Goal: Information Seeking & Learning: Learn about a topic

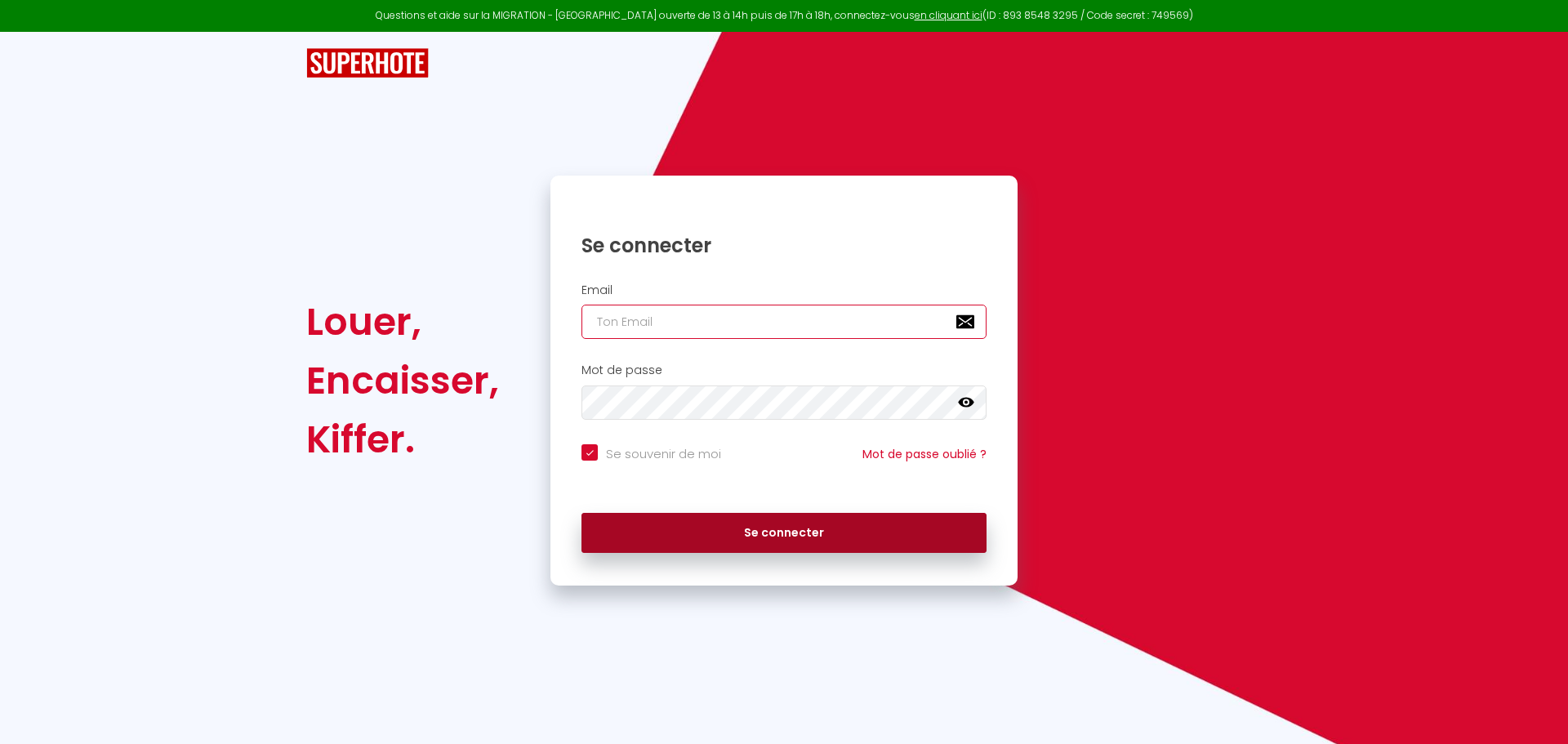
type input "[PERSON_NAME][EMAIL_ADDRESS][DOMAIN_NAME]"
click at [742, 542] on button "Se connecter" at bounding box center [784, 533] width 405 height 41
checkbox input "true"
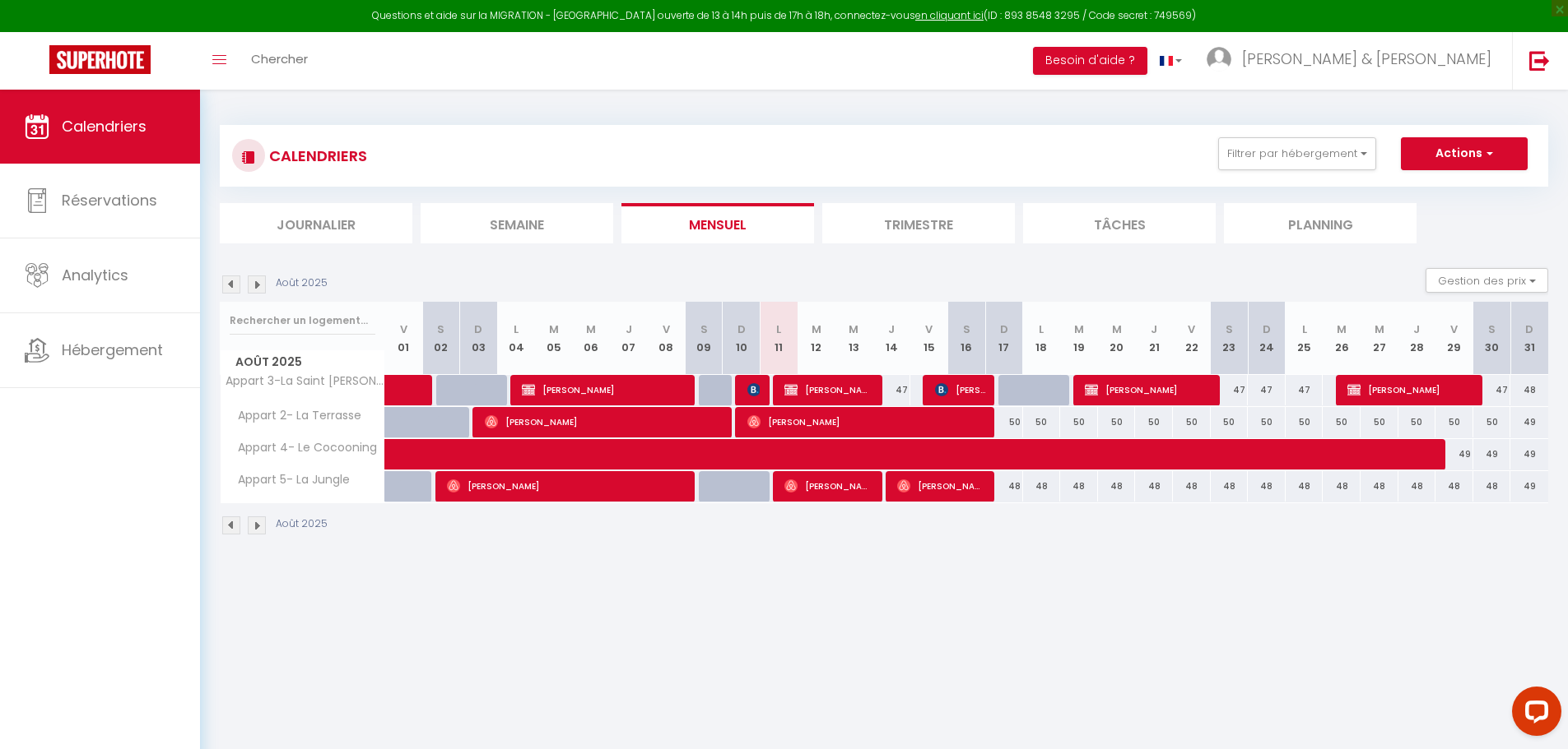
click at [229, 280] on img at bounding box center [231, 284] width 18 height 18
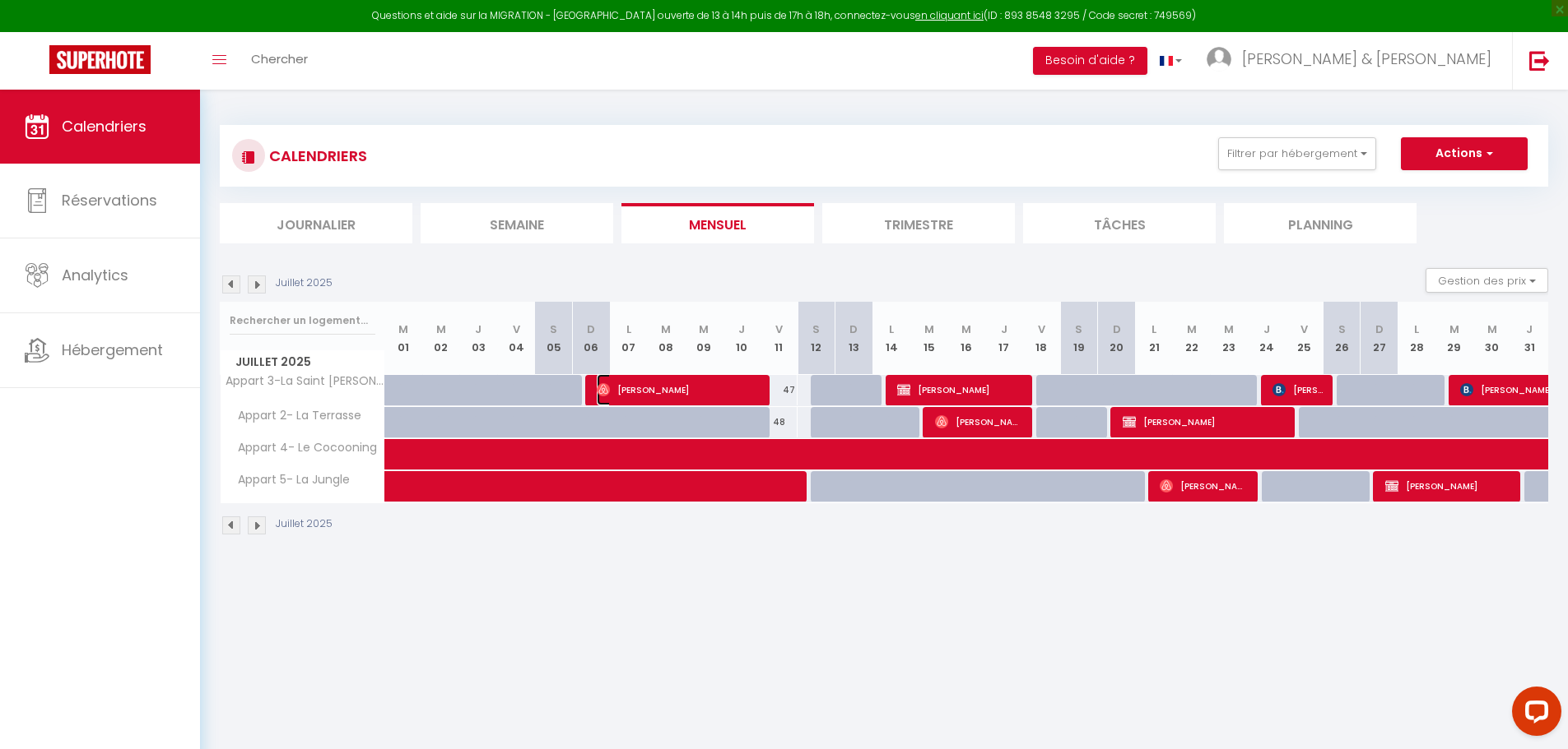
click at [708, 391] on span "[PERSON_NAME]" at bounding box center [679, 389] width 164 height 32
select select "OK"
select select "0"
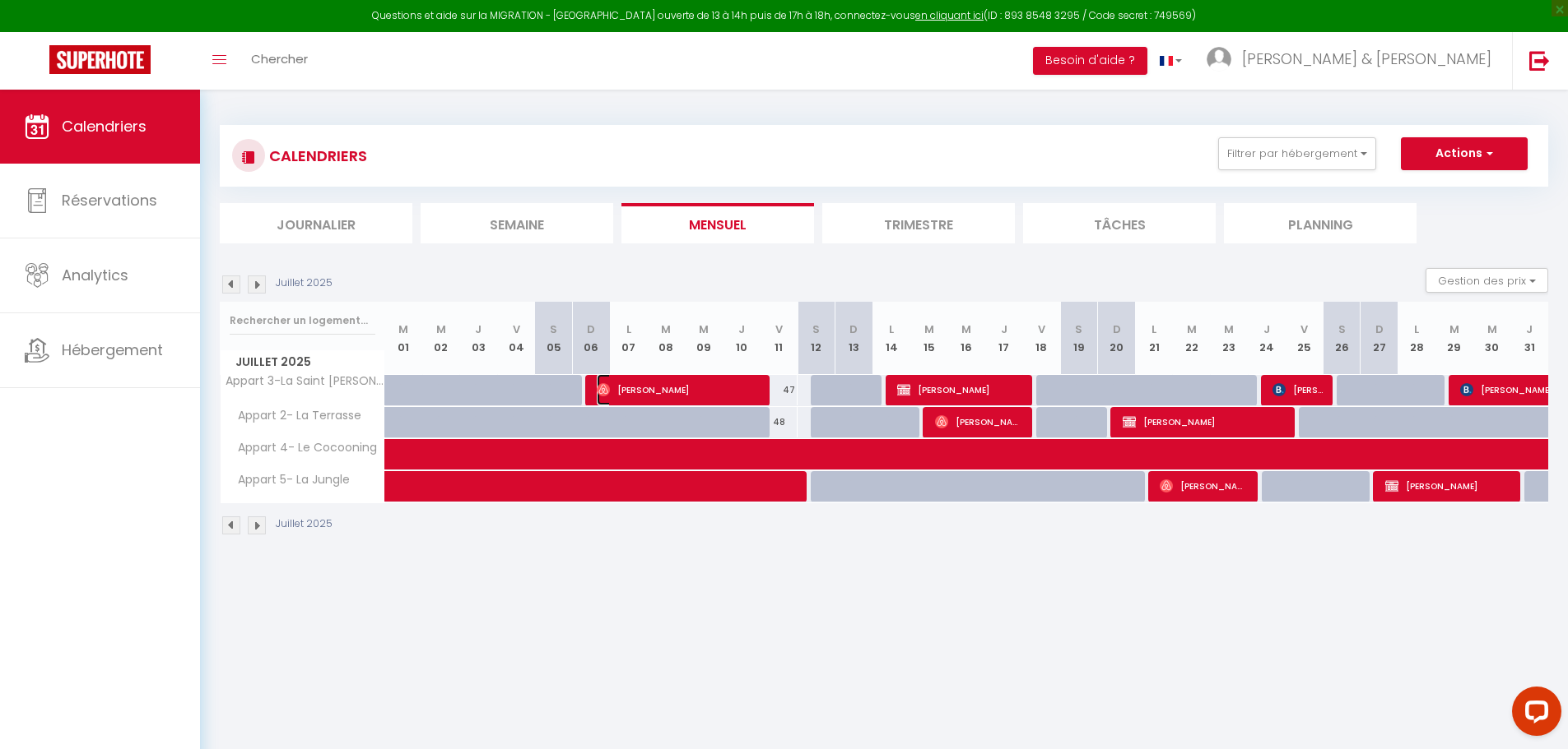
select select "1"
select select
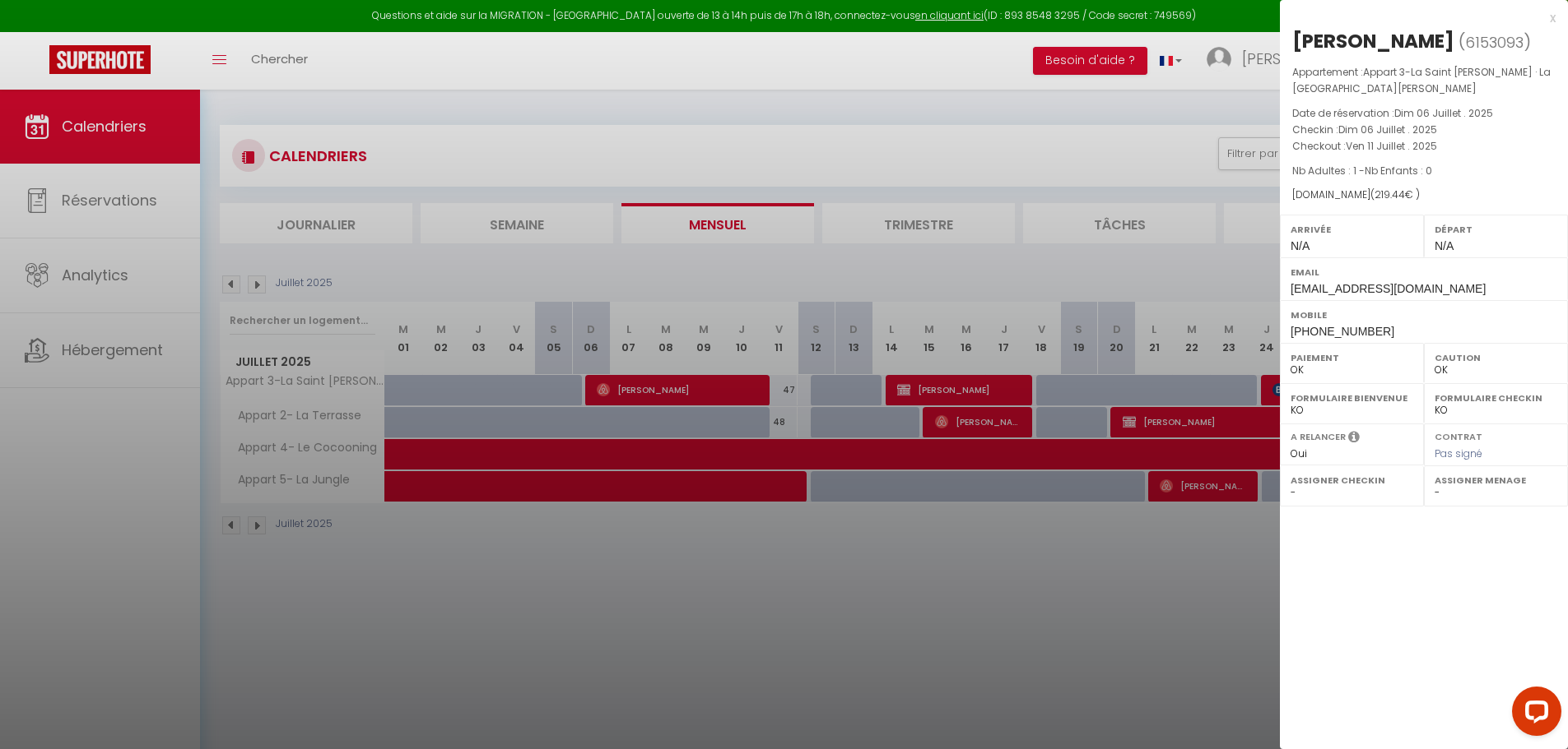
click at [967, 380] on div at bounding box center [784, 374] width 1568 height 749
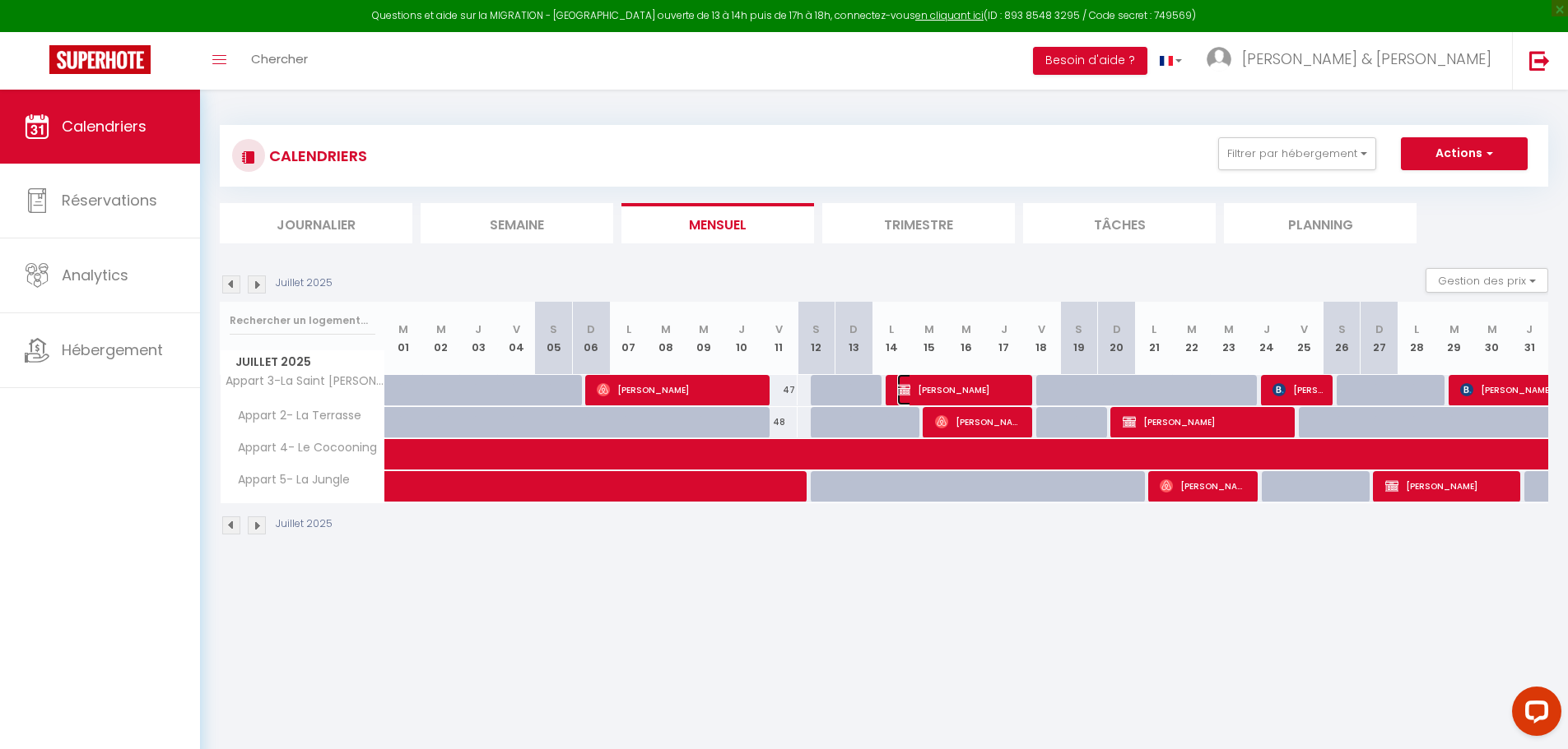
click at [967, 380] on span "[PERSON_NAME]" at bounding box center [960, 389] width 126 height 32
select select "KO"
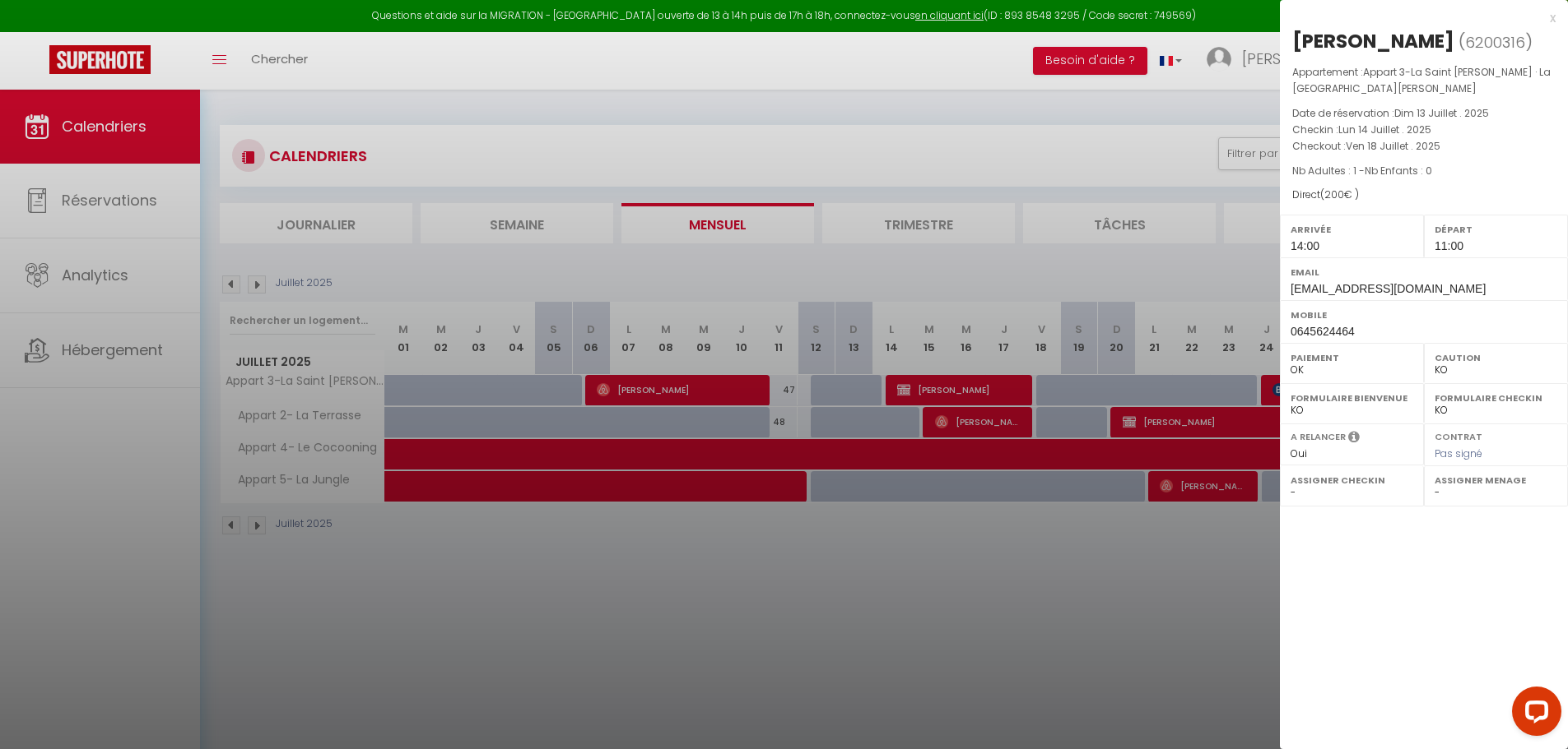
click at [1250, 390] on div at bounding box center [784, 374] width 1568 height 749
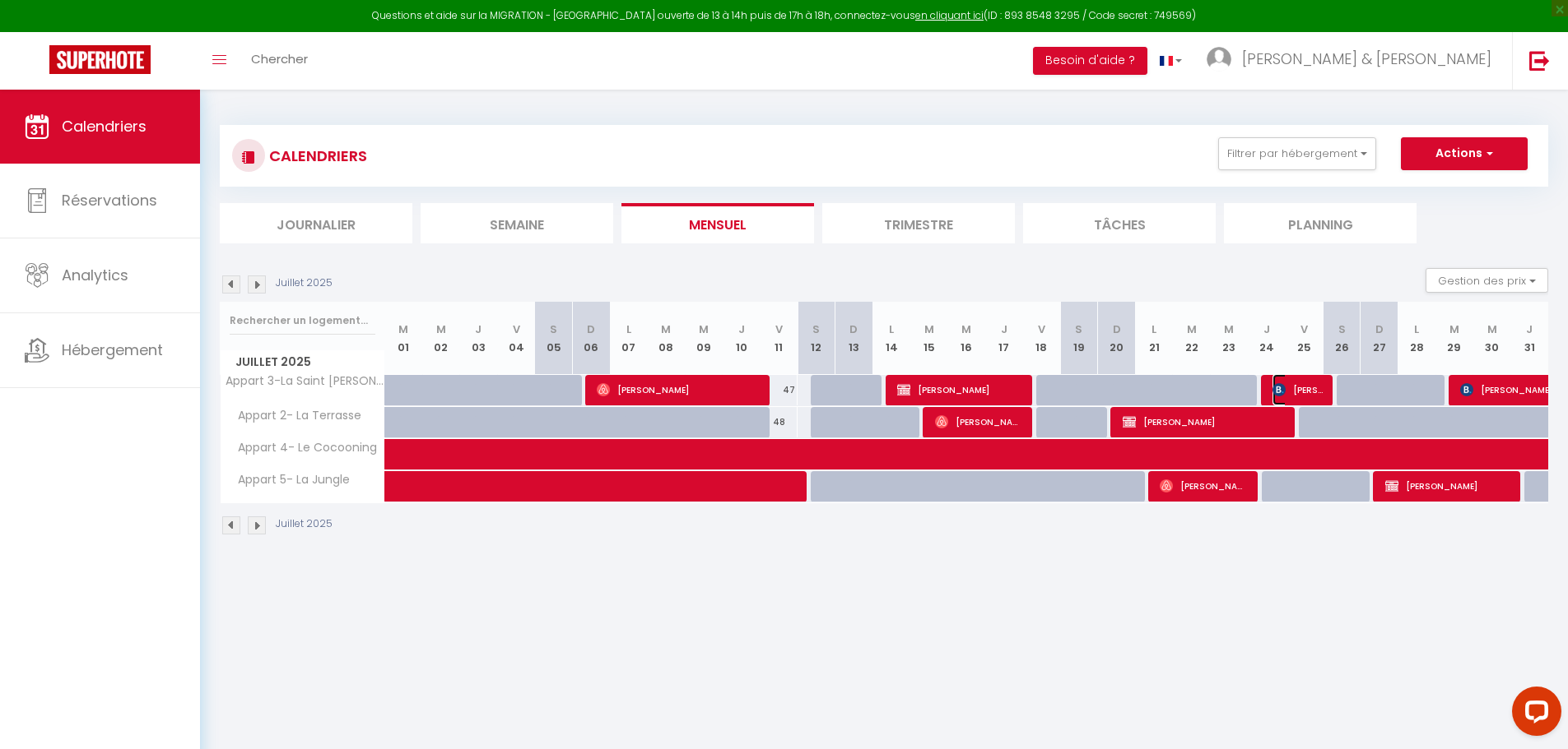
click at [1308, 394] on span "[PERSON_NAME]" at bounding box center [1297, 389] width 50 height 32
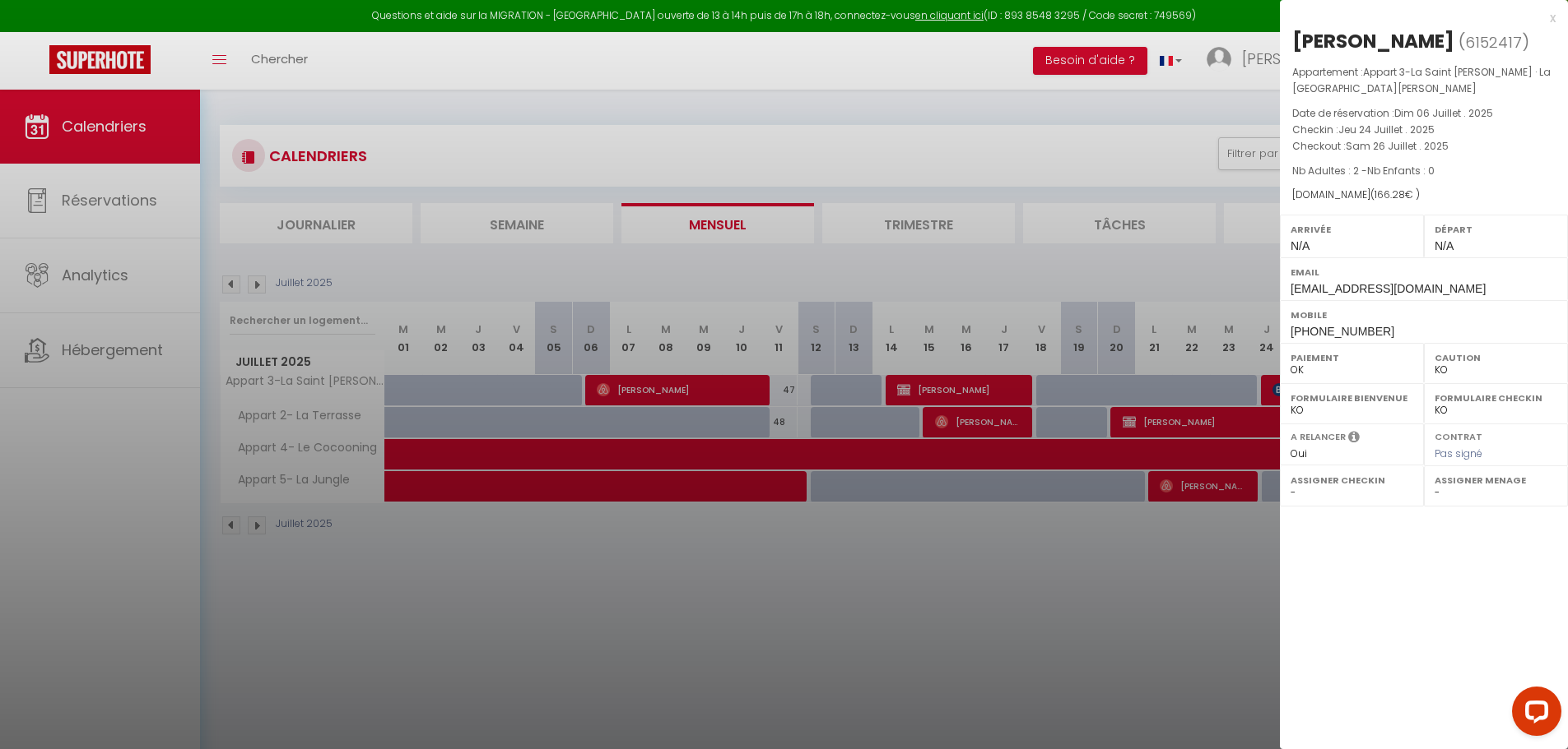
click at [1293, 403] on select "OK KO" at bounding box center [1352, 410] width 123 height 14
click at [1266, 393] on div at bounding box center [784, 374] width 1568 height 749
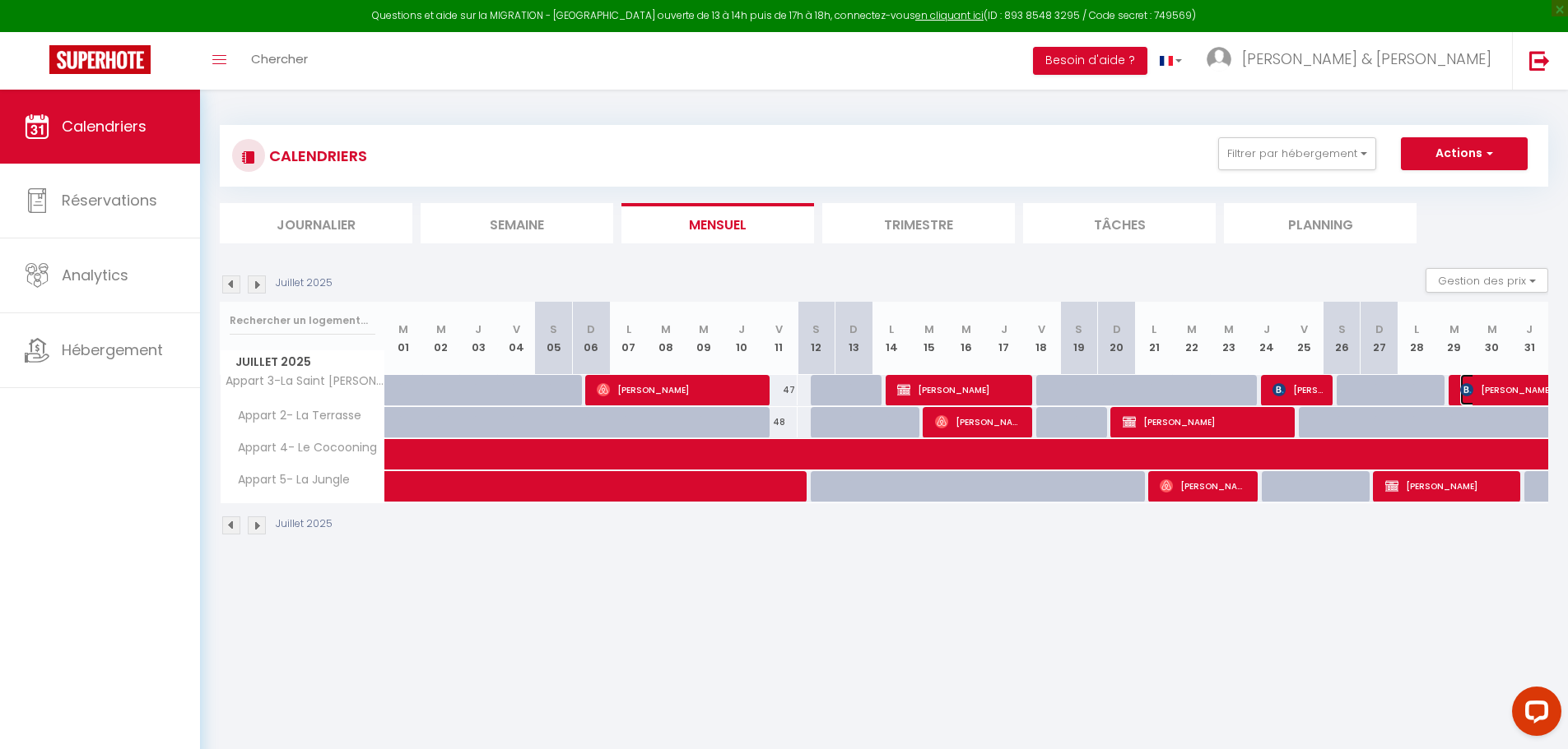
click at [1477, 390] on span "[PERSON_NAME]" at bounding box center [1536, 389] width 152 height 32
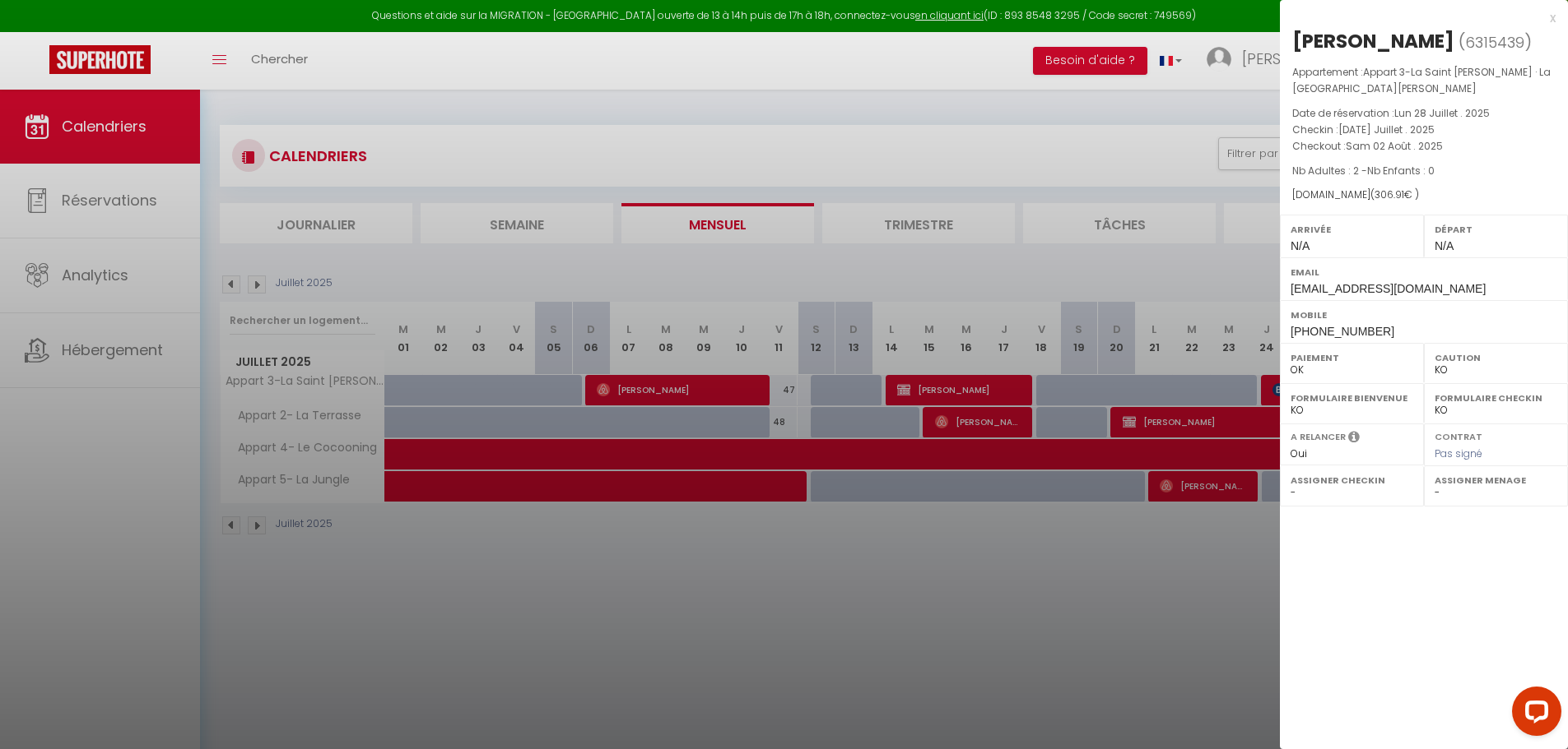
click at [1134, 615] on div at bounding box center [784, 374] width 1568 height 749
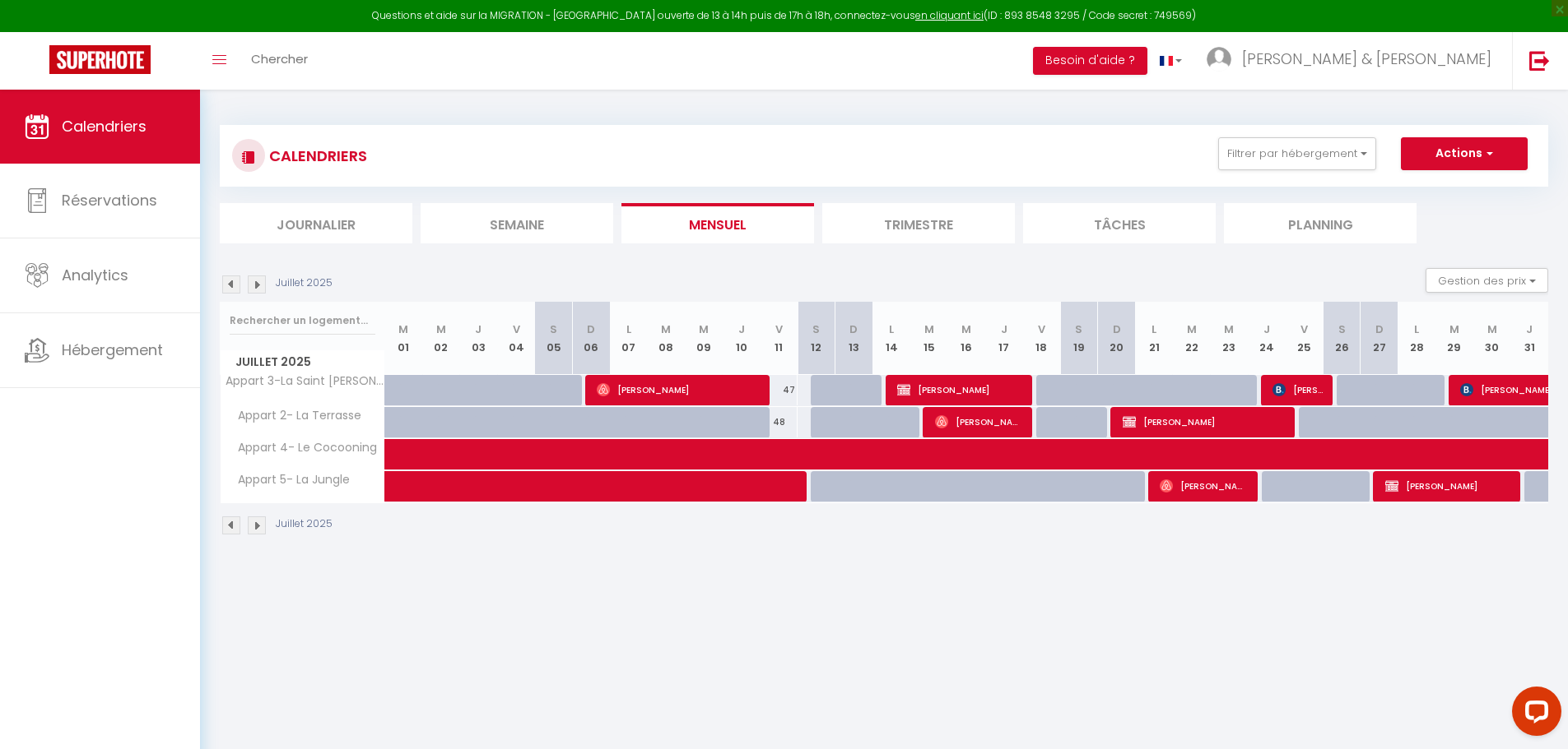
click at [258, 290] on img at bounding box center [257, 284] width 18 height 18
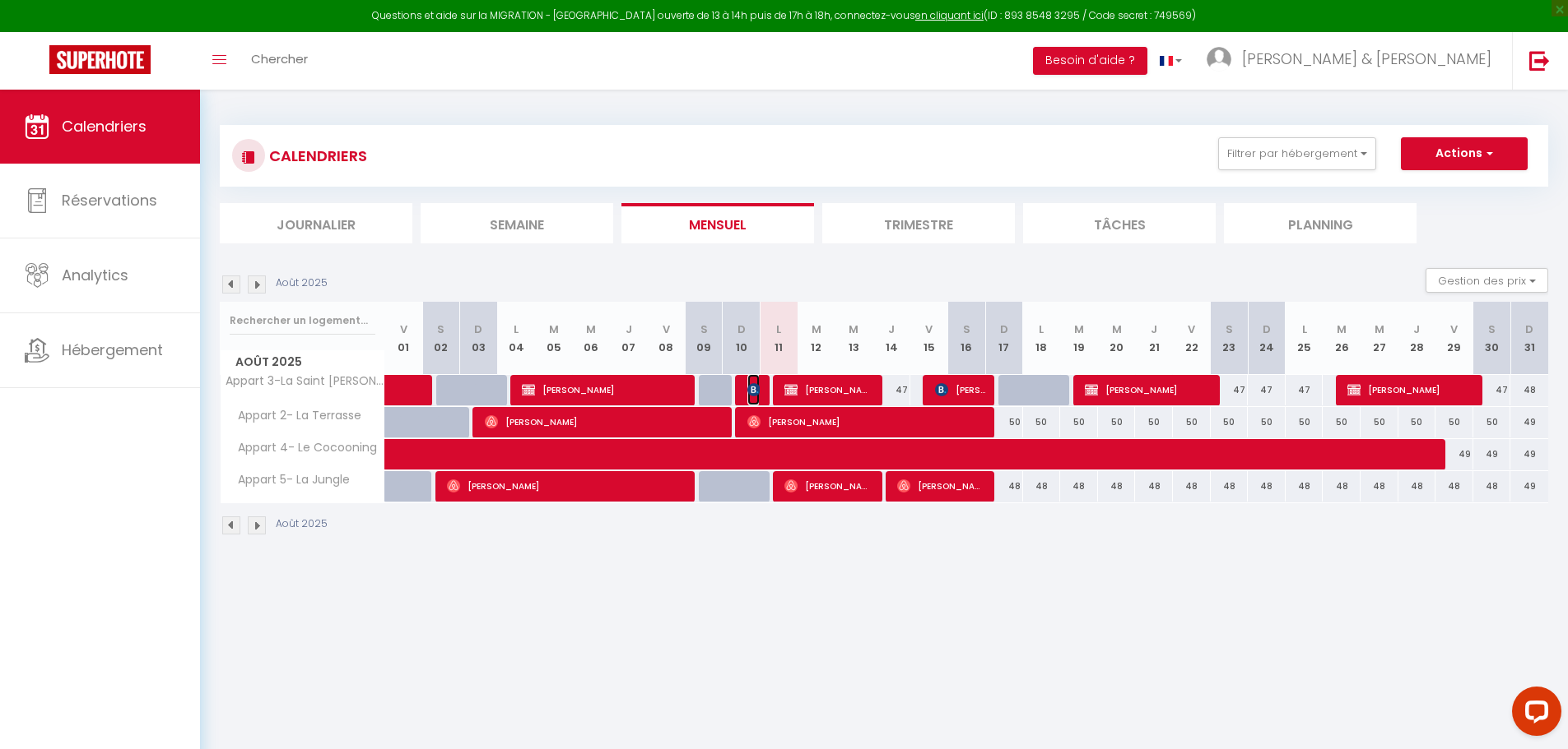
click at [757, 385] on img at bounding box center [754, 389] width 13 height 13
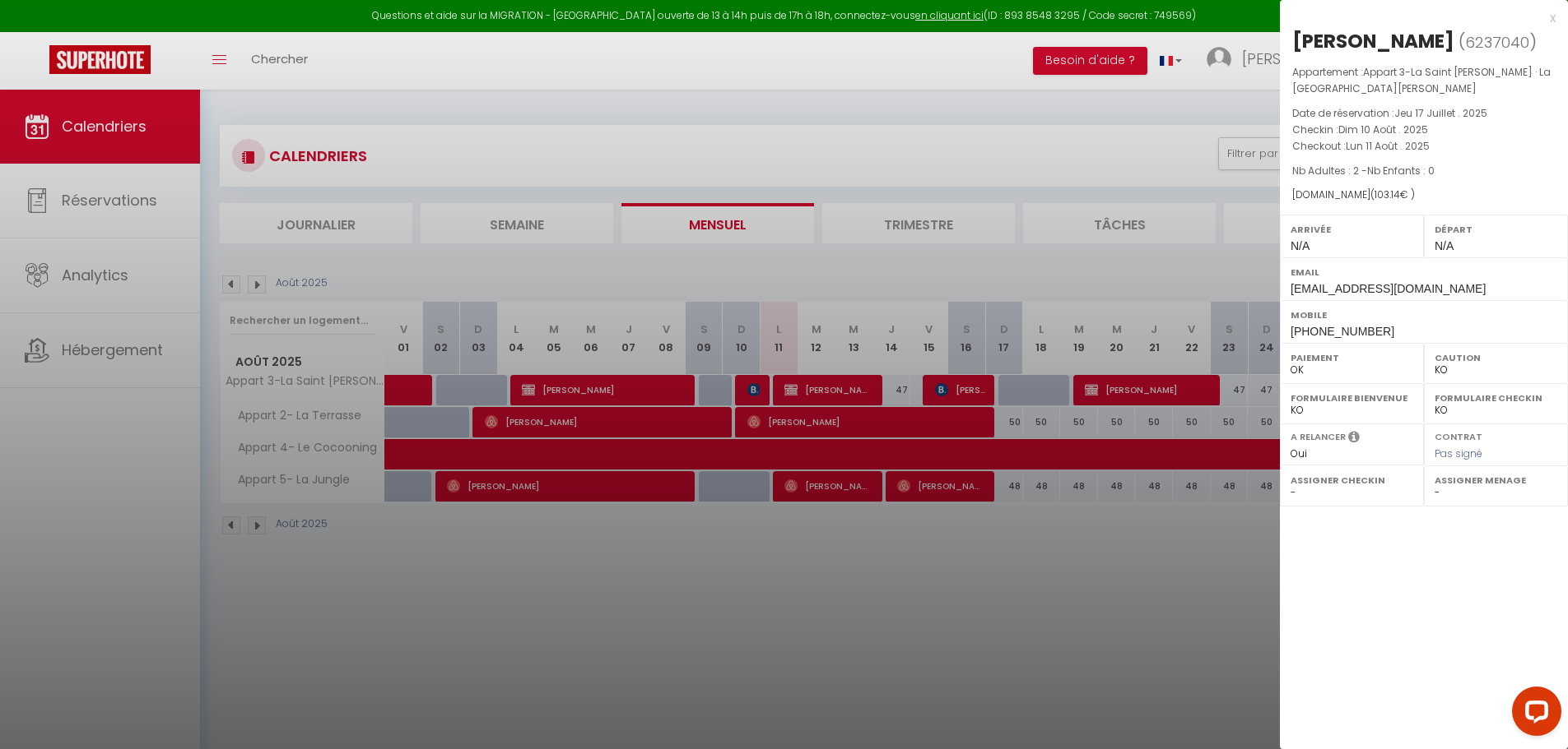
click at [724, 589] on div at bounding box center [784, 374] width 1568 height 749
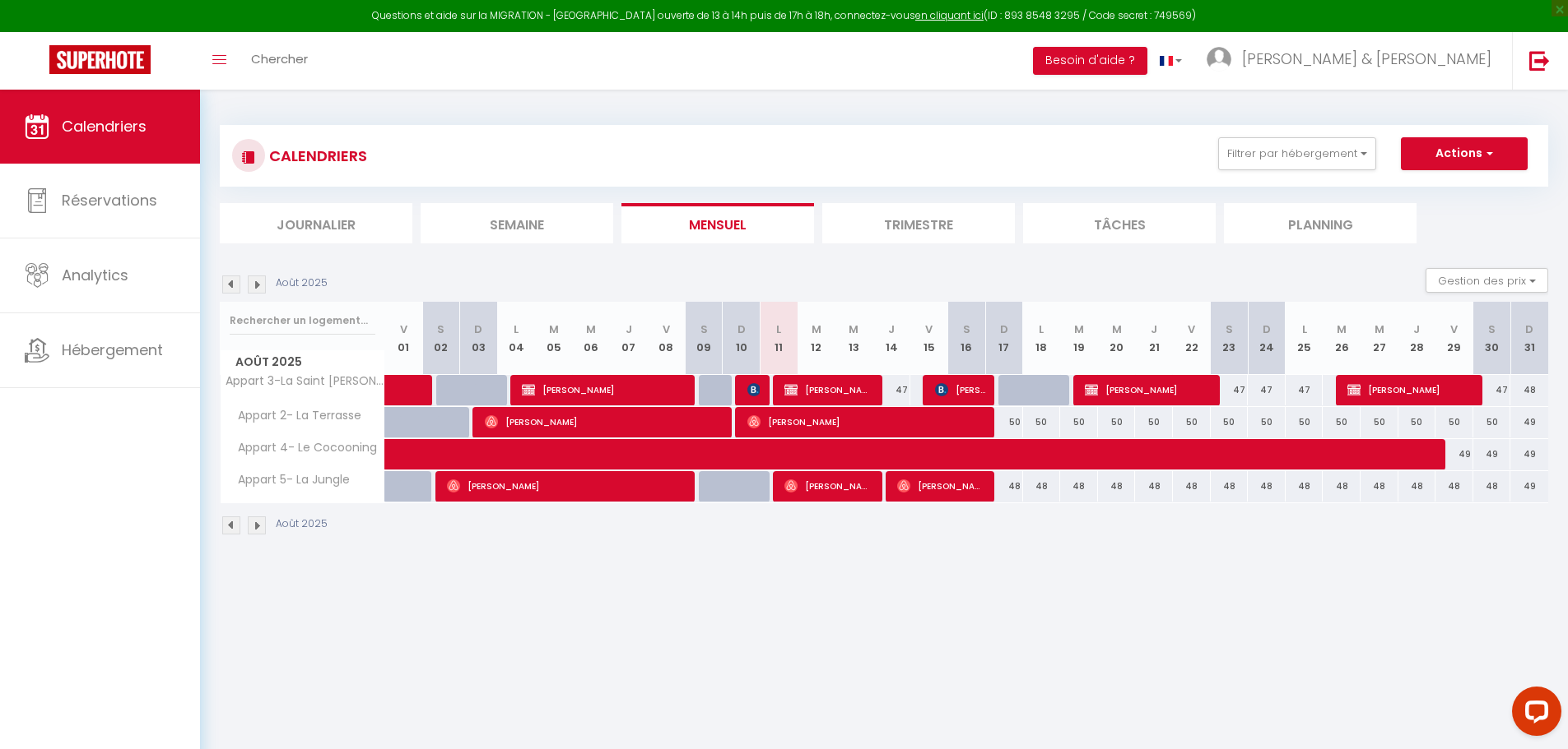
click at [230, 284] on img at bounding box center [231, 284] width 18 height 18
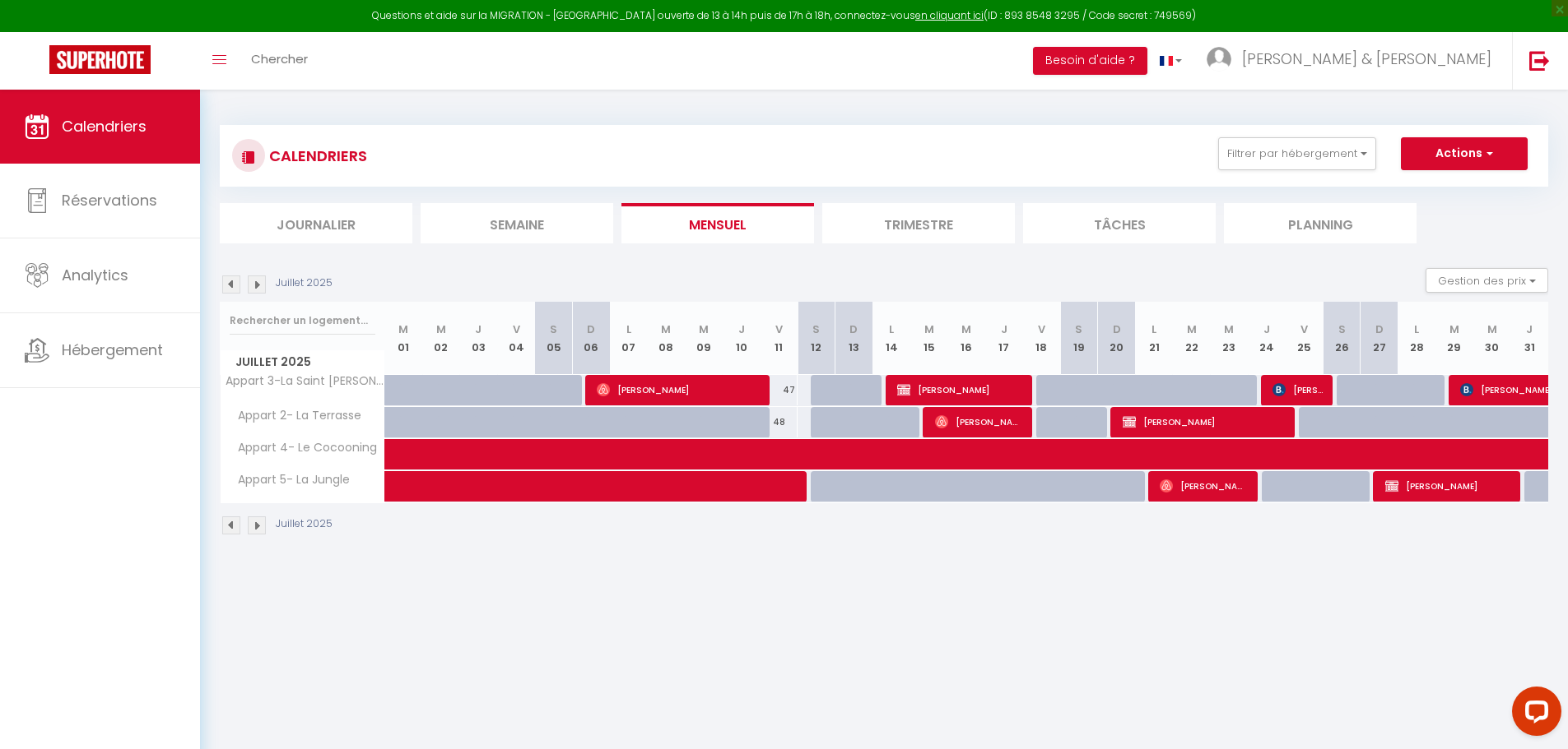
click at [256, 283] on img at bounding box center [257, 284] width 18 height 18
select select "KO"
select select "0"
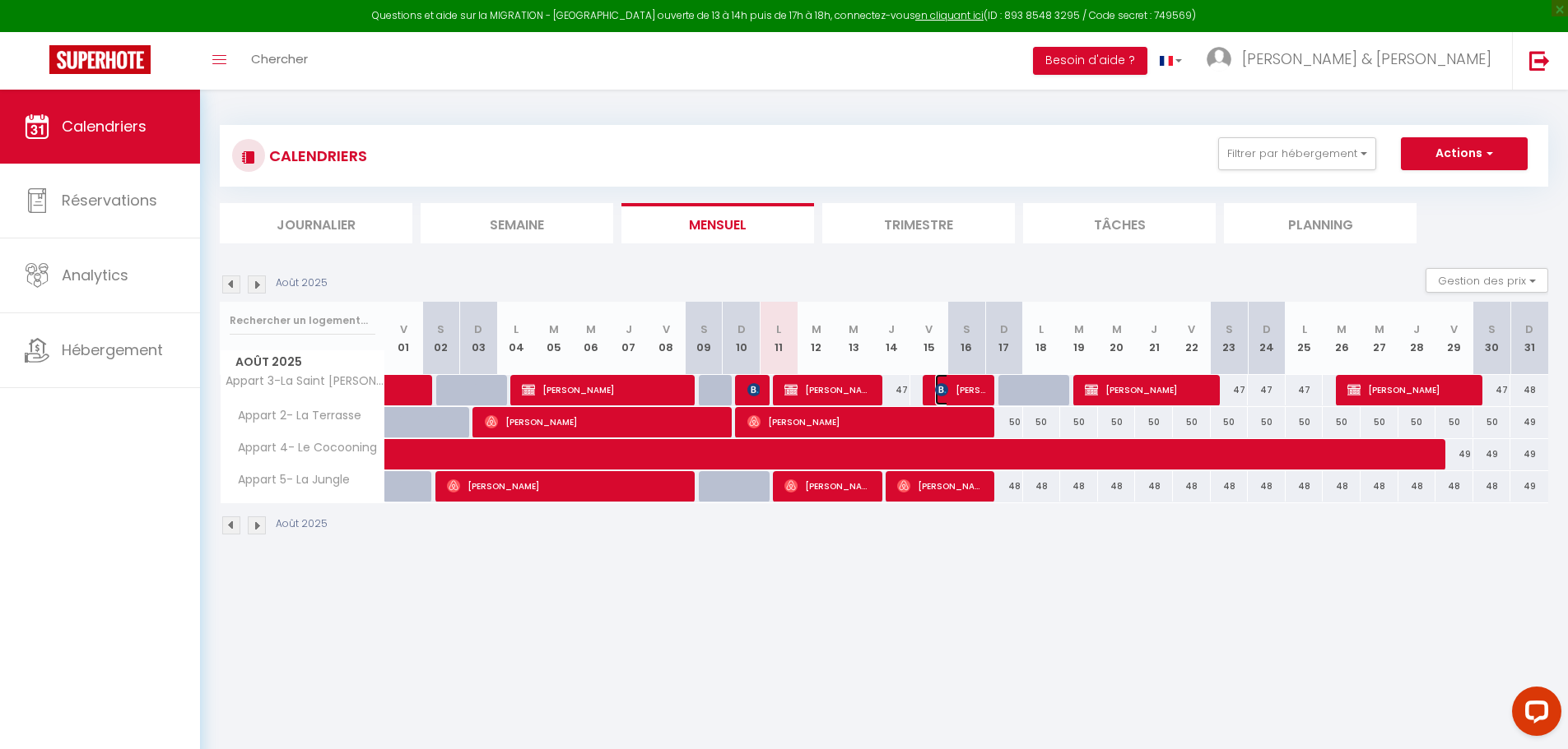
click at [973, 389] on span "[PERSON_NAME]" at bounding box center [960, 389] width 50 height 32
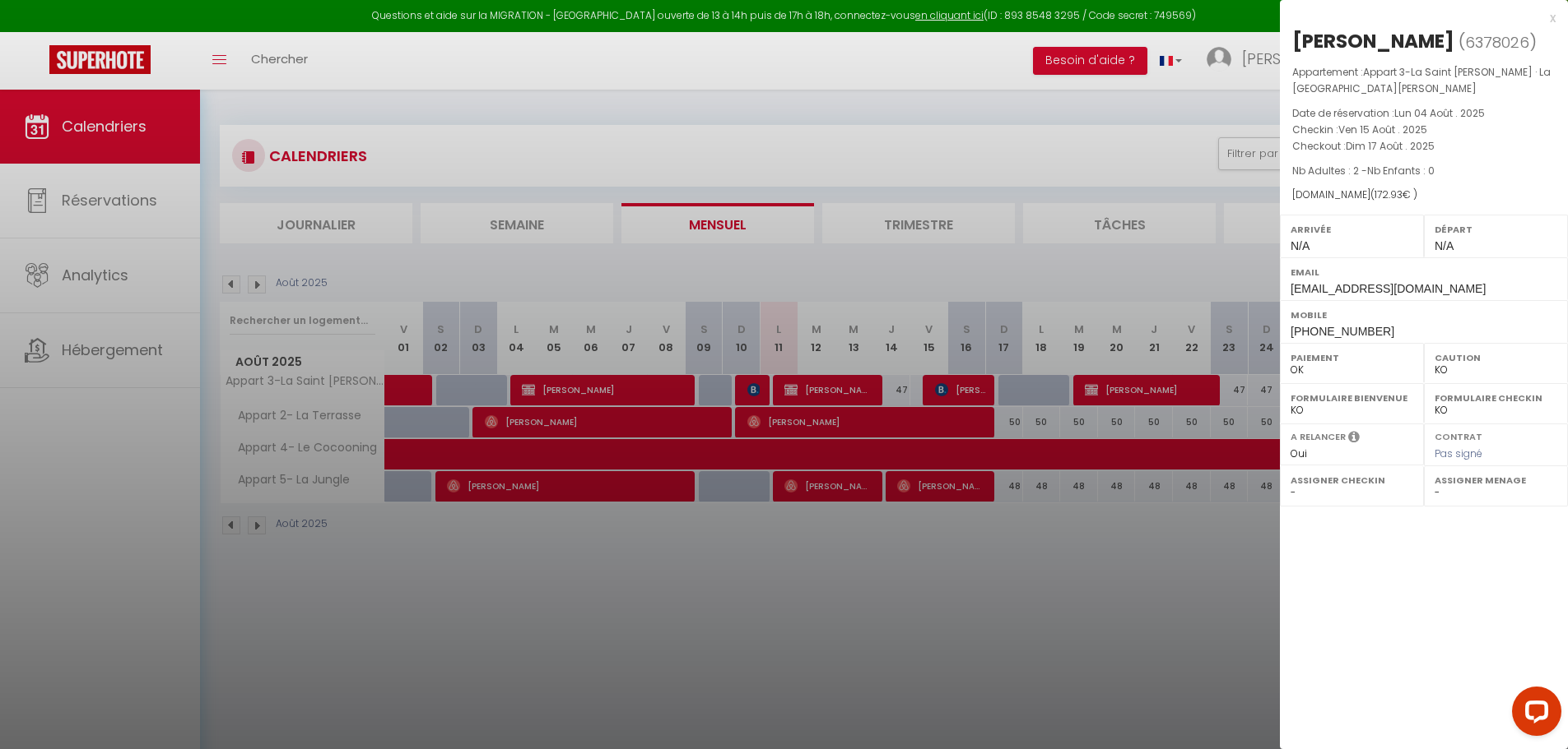
click at [755, 380] on div at bounding box center [784, 374] width 1568 height 749
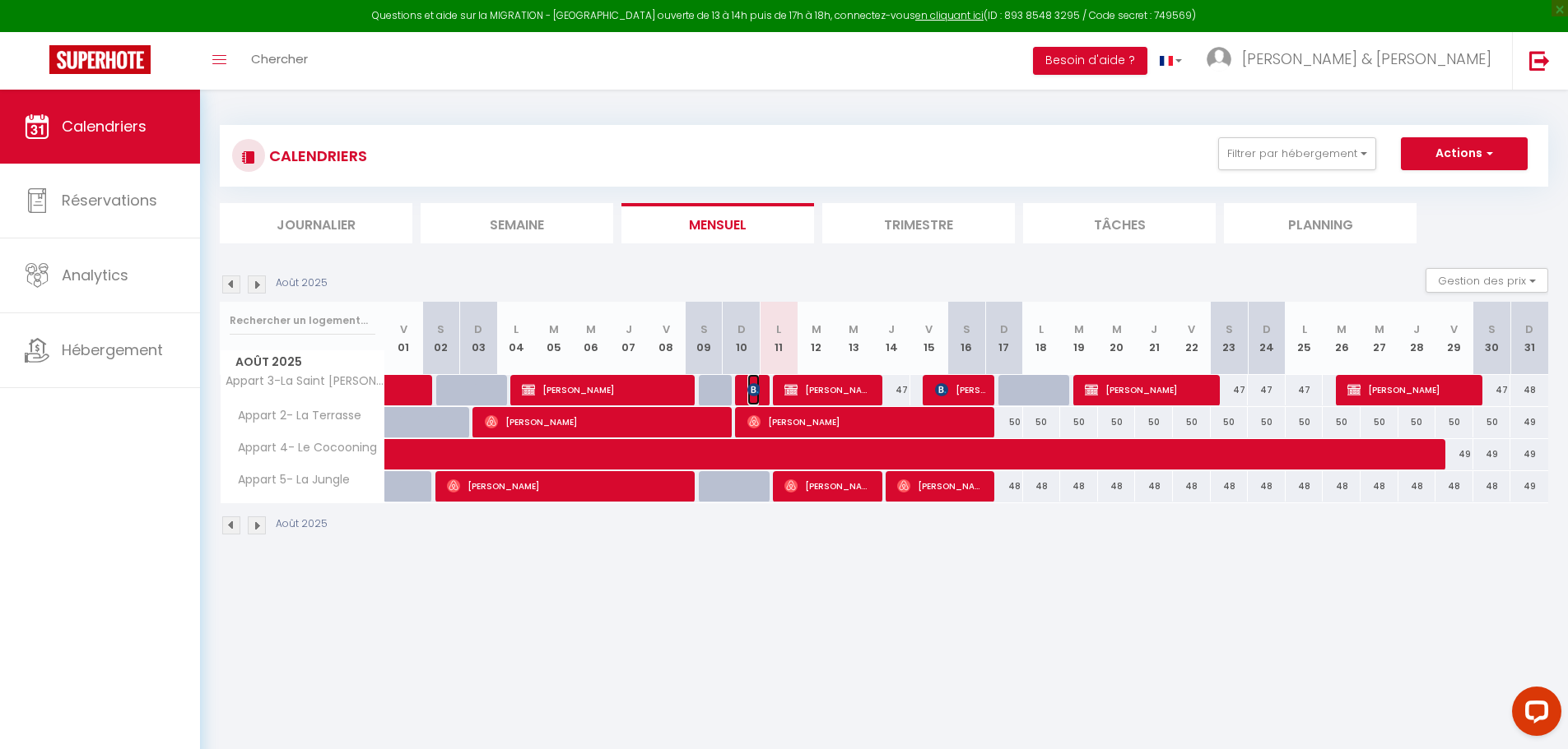
click at [755, 380] on span "[PERSON_NAME]" at bounding box center [754, 389] width 12 height 32
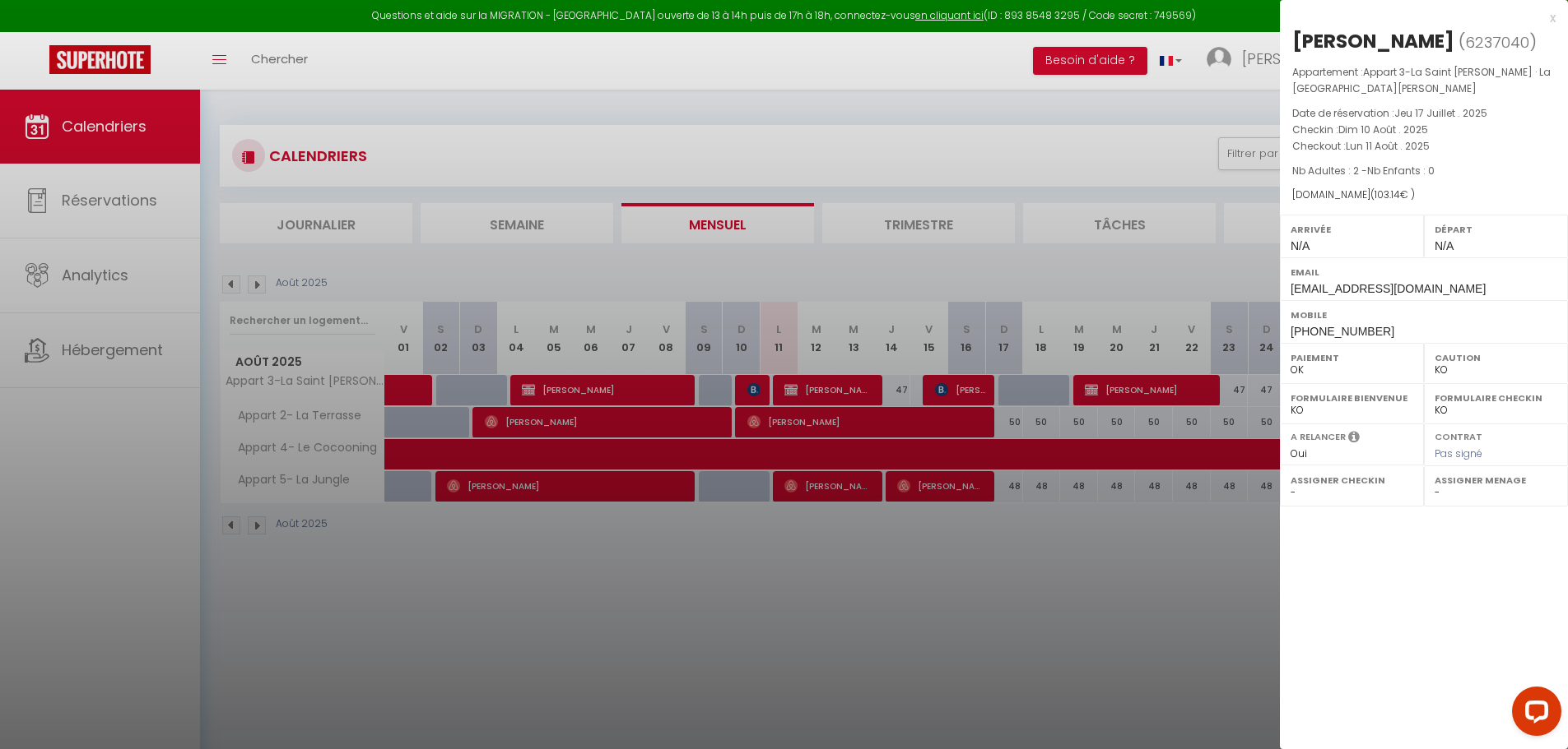
click at [755, 380] on div at bounding box center [784, 374] width 1568 height 749
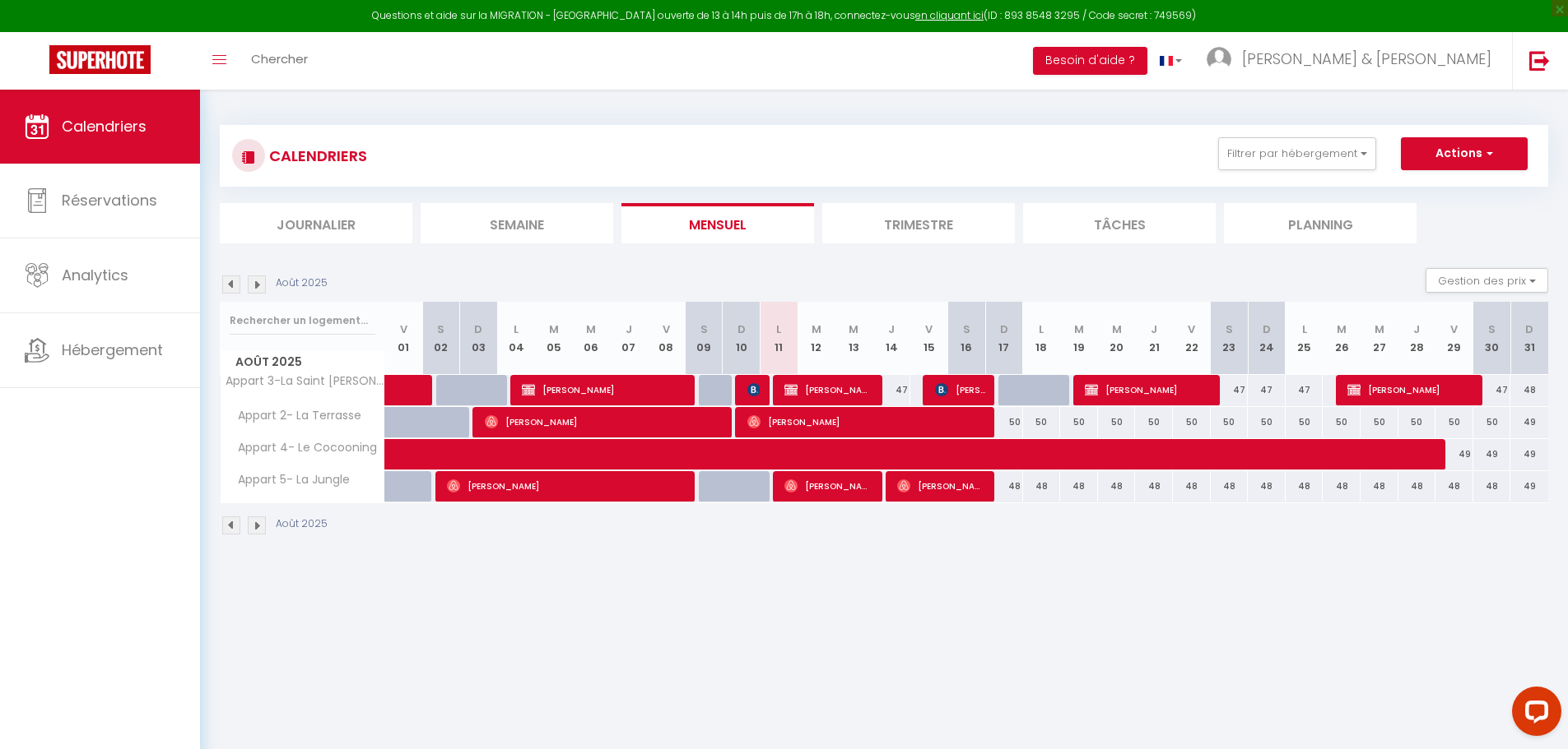
click at [233, 287] on img at bounding box center [231, 284] width 18 height 18
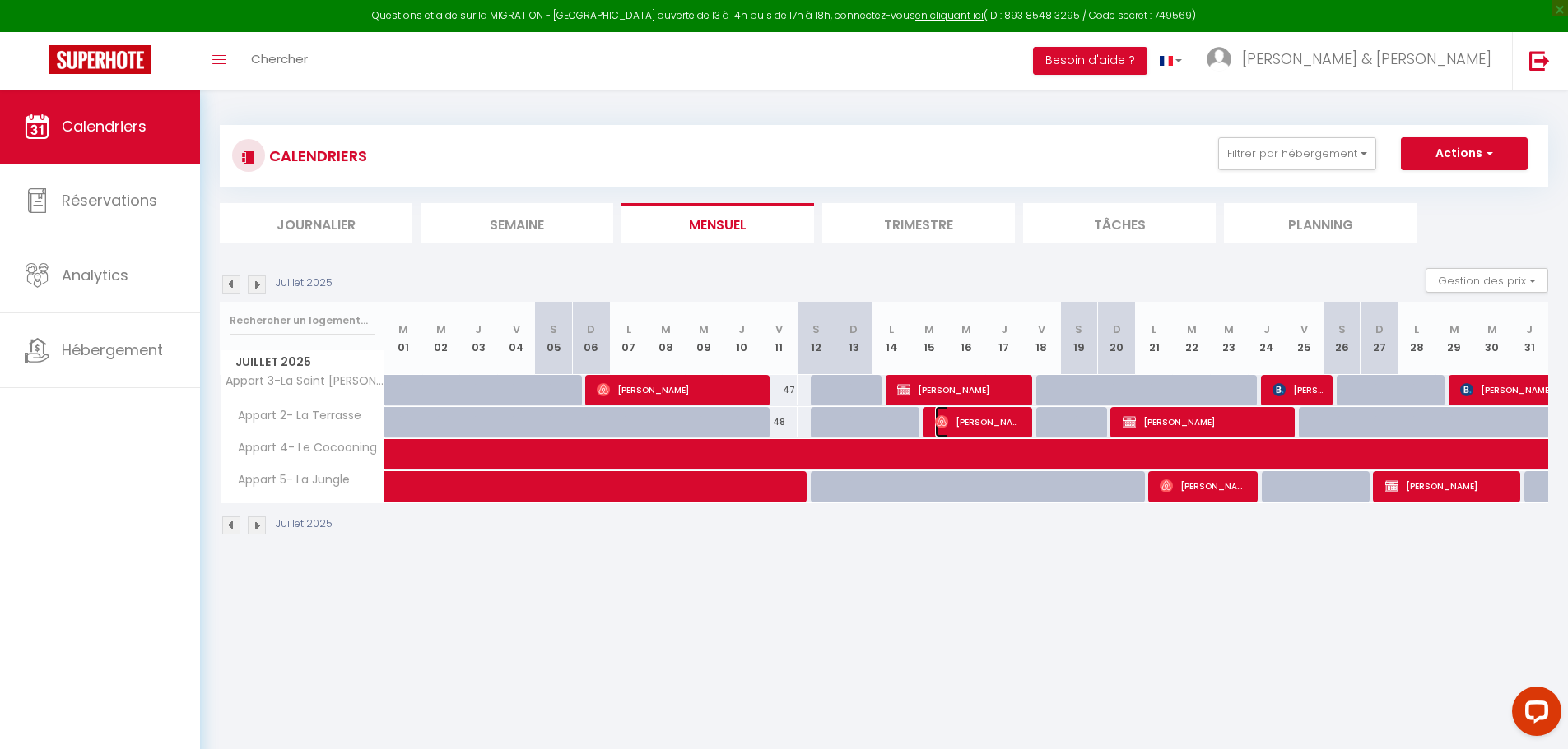
click at [988, 427] on span "[PERSON_NAME]" at bounding box center [979, 422] width 88 height 32
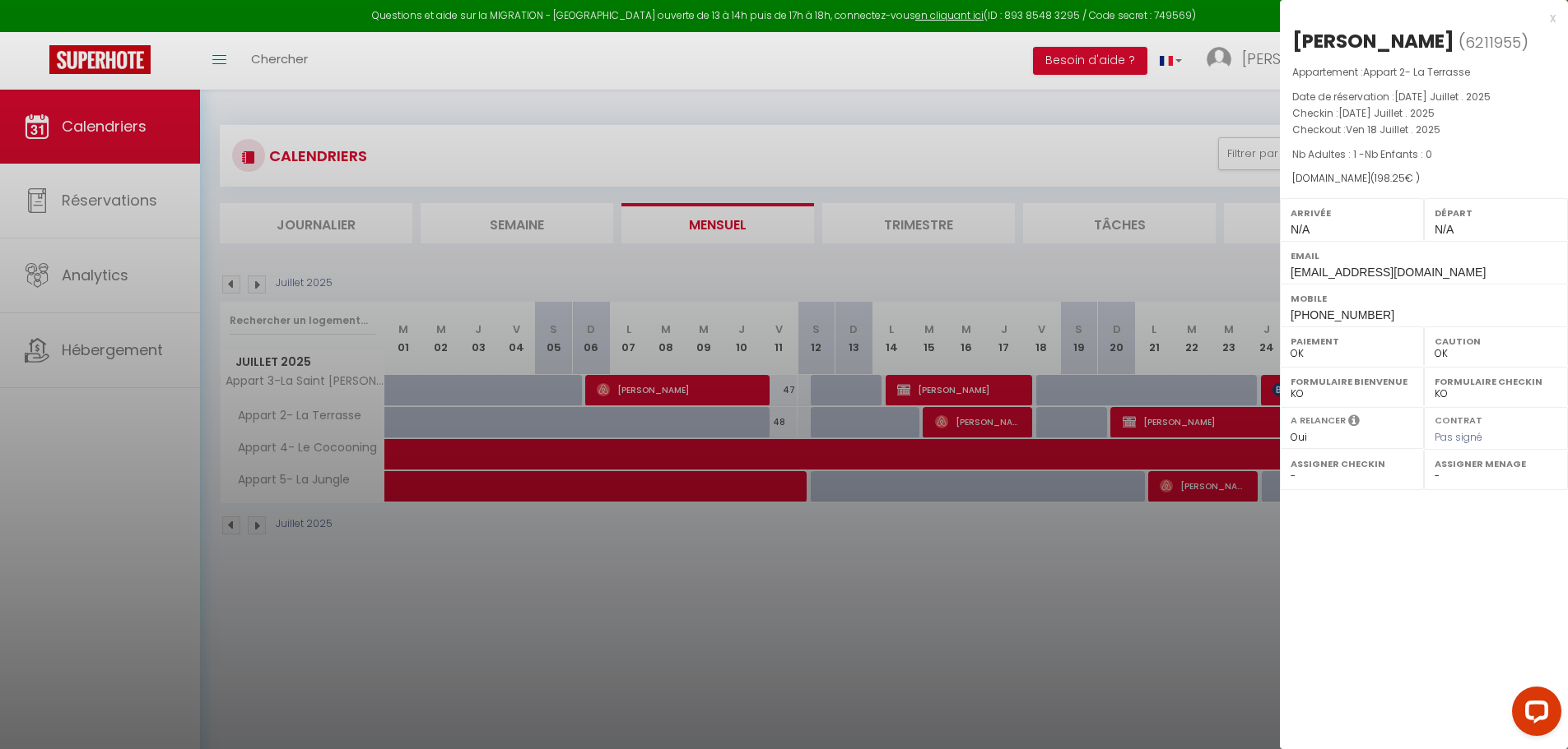
click at [993, 569] on div at bounding box center [784, 374] width 1568 height 749
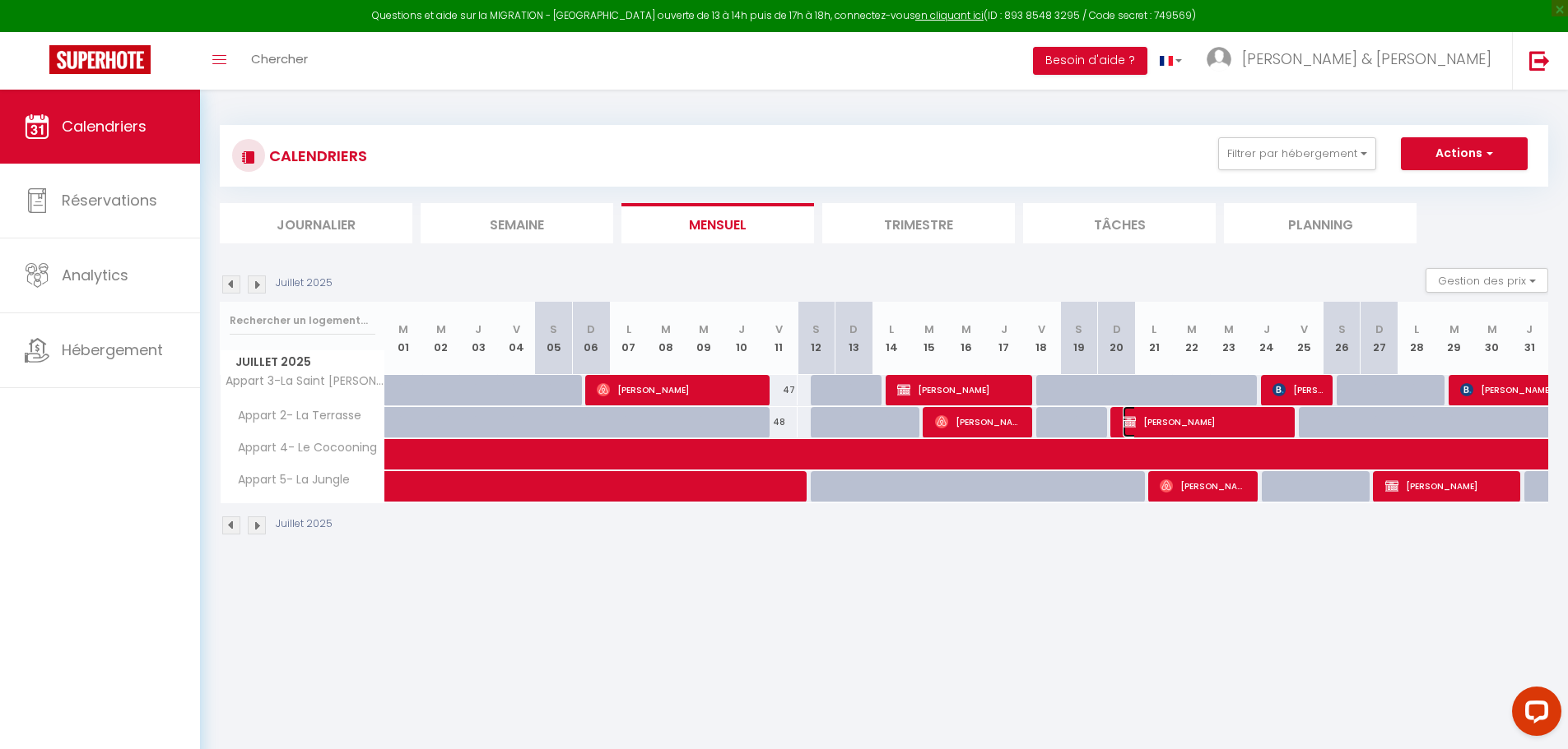
click at [1177, 420] on span "[PERSON_NAME]" at bounding box center [1205, 422] width 164 height 32
select select "KO"
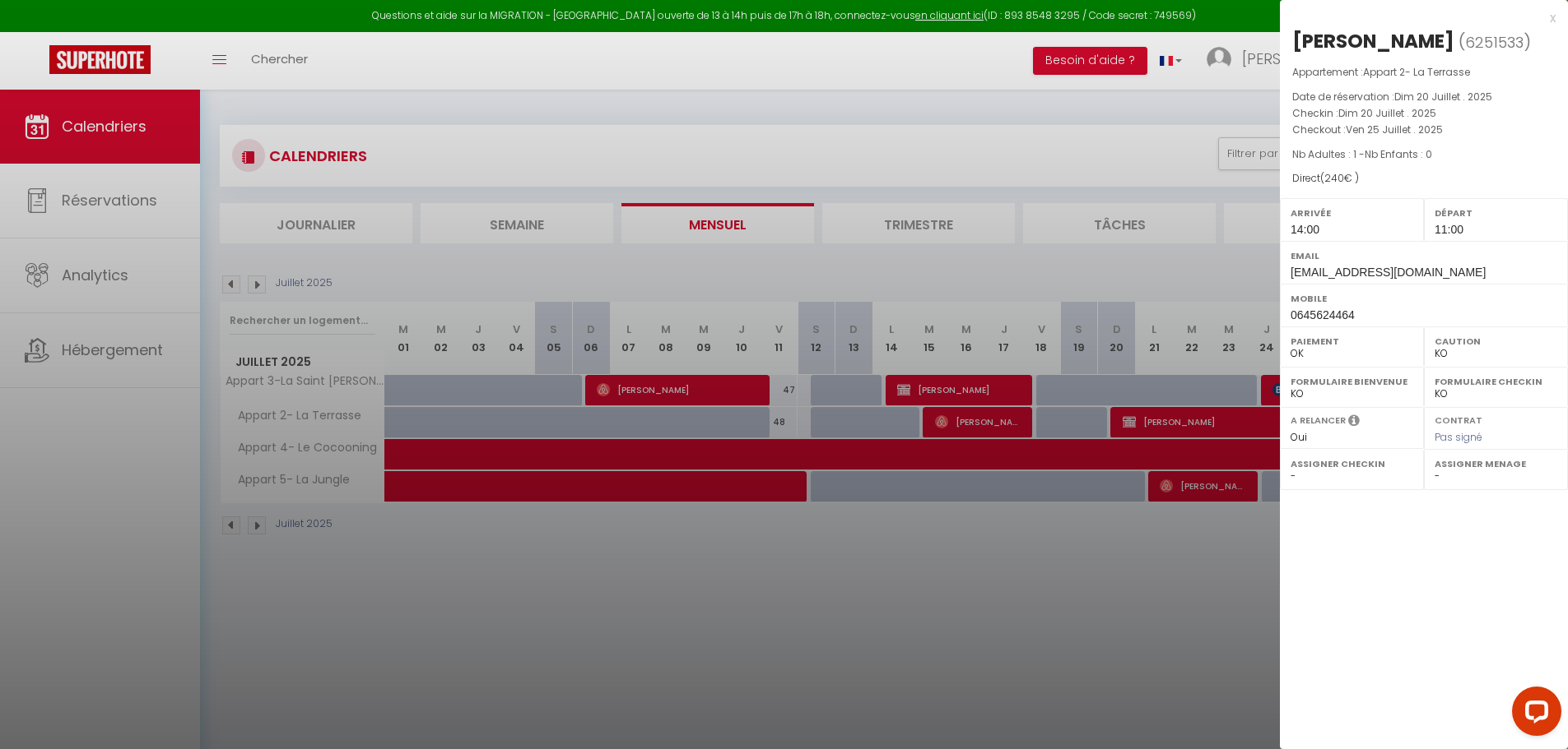
click at [1019, 593] on div at bounding box center [784, 374] width 1568 height 749
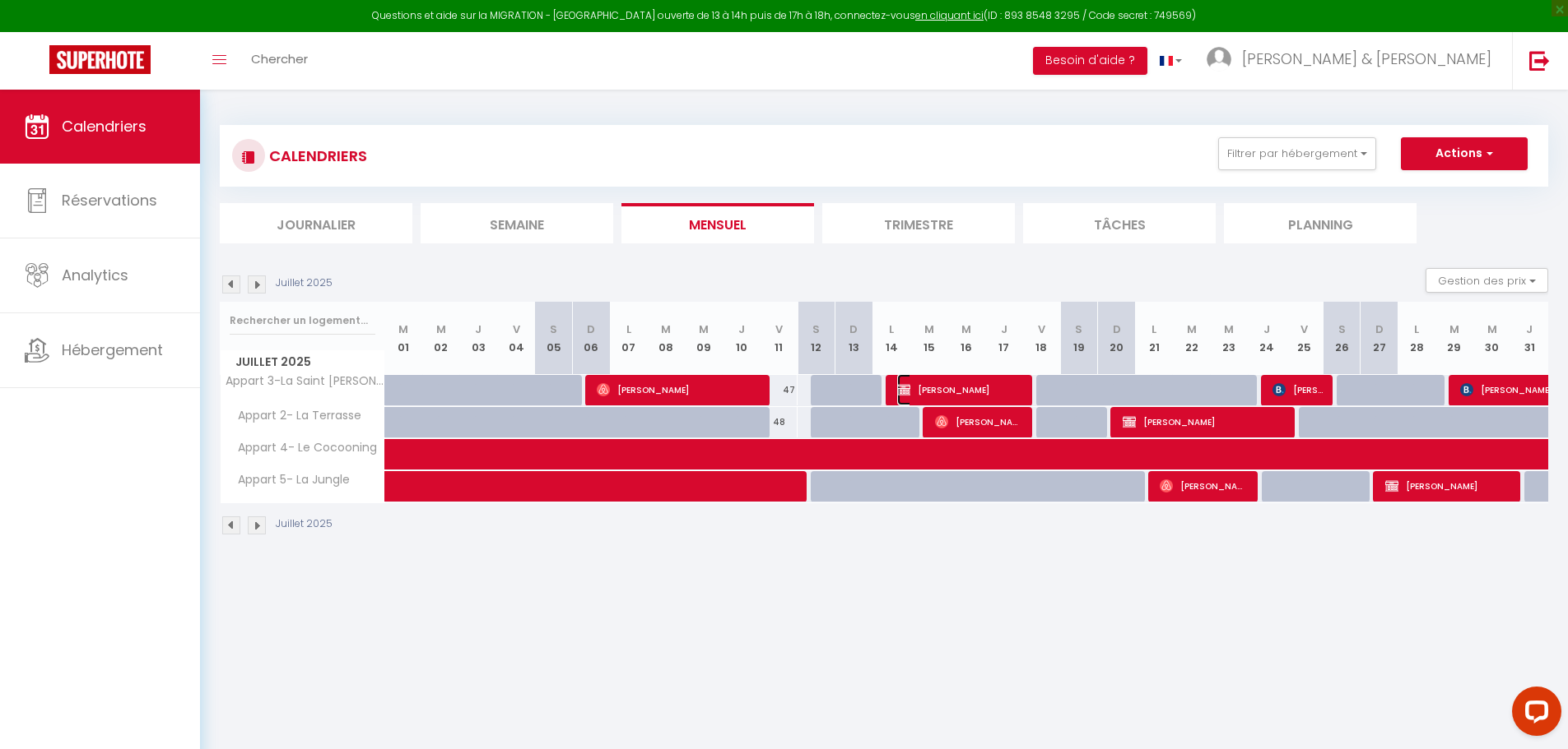
click at [963, 391] on span "[PERSON_NAME]" at bounding box center [960, 389] width 126 height 32
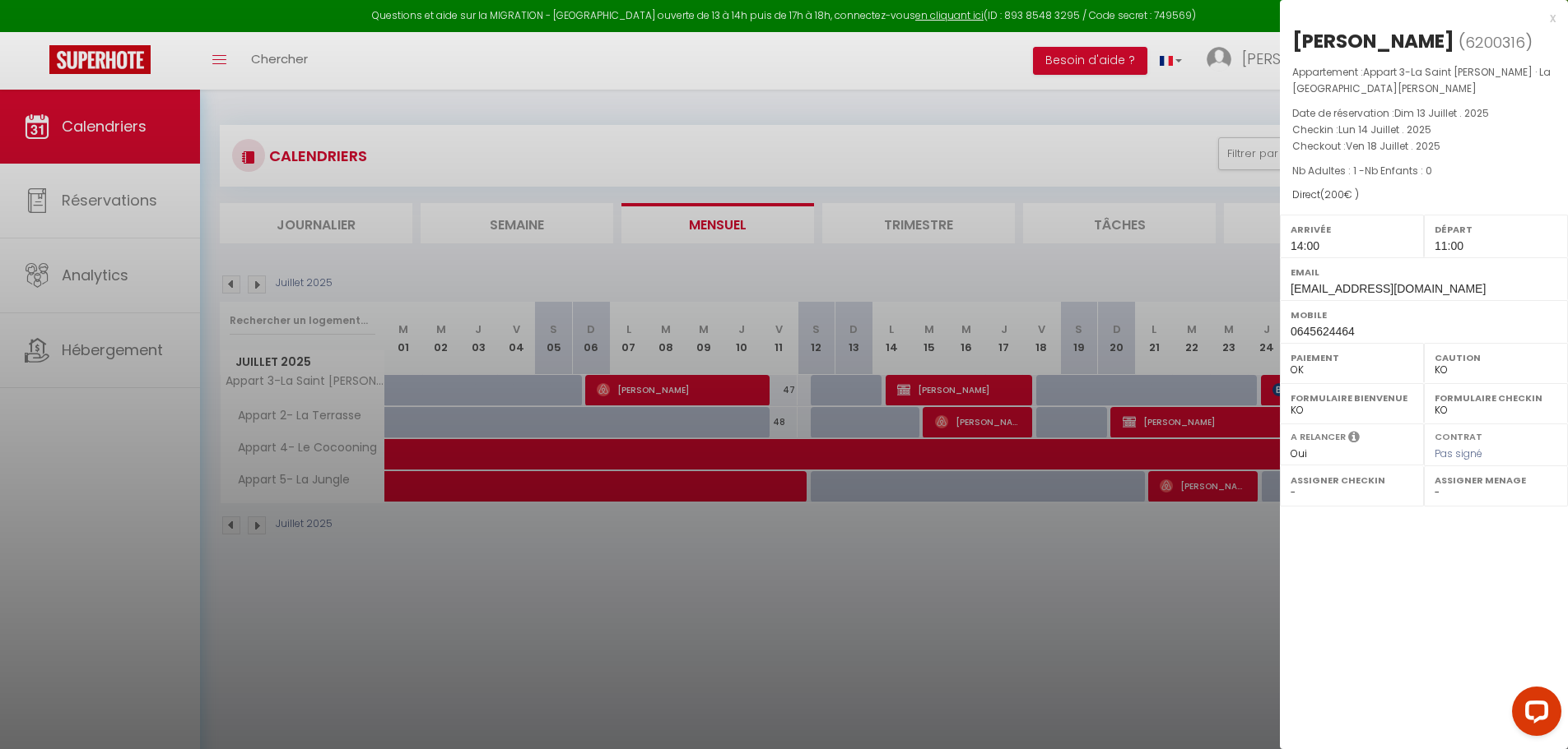
click at [947, 563] on div at bounding box center [784, 374] width 1568 height 749
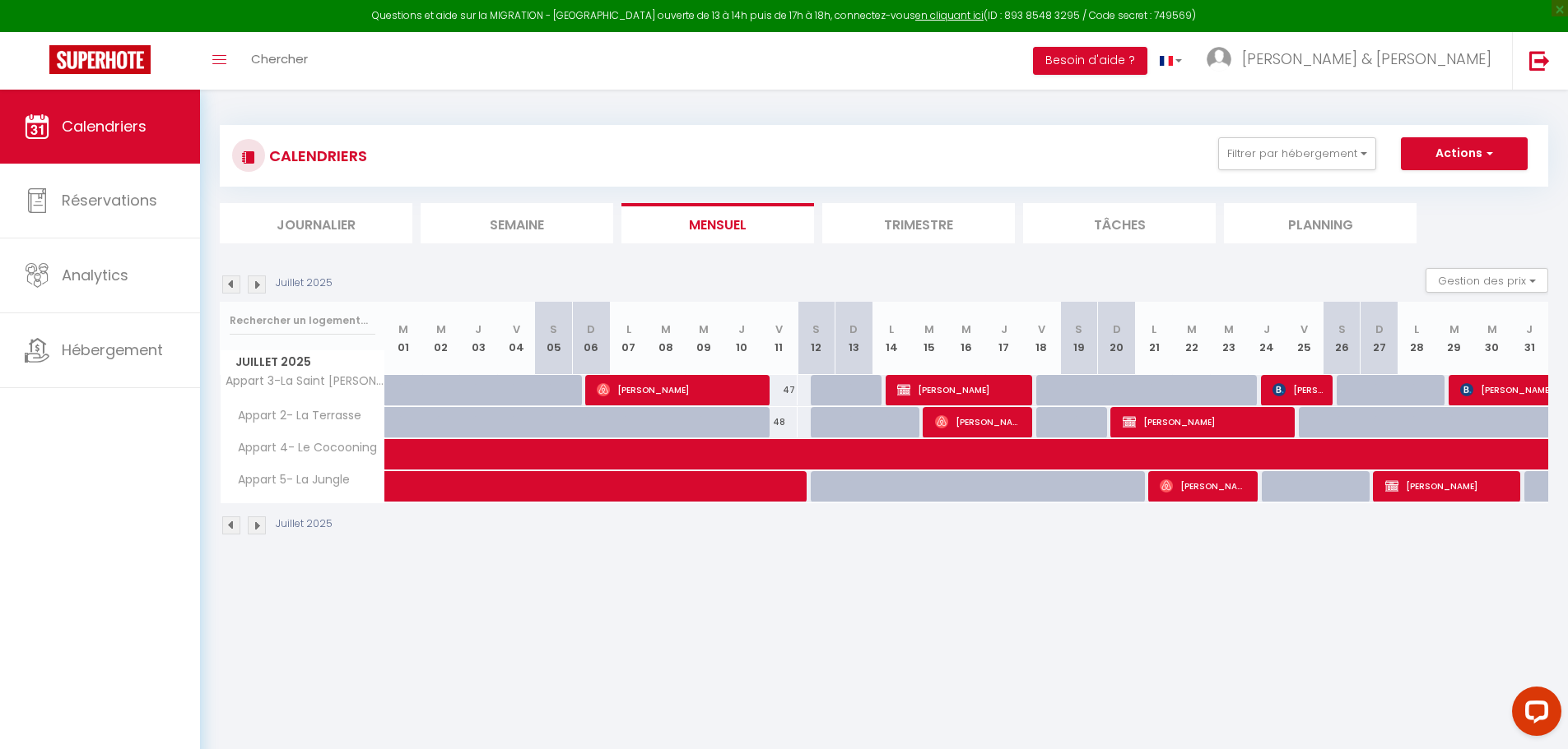
click at [258, 284] on img at bounding box center [257, 284] width 18 height 18
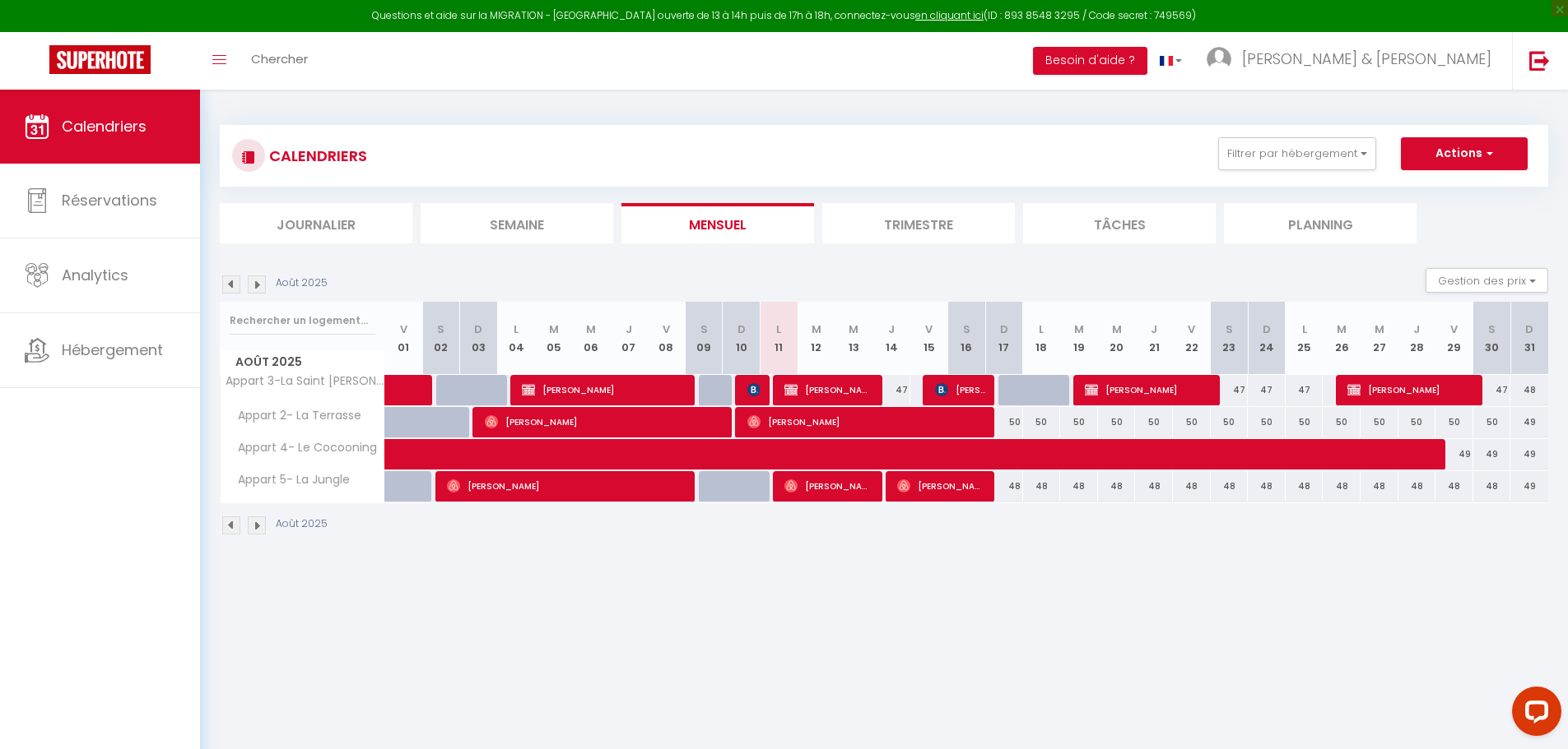
click at [228, 280] on img at bounding box center [231, 284] width 18 height 18
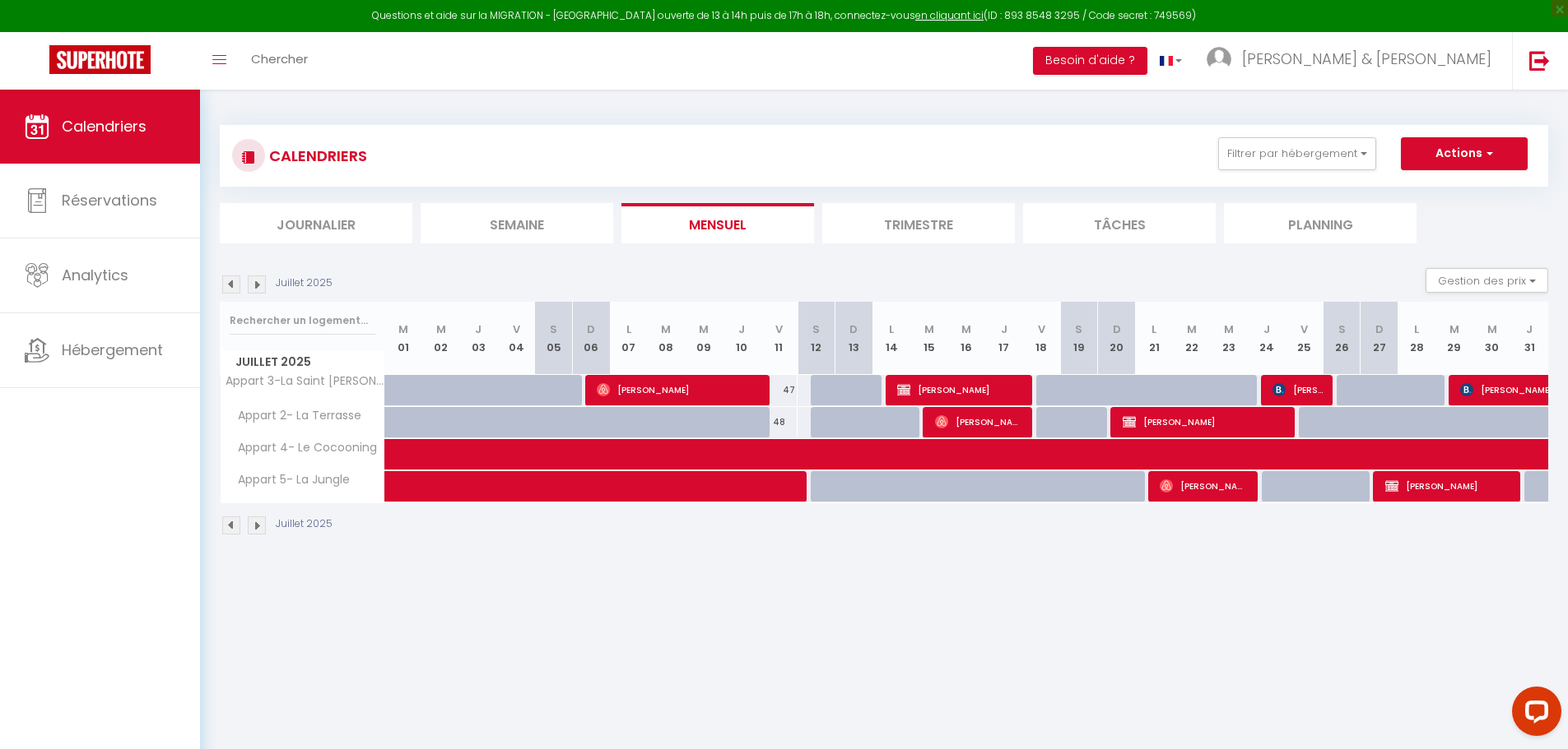
click at [228, 280] on img at bounding box center [231, 284] width 18 height 18
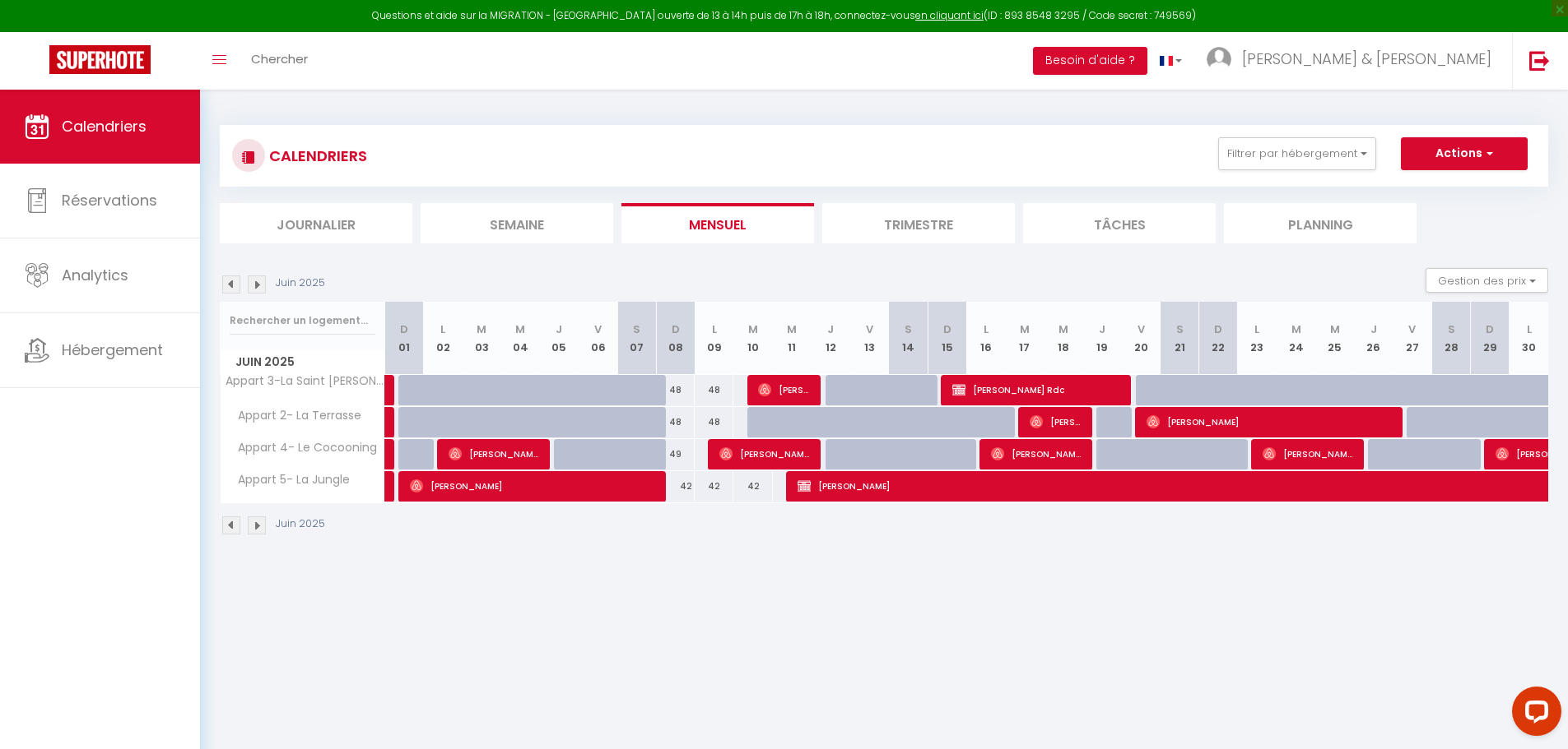
click at [228, 280] on img at bounding box center [231, 284] width 18 height 18
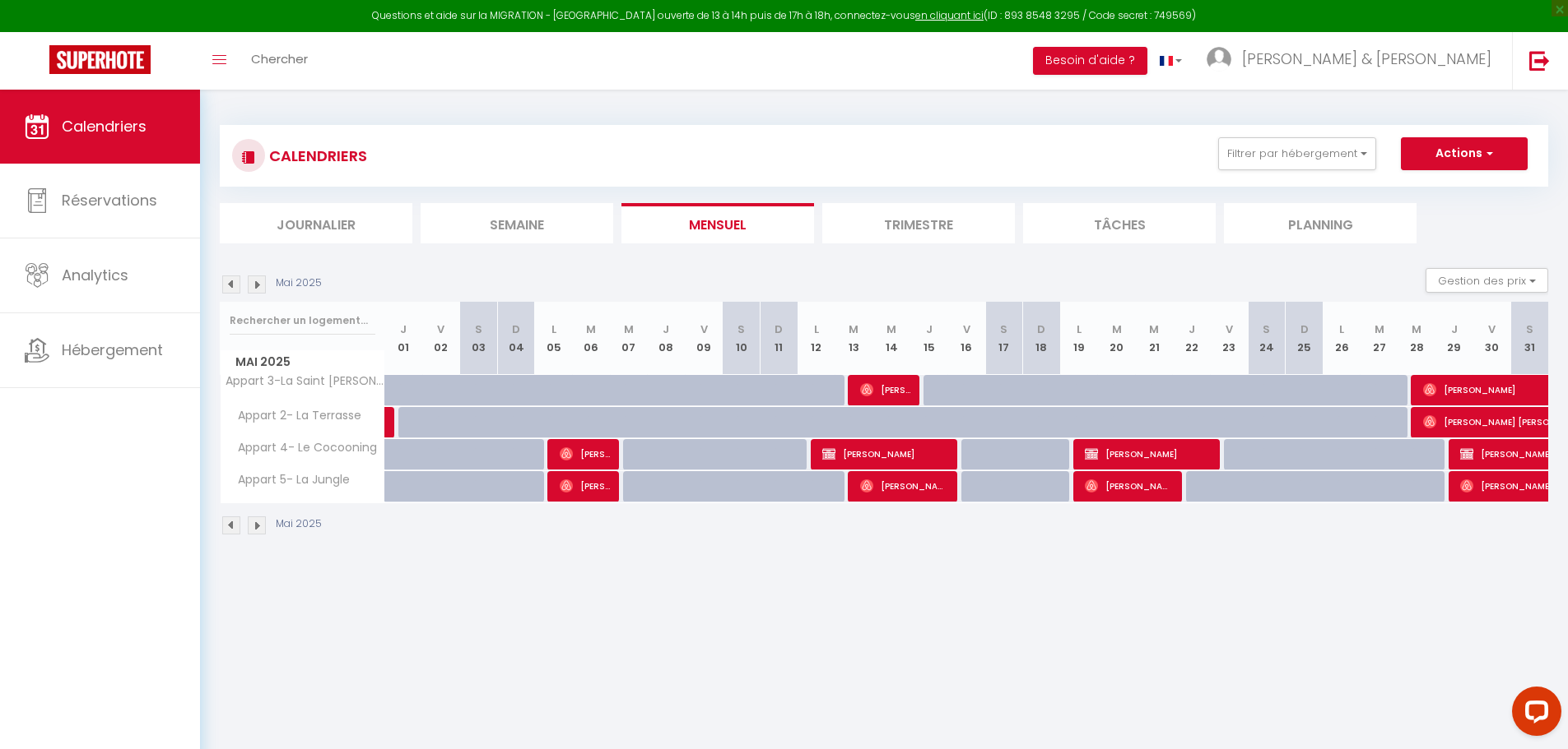
click at [228, 280] on img at bounding box center [231, 284] width 18 height 18
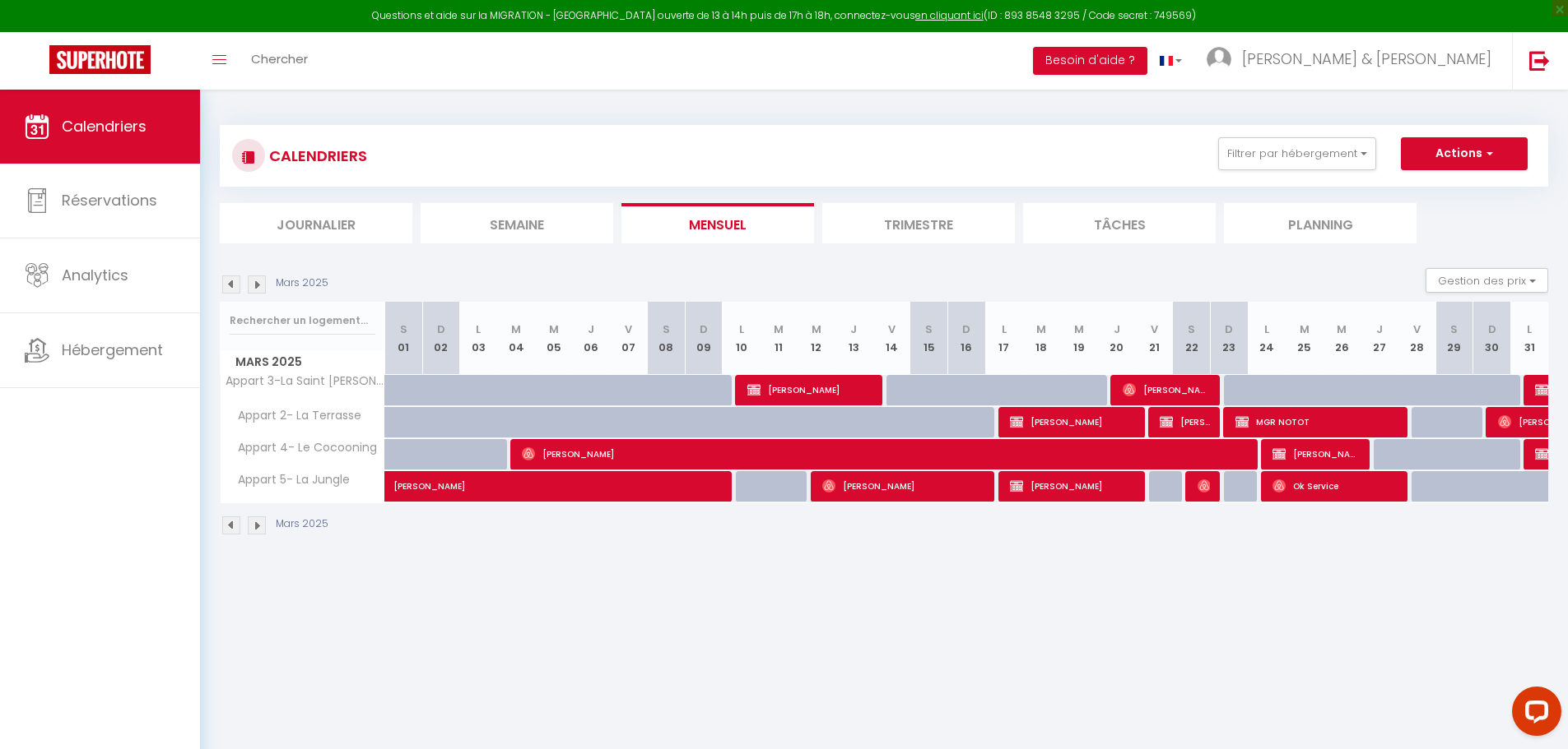
click at [228, 280] on img at bounding box center [231, 284] width 18 height 18
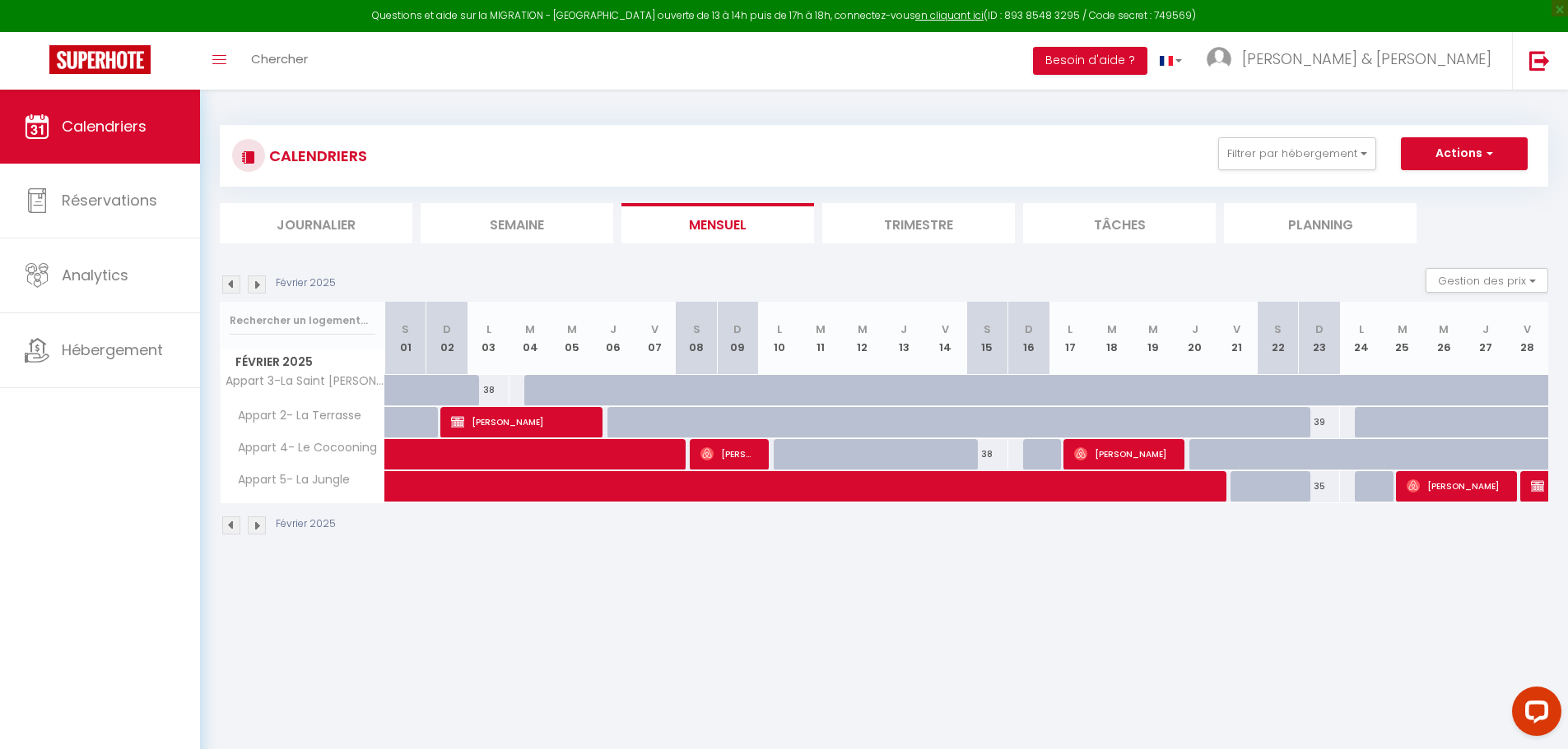
click at [228, 280] on img at bounding box center [231, 284] width 18 height 18
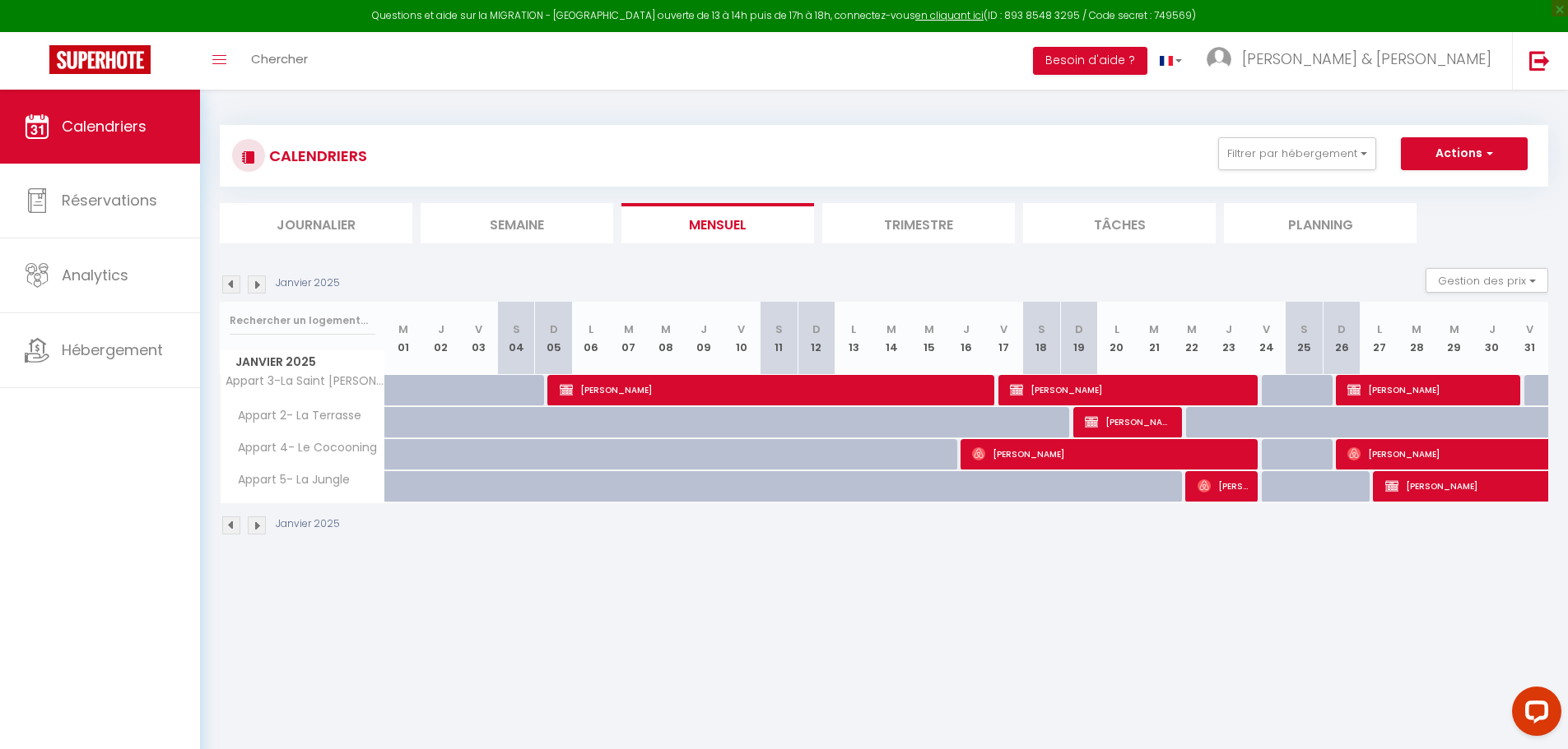
click at [228, 280] on img at bounding box center [231, 284] width 18 height 18
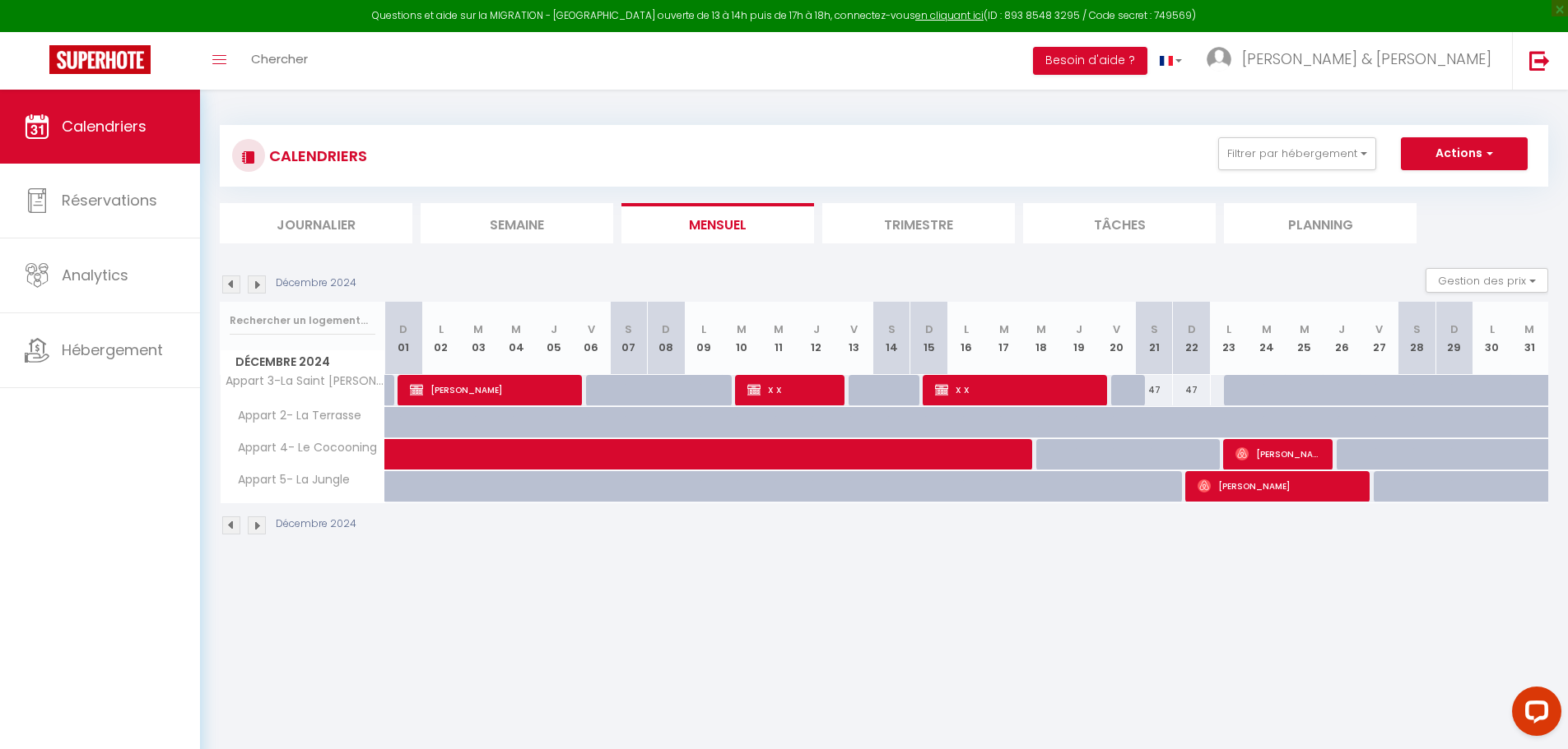
click at [228, 280] on img at bounding box center [231, 284] width 18 height 18
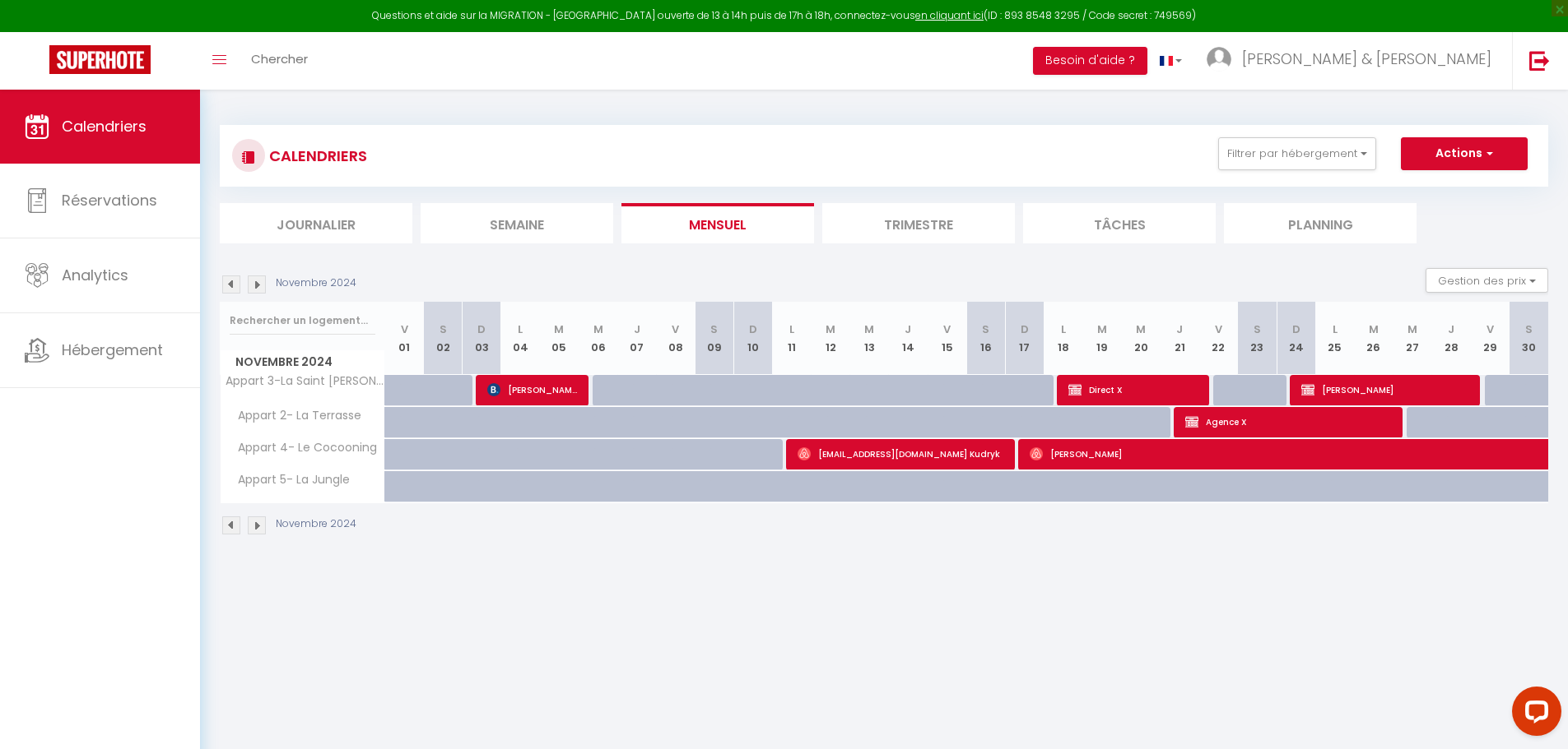
click at [228, 280] on img at bounding box center [231, 284] width 18 height 18
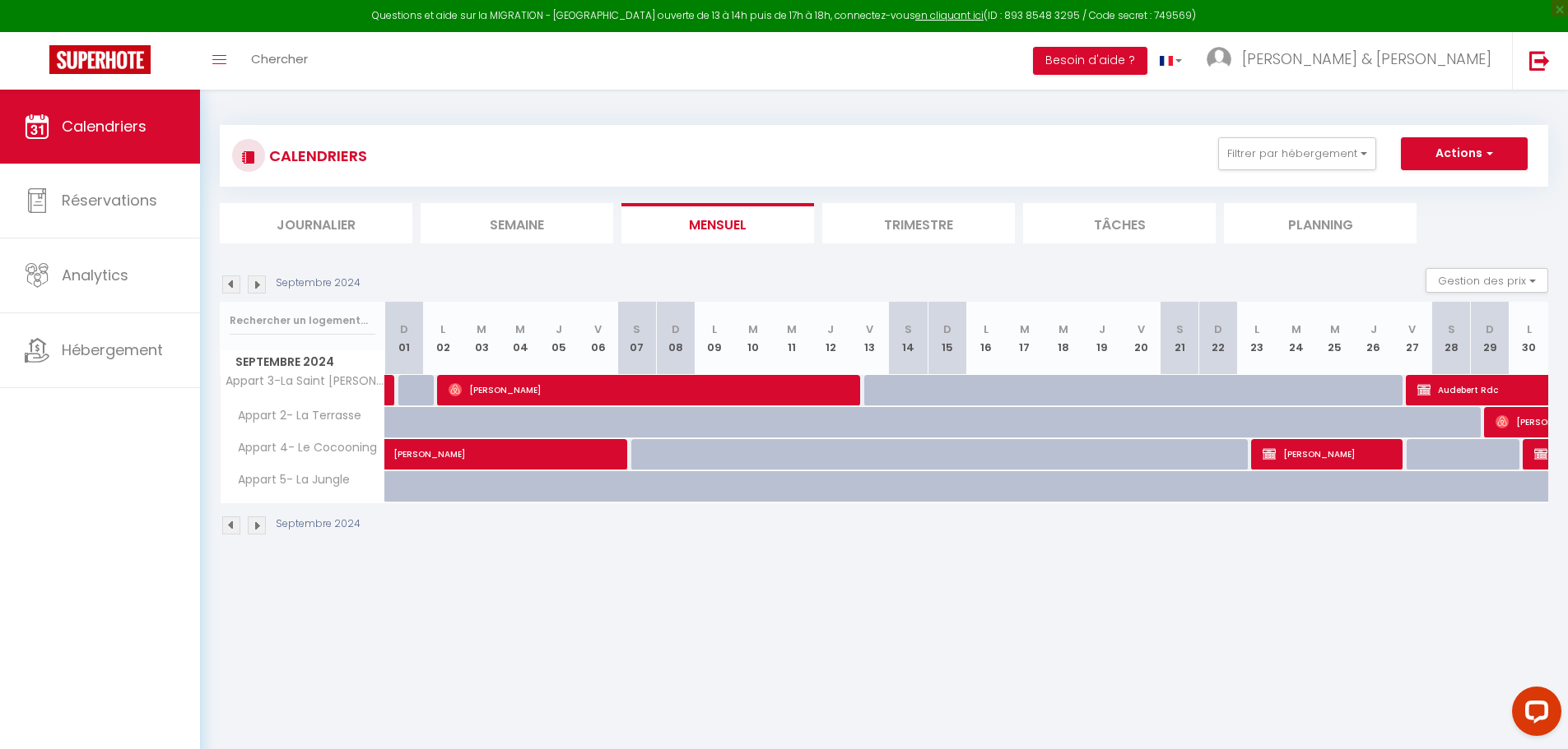
click at [228, 280] on img at bounding box center [231, 284] width 18 height 18
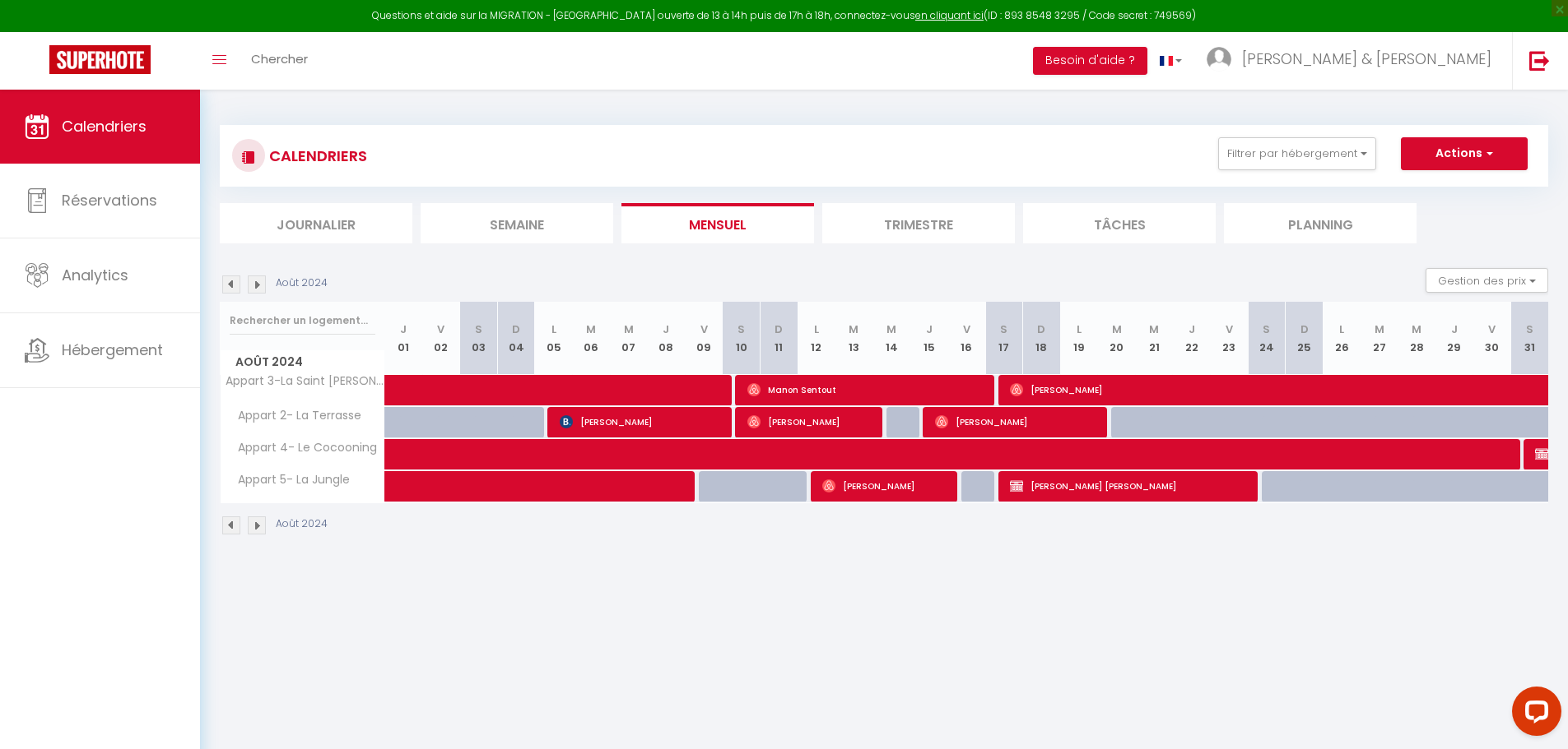
click at [1138, 419] on div at bounding box center [1154, 423] width 38 height 32
click at [1092, 390] on span "[PERSON_NAME]" at bounding box center [1293, 389] width 568 height 32
select select "OK"
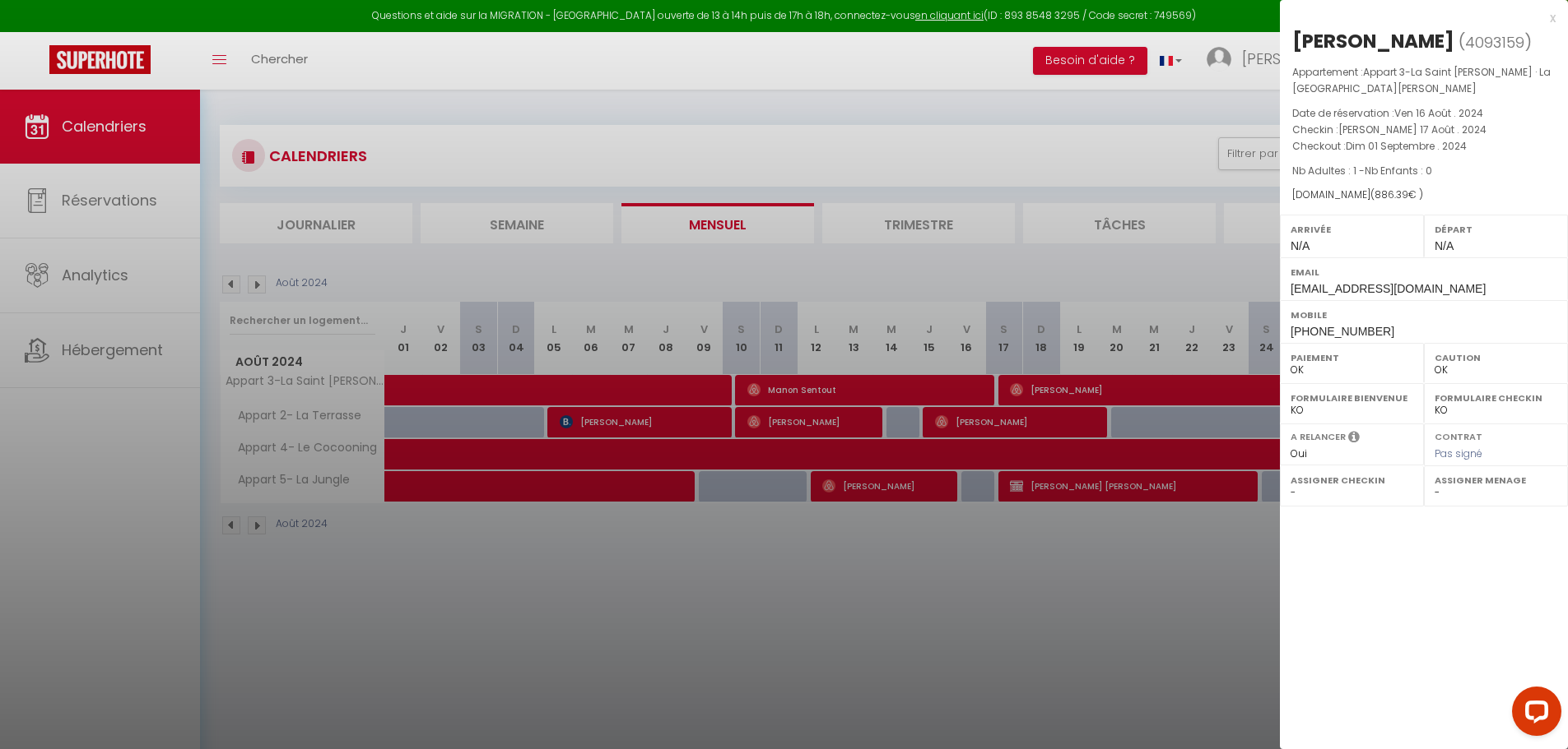
click at [1050, 559] on div at bounding box center [784, 374] width 1568 height 749
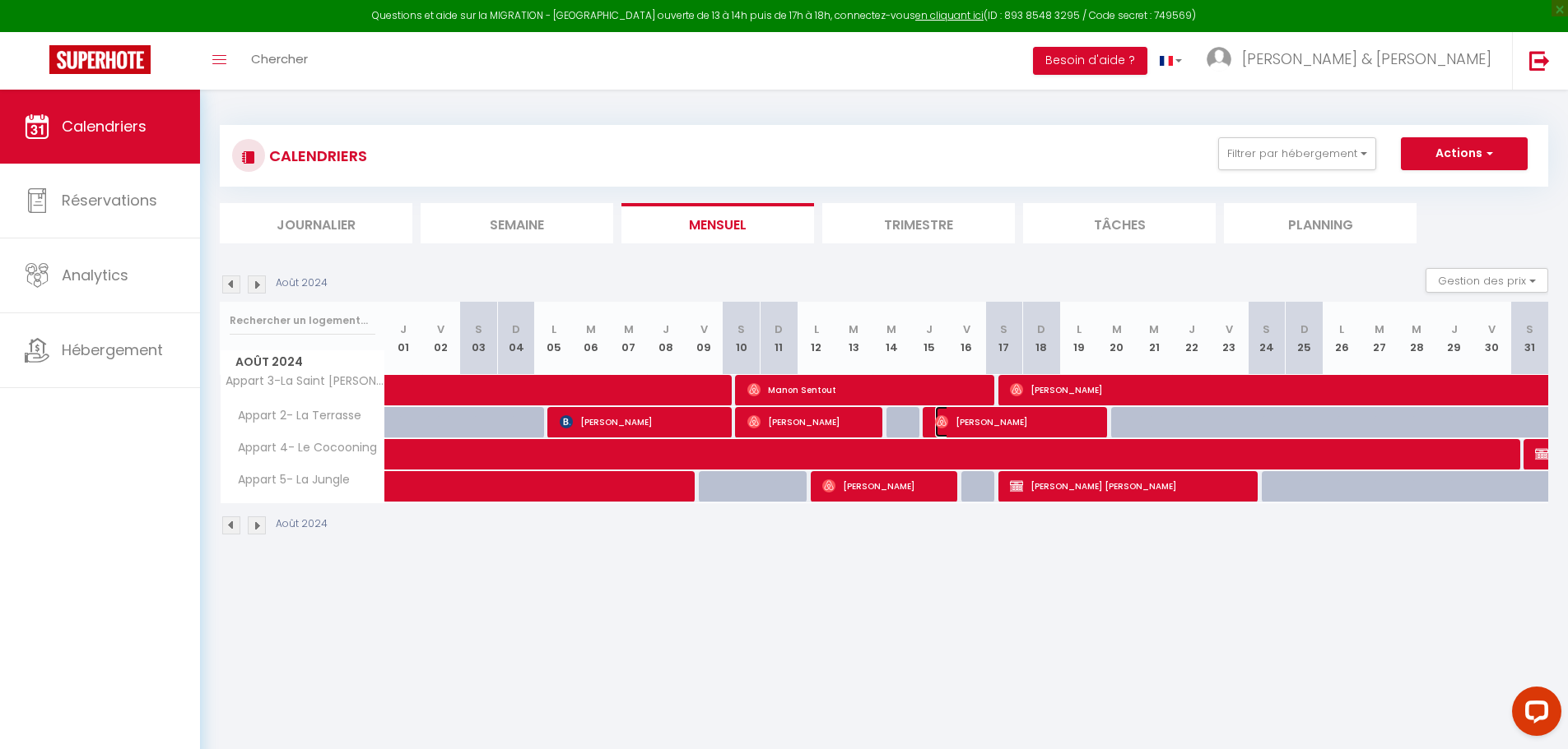
click at [1021, 426] on span "[PERSON_NAME]" at bounding box center [1017, 422] width 164 height 32
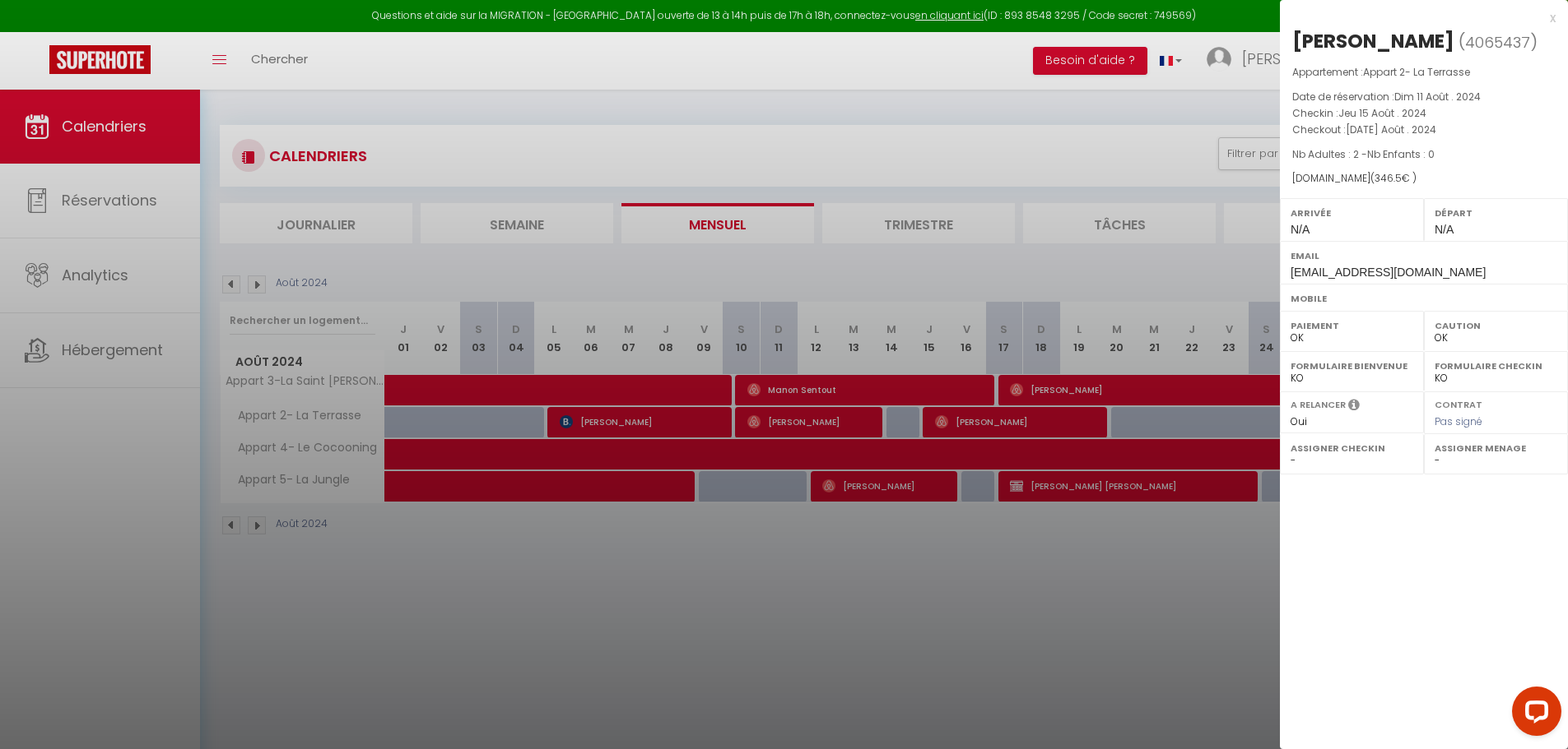
click at [842, 613] on div at bounding box center [784, 374] width 1568 height 749
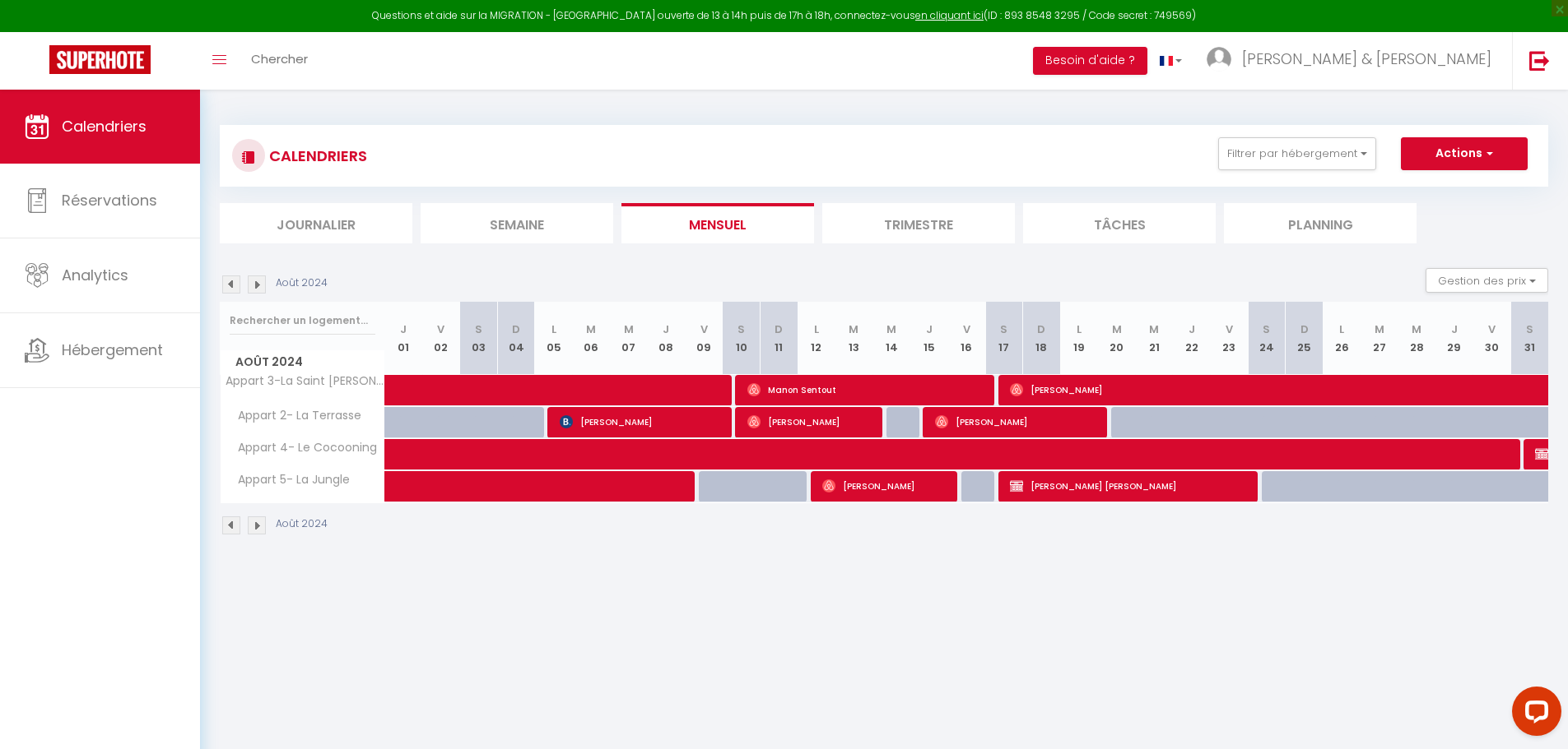
click at [256, 289] on img at bounding box center [257, 284] width 18 height 18
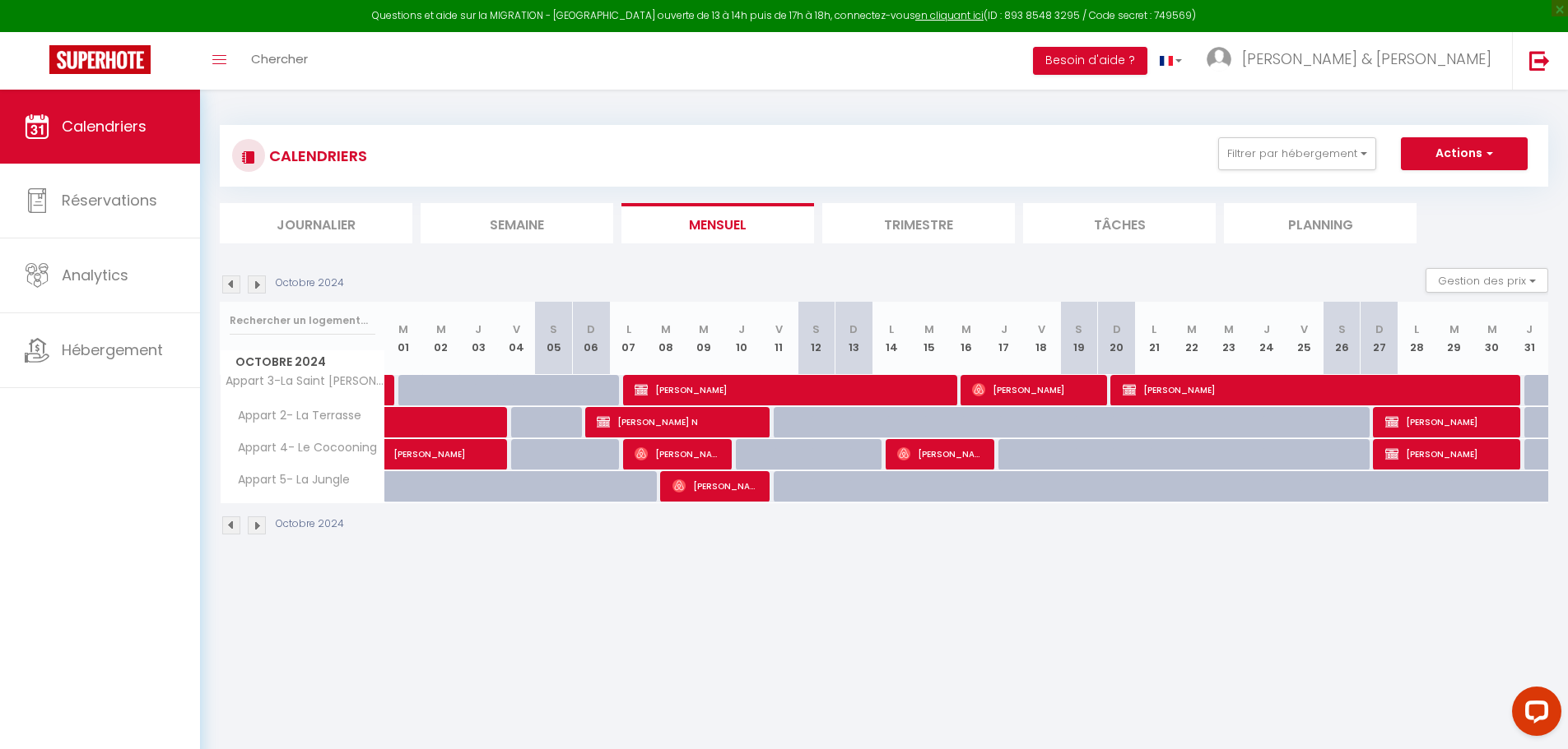
click at [256, 289] on img at bounding box center [257, 284] width 18 height 18
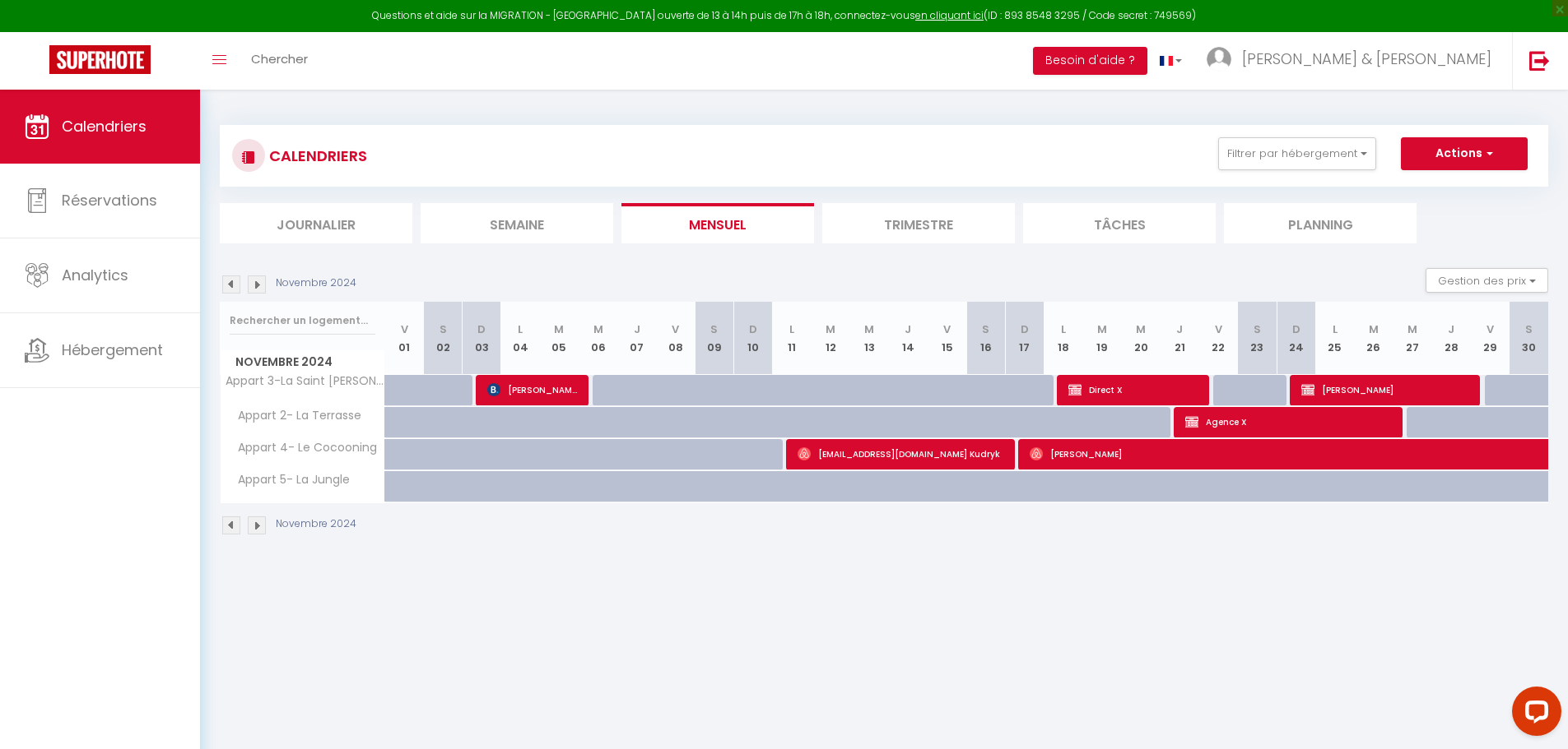
click at [256, 289] on img at bounding box center [257, 284] width 18 height 18
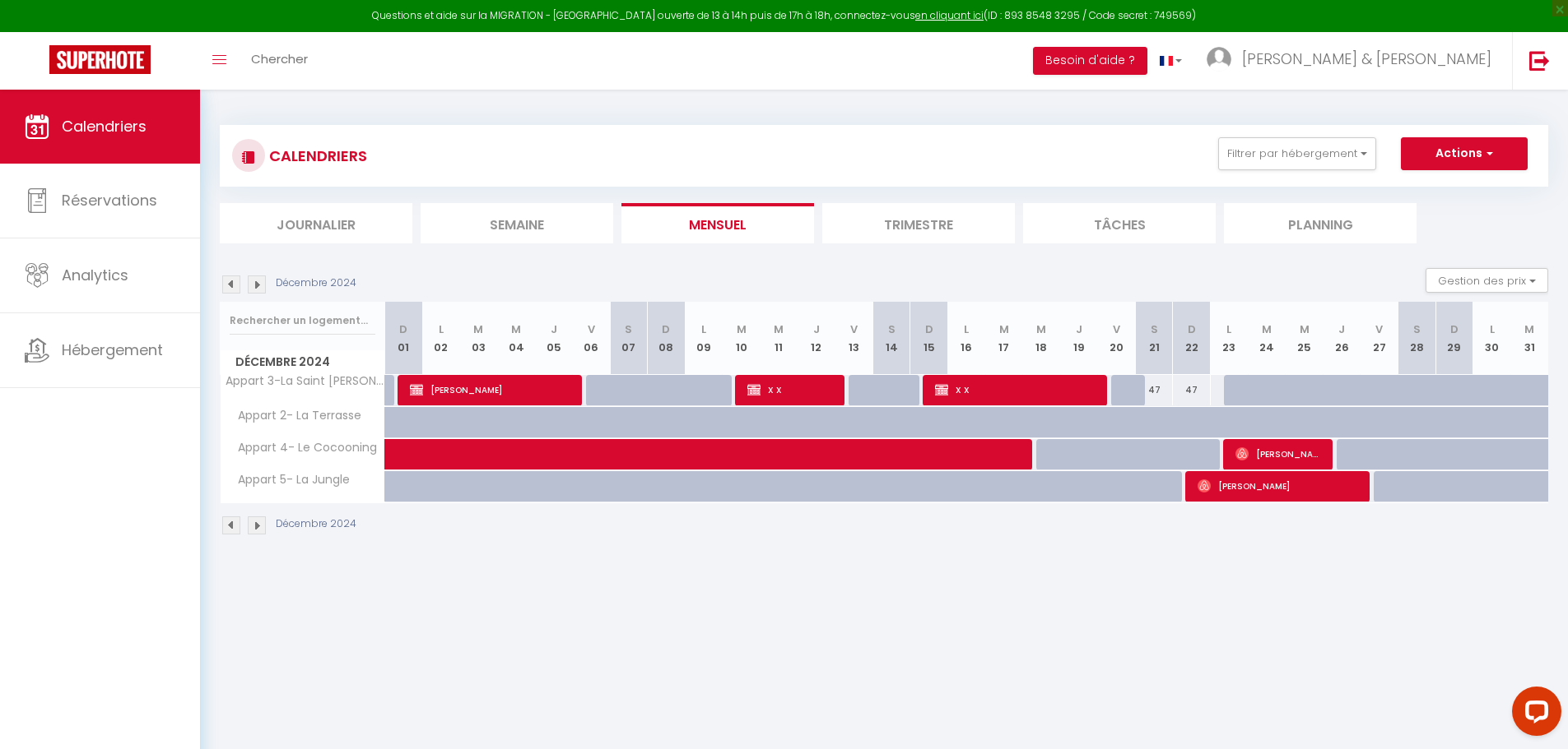
click at [256, 289] on img at bounding box center [257, 284] width 18 height 18
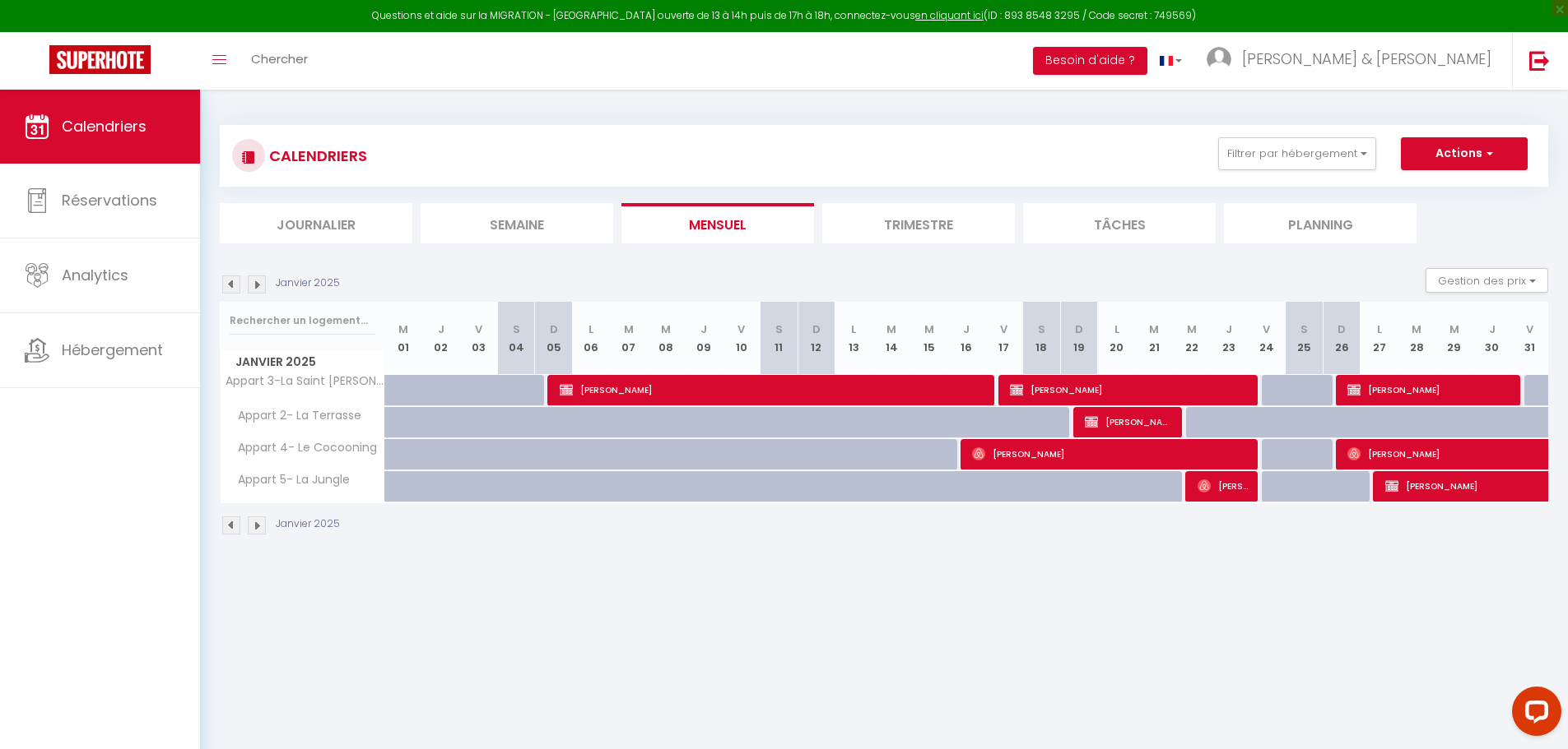
click at [256, 289] on img at bounding box center [257, 284] width 18 height 18
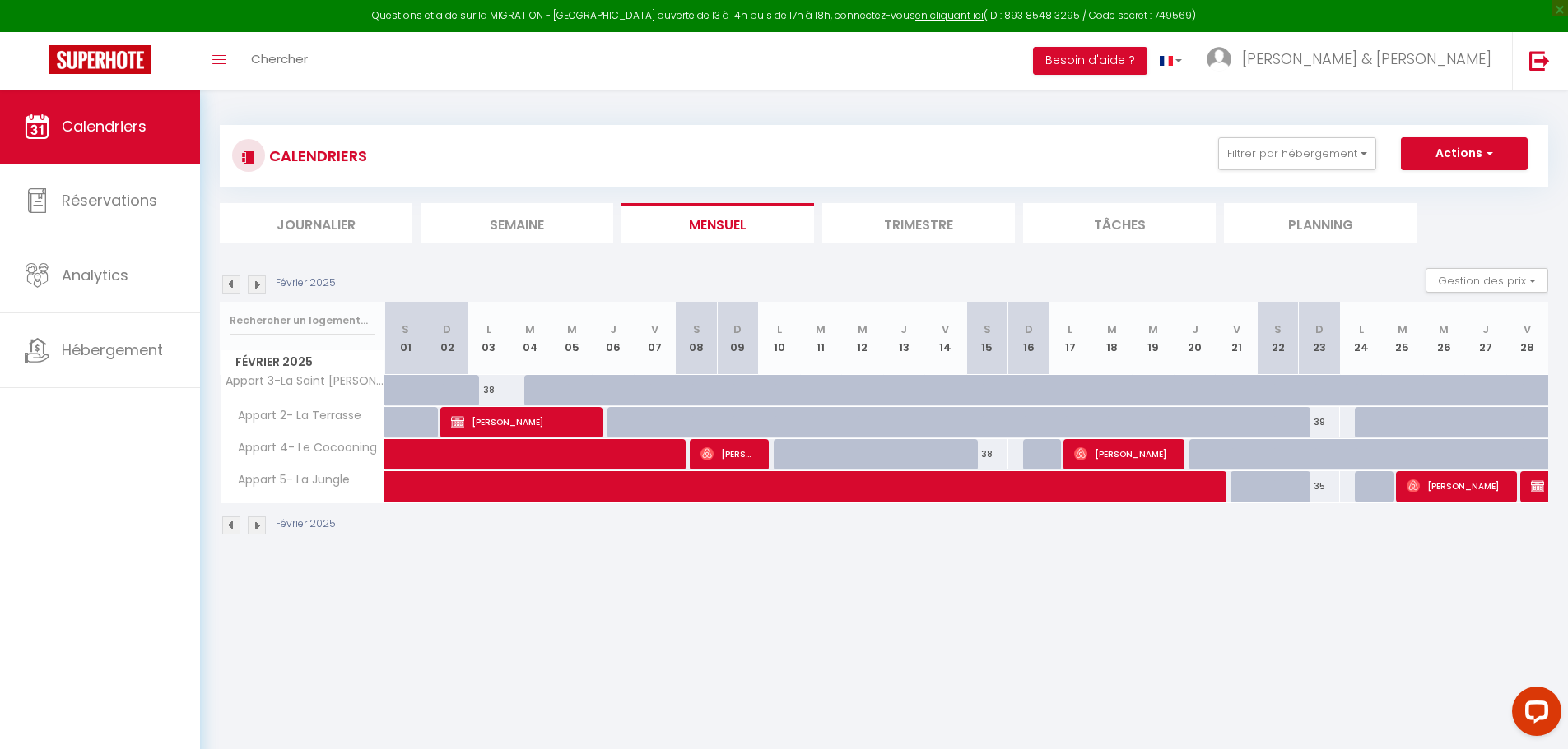
click at [256, 289] on img at bounding box center [257, 284] width 18 height 18
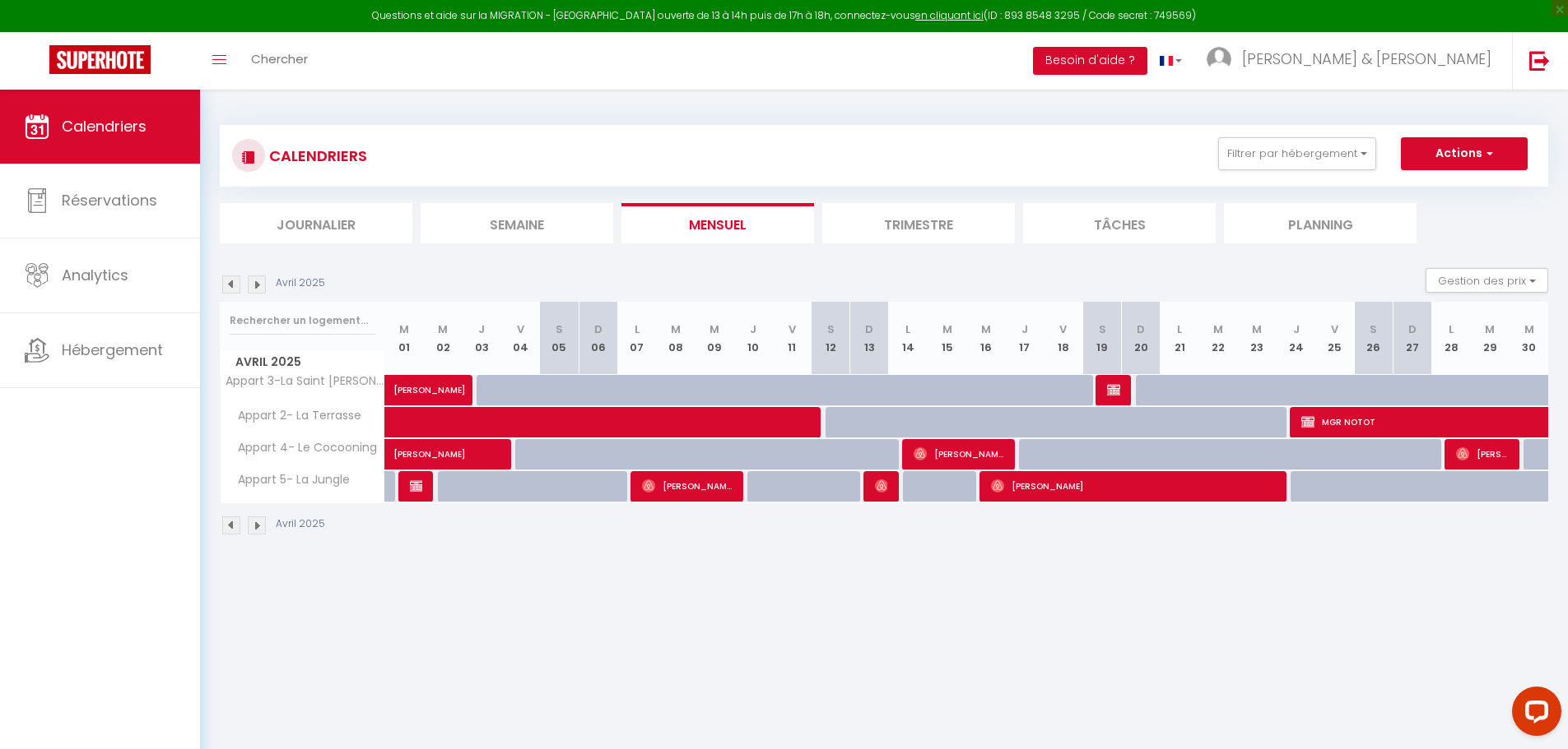
click at [256, 289] on img at bounding box center [257, 284] width 18 height 18
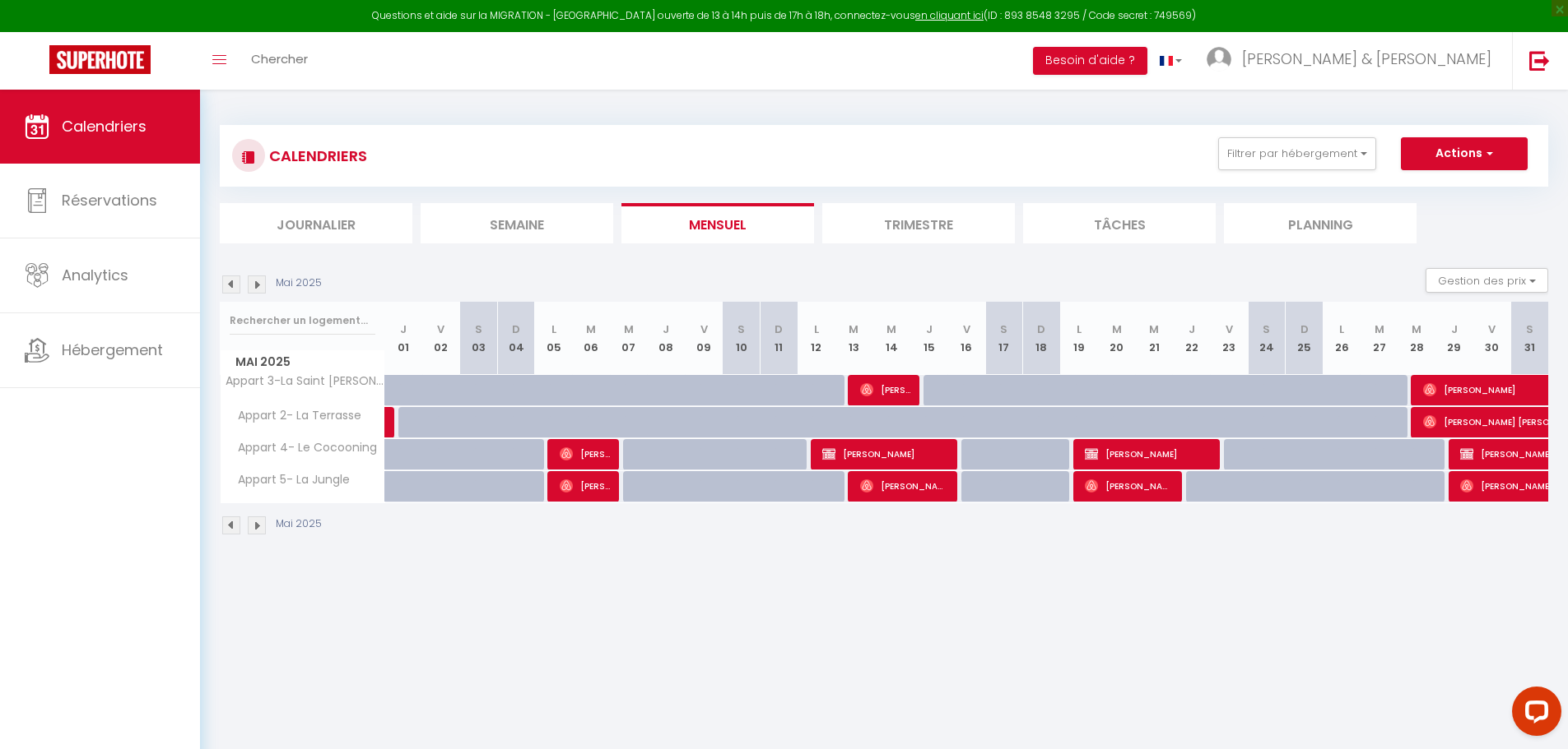
click at [256, 289] on img at bounding box center [257, 284] width 18 height 18
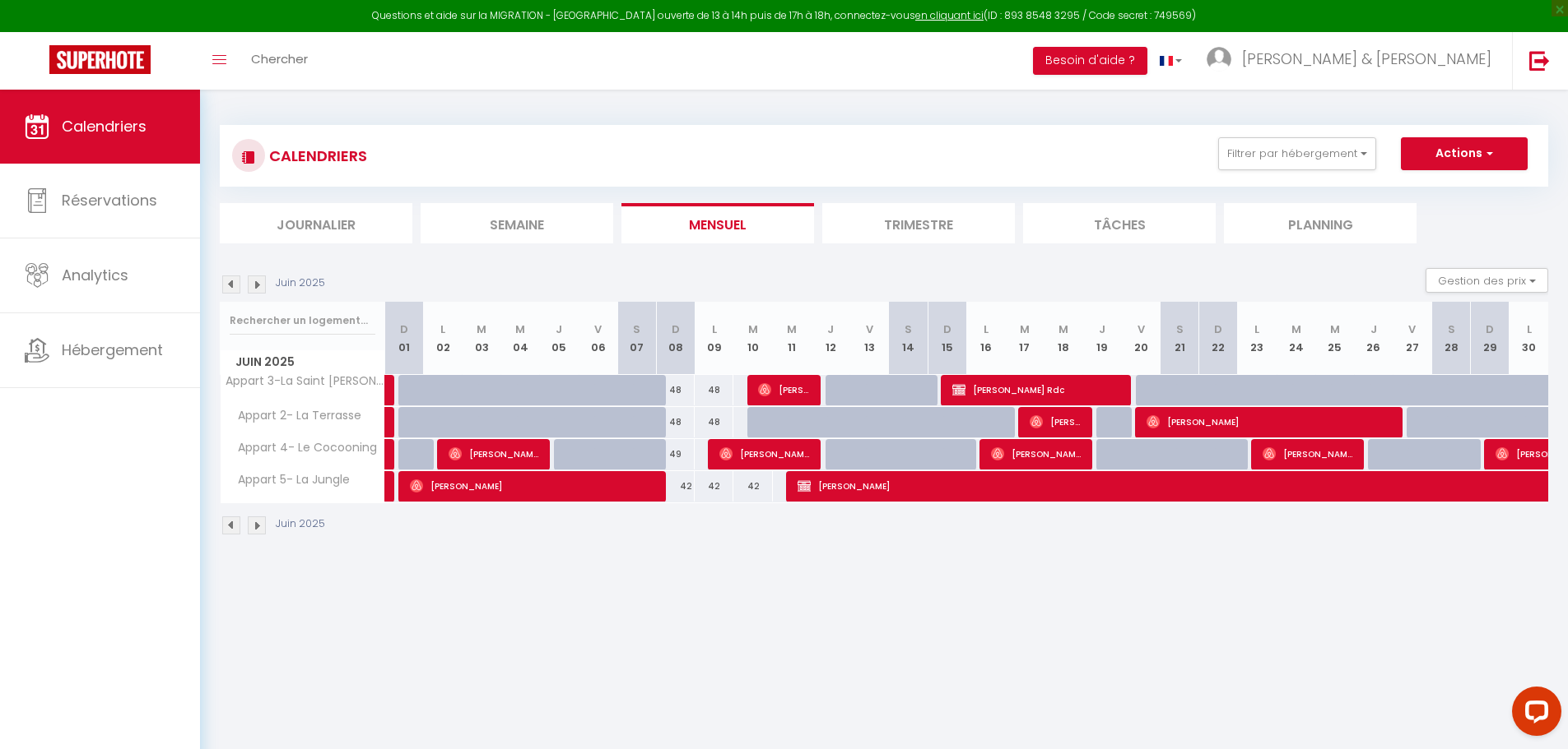
click at [256, 289] on img at bounding box center [257, 284] width 18 height 18
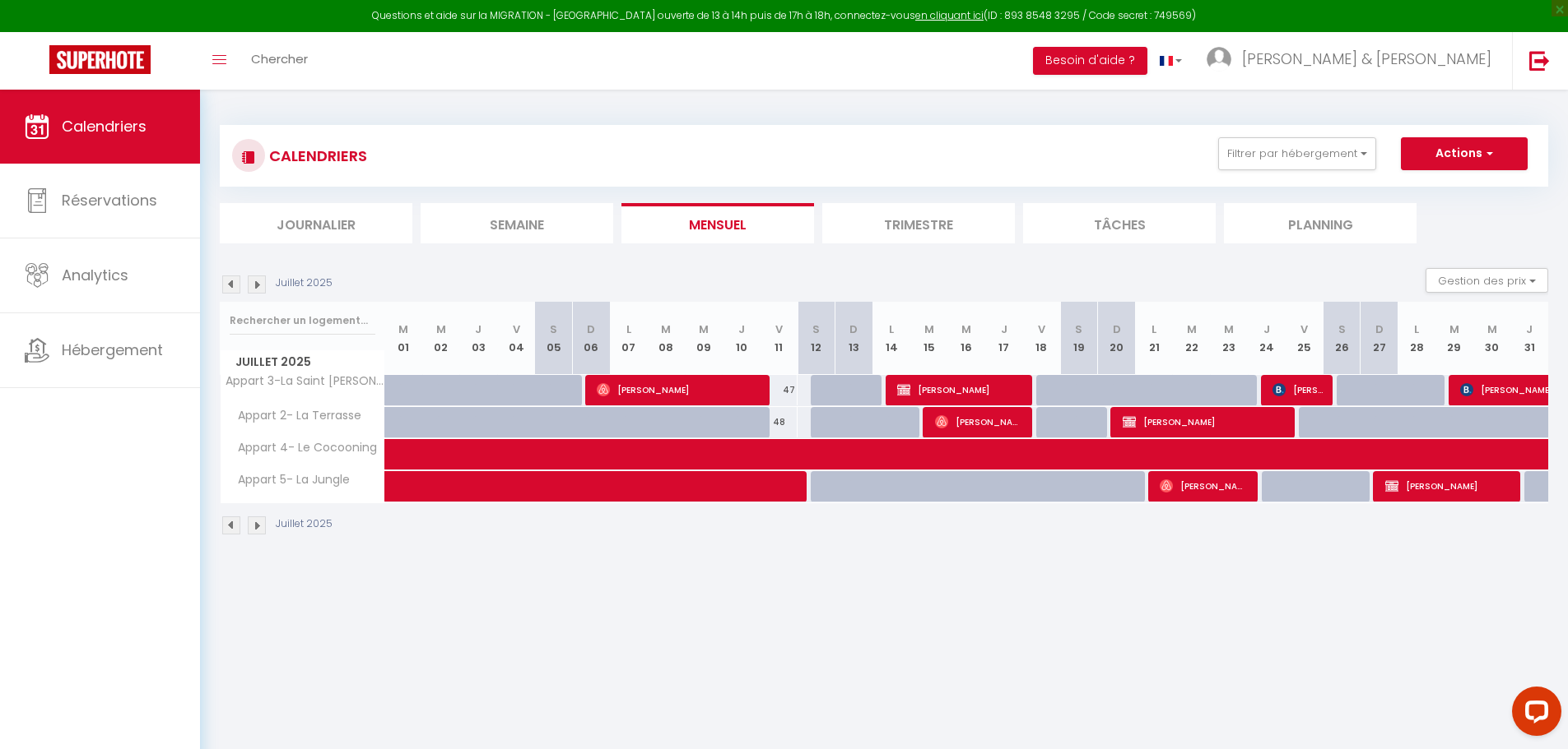
click at [256, 289] on img at bounding box center [257, 284] width 18 height 18
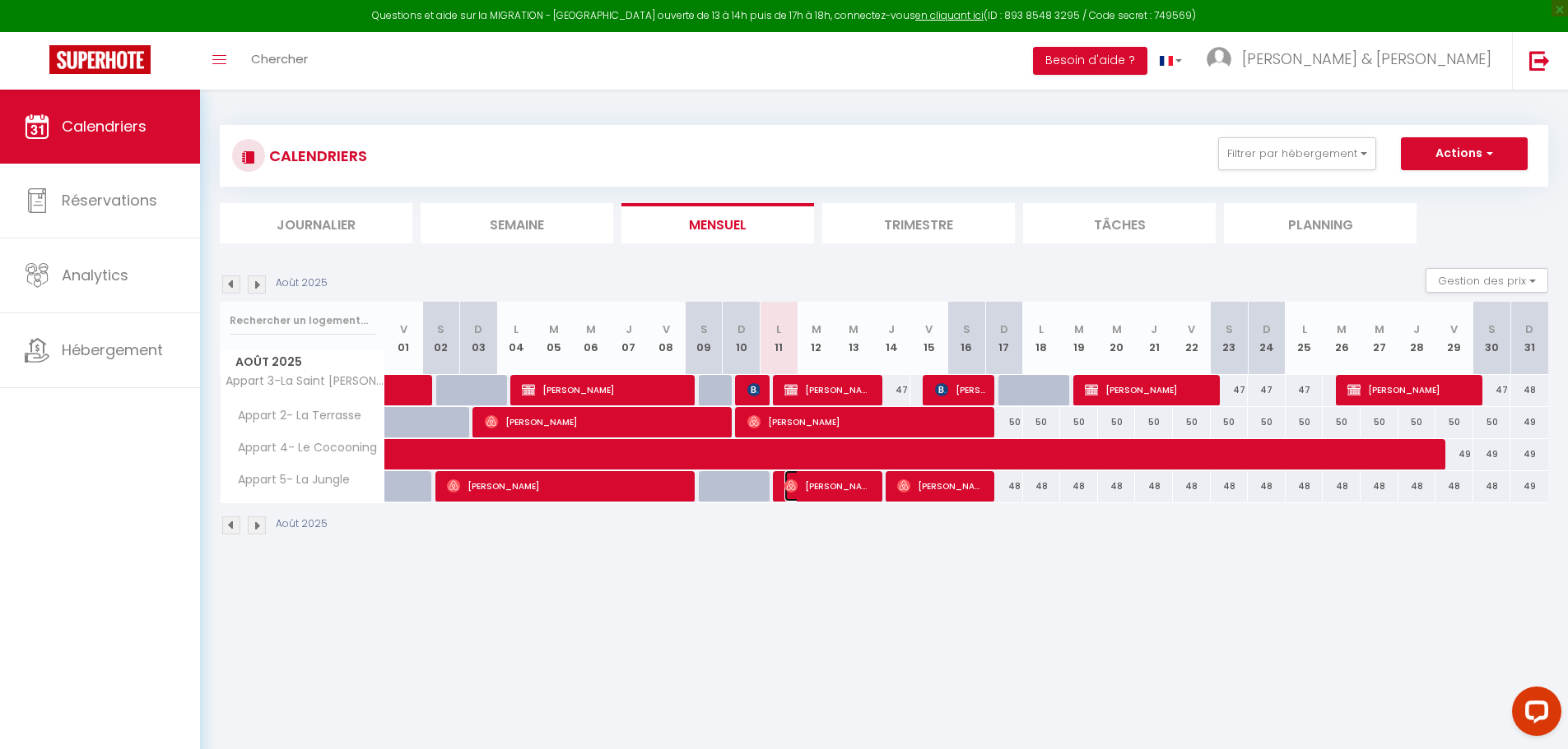
click at [806, 481] on span "[PERSON_NAME]" at bounding box center [828, 486] width 88 height 32
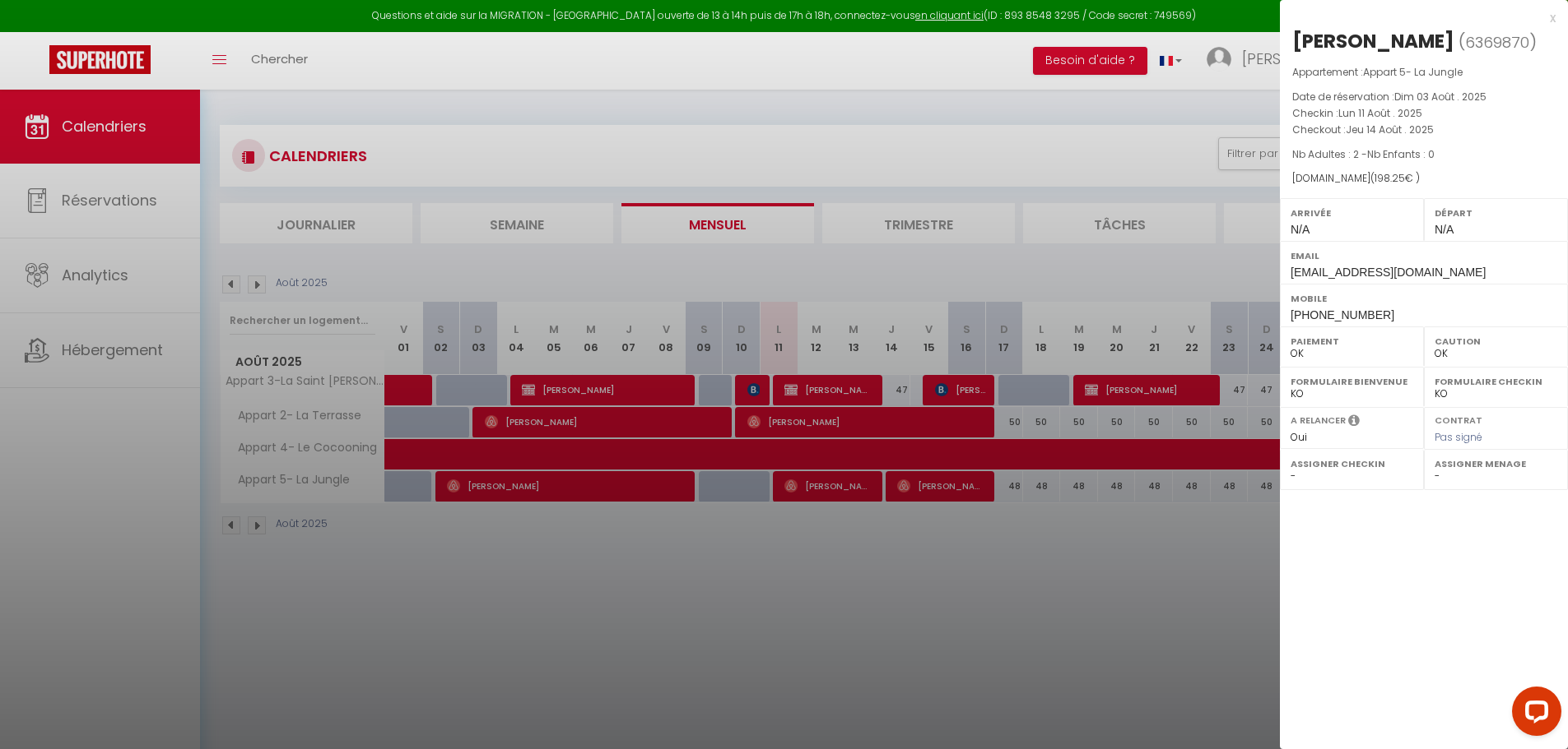
click at [819, 544] on div at bounding box center [784, 374] width 1568 height 749
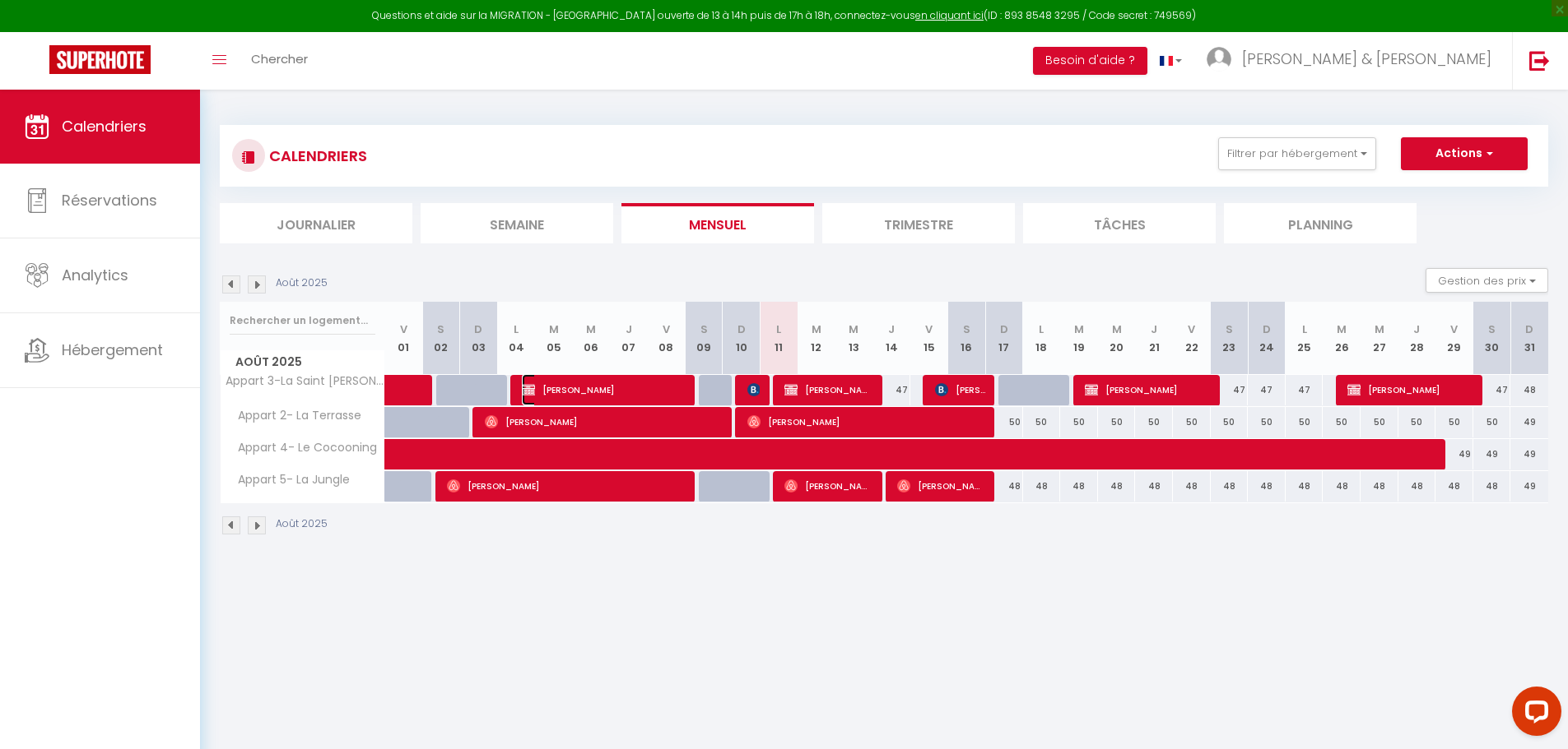
click at [595, 393] on span "[PERSON_NAME]" at bounding box center [604, 389] width 164 height 32
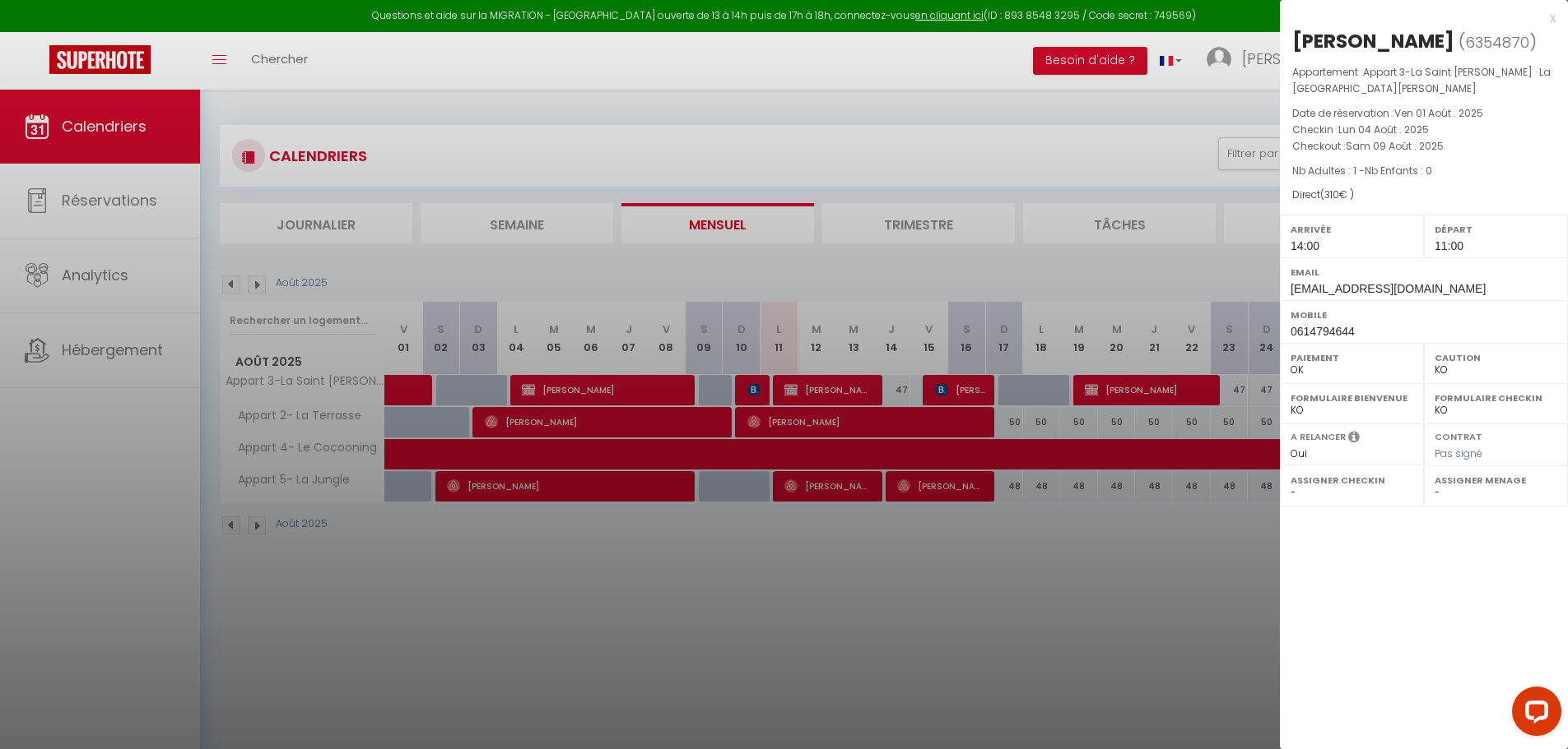
click at [606, 607] on div at bounding box center [784, 374] width 1568 height 749
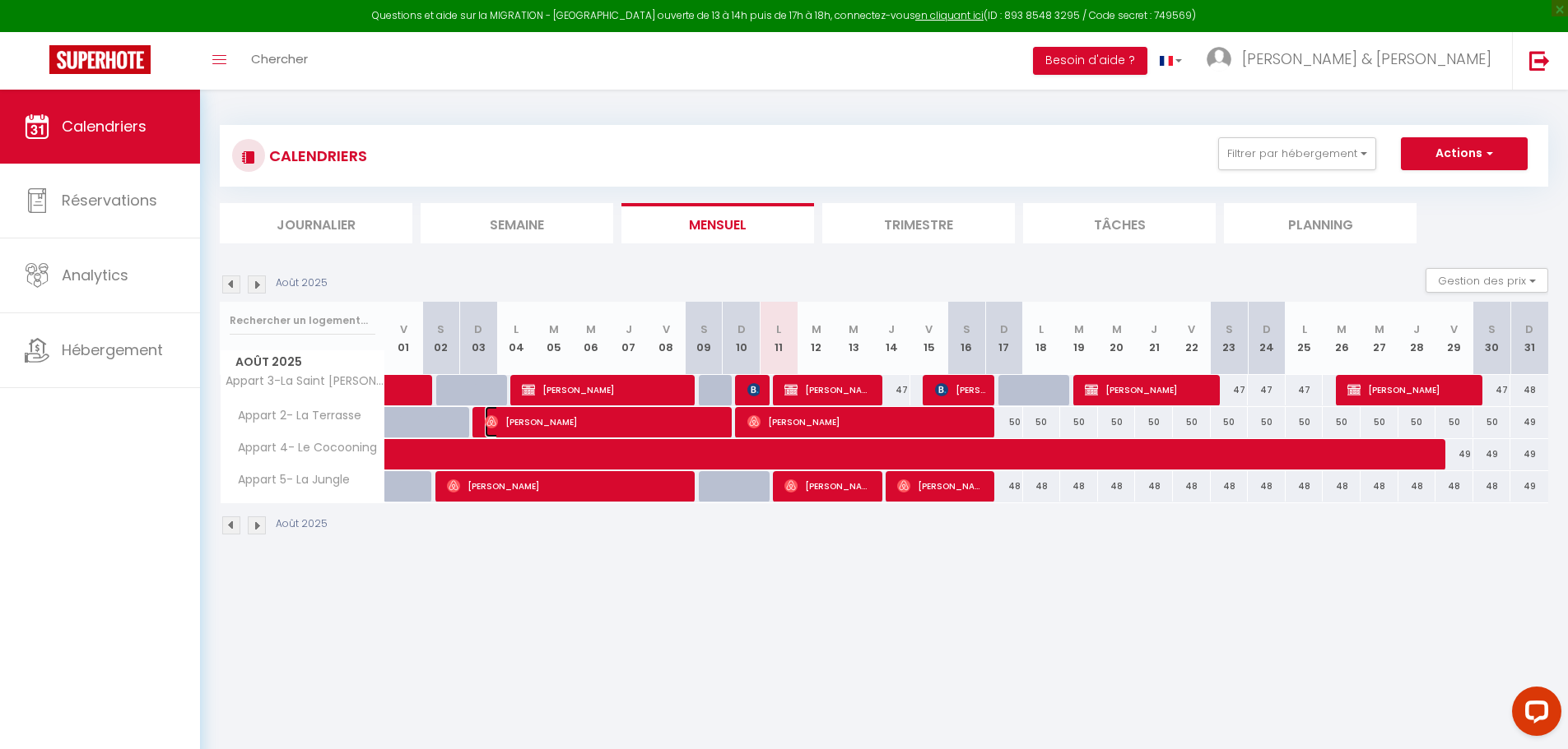
click at [662, 407] on span "[PERSON_NAME]" at bounding box center [605, 422] width 240 height 32
select select "OK"
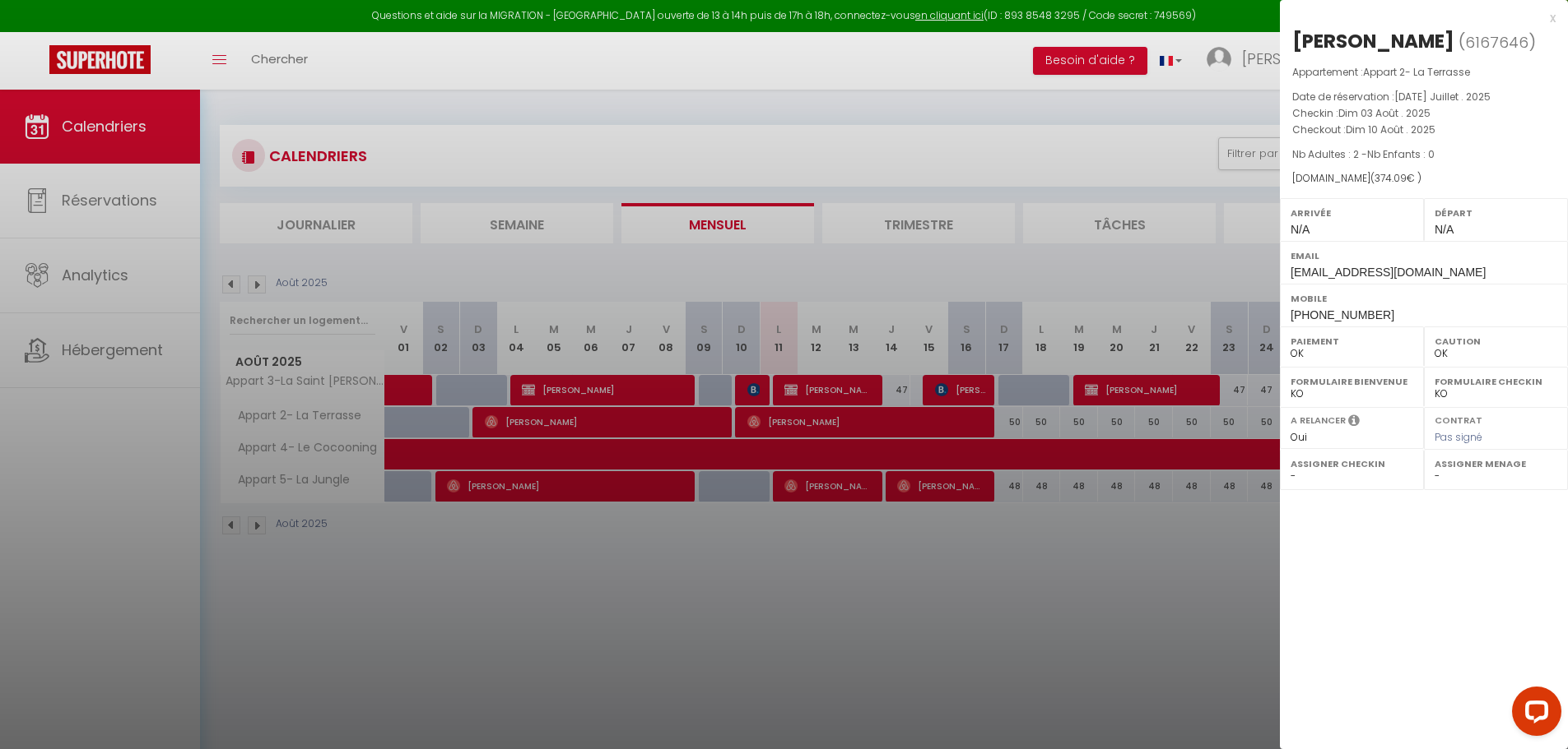
click at [611, 598] on div at bounding box center [784, 374] width 1568 height 749
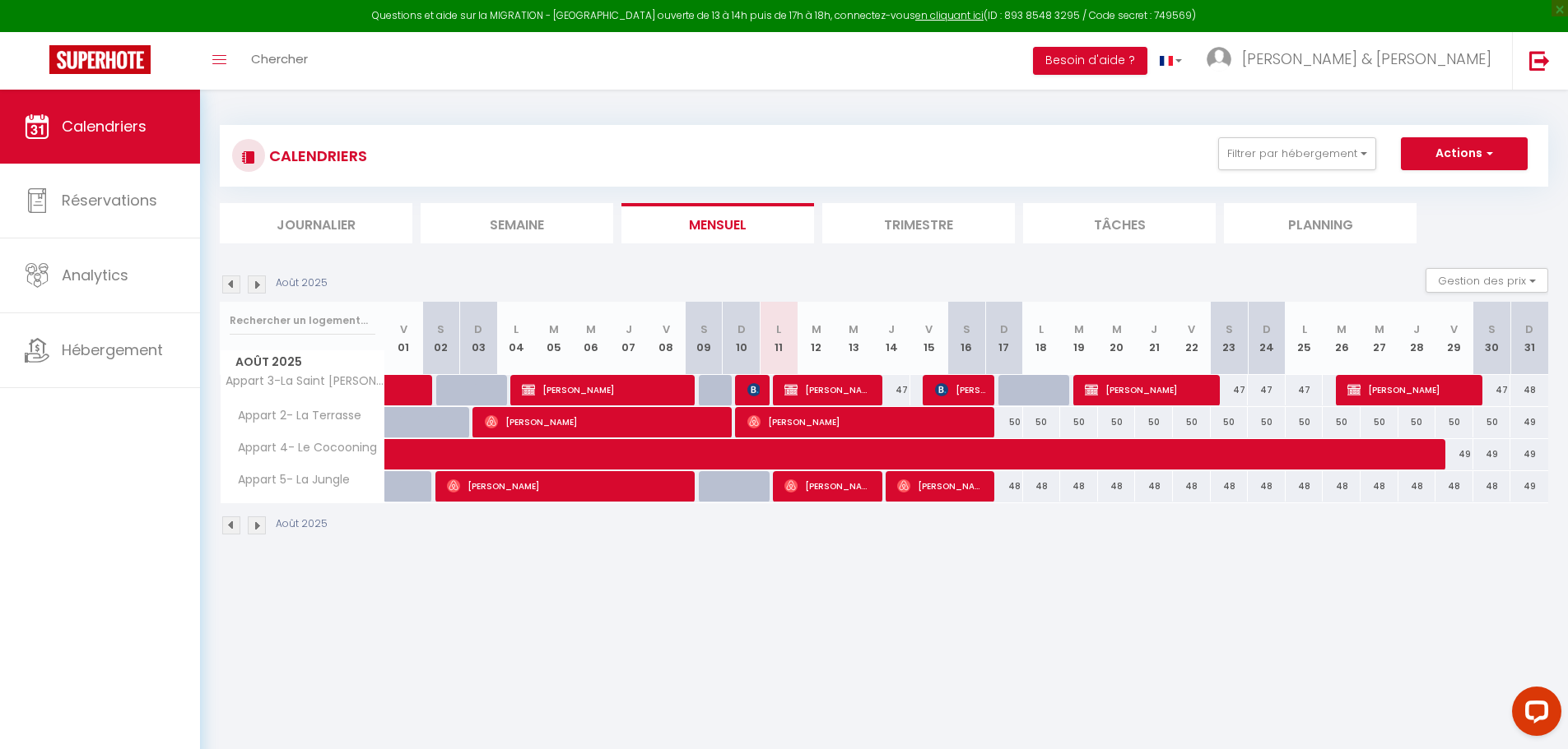
click at [231, 284] on img at bounding box center [231, 284] width 18 height 18
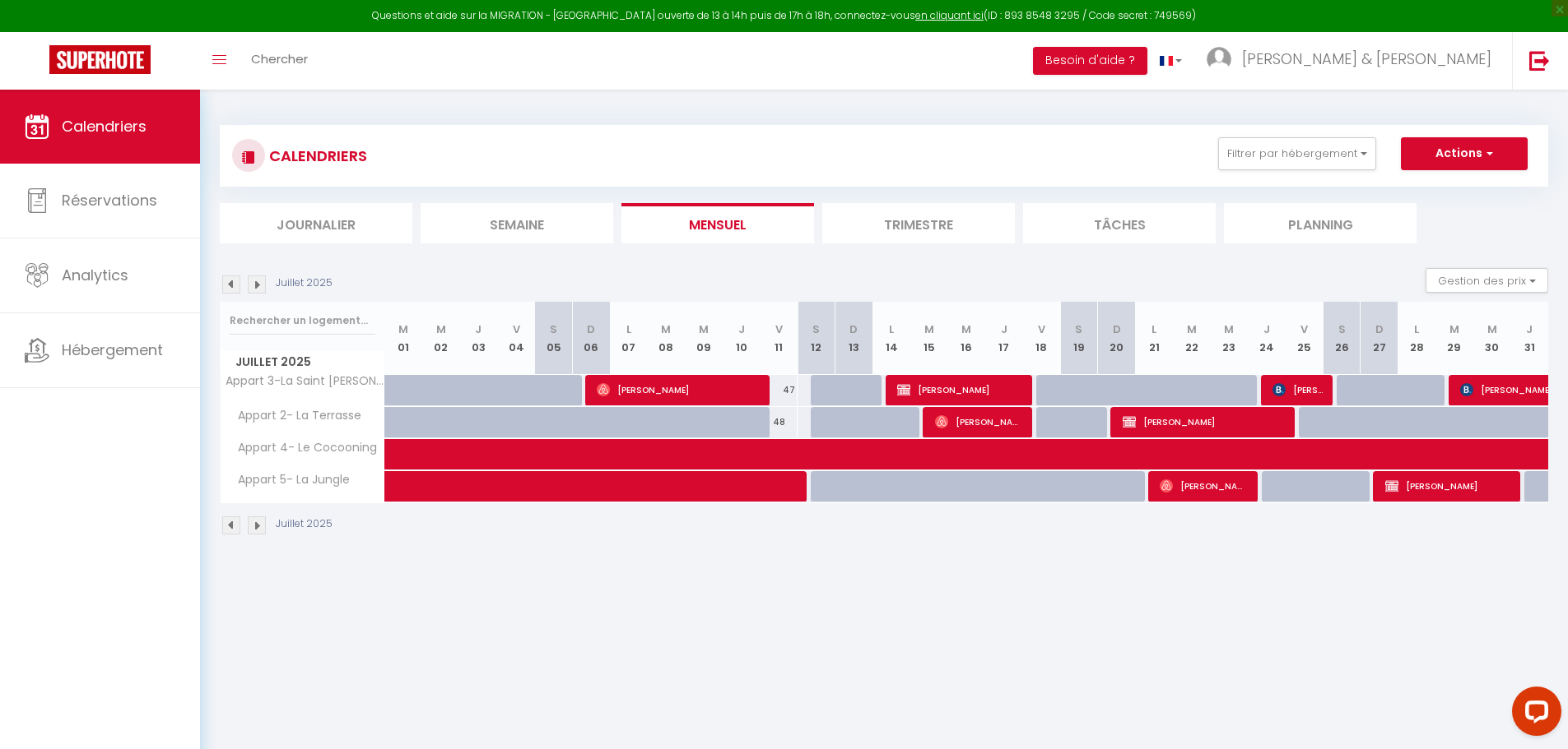
click at [253, 285] on img at bounding box center [257, 284] width 18 height 18
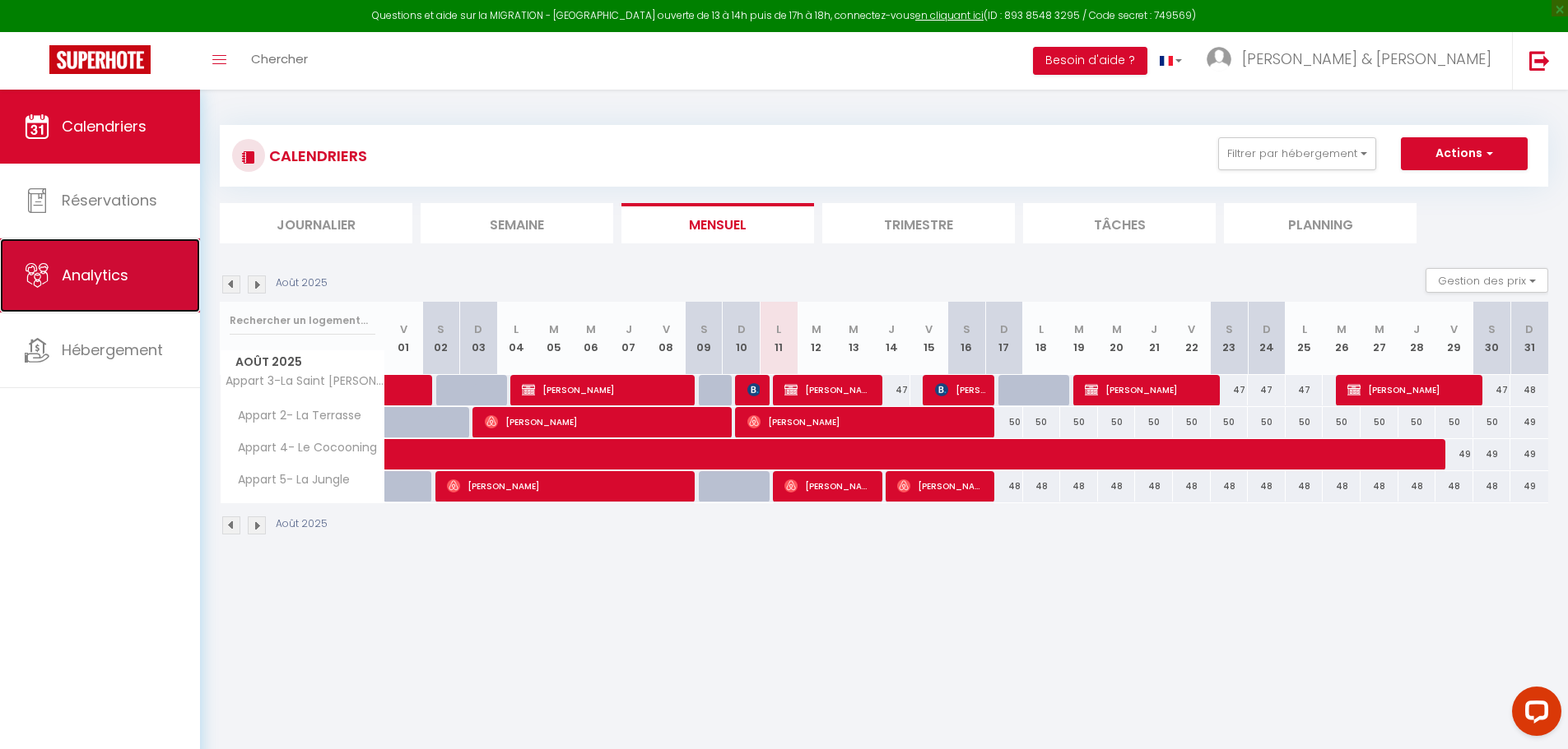
click at [114, 270] on span "Analytics" at bounding box center [95, 275] width 67 height 20
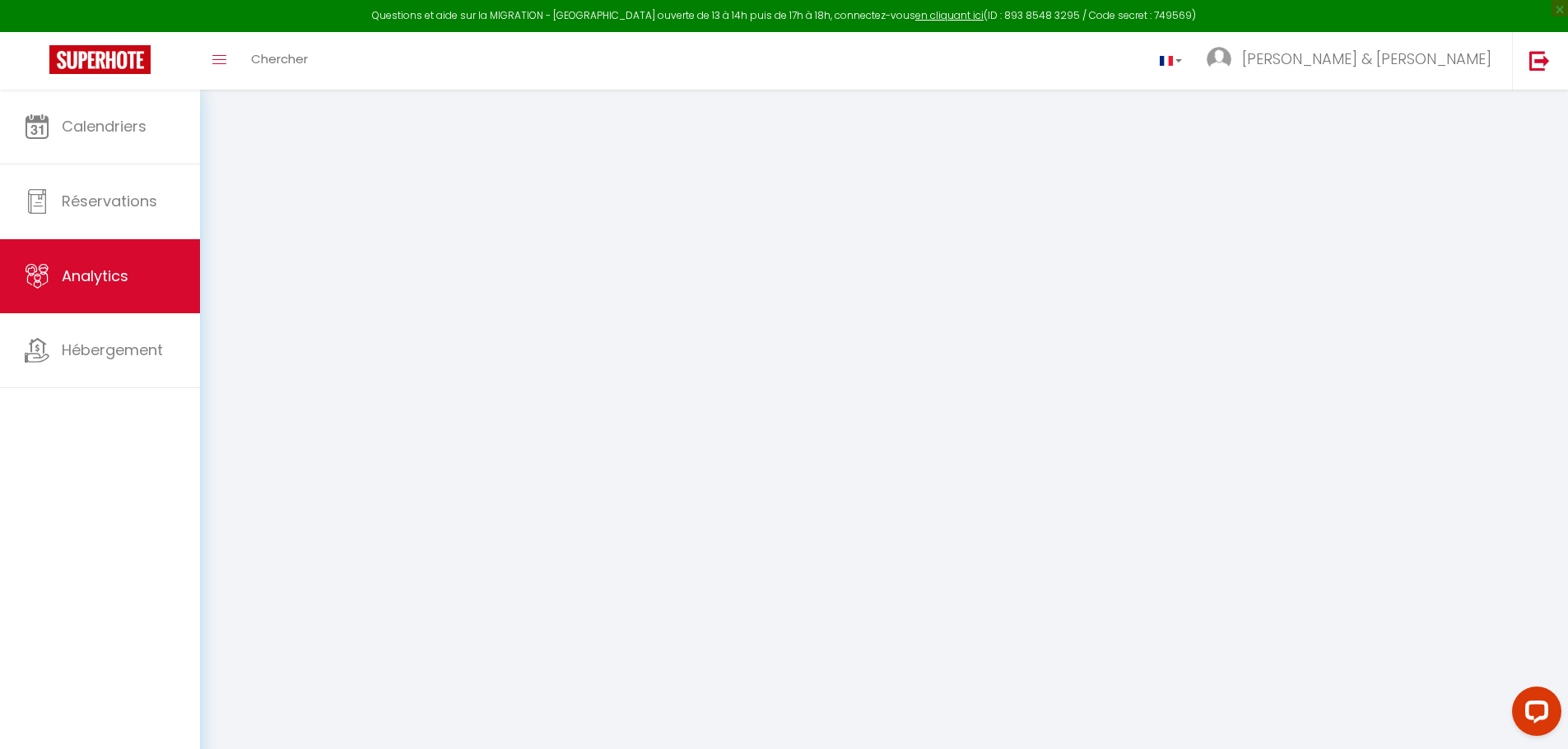
select select "2025"
select select "8"
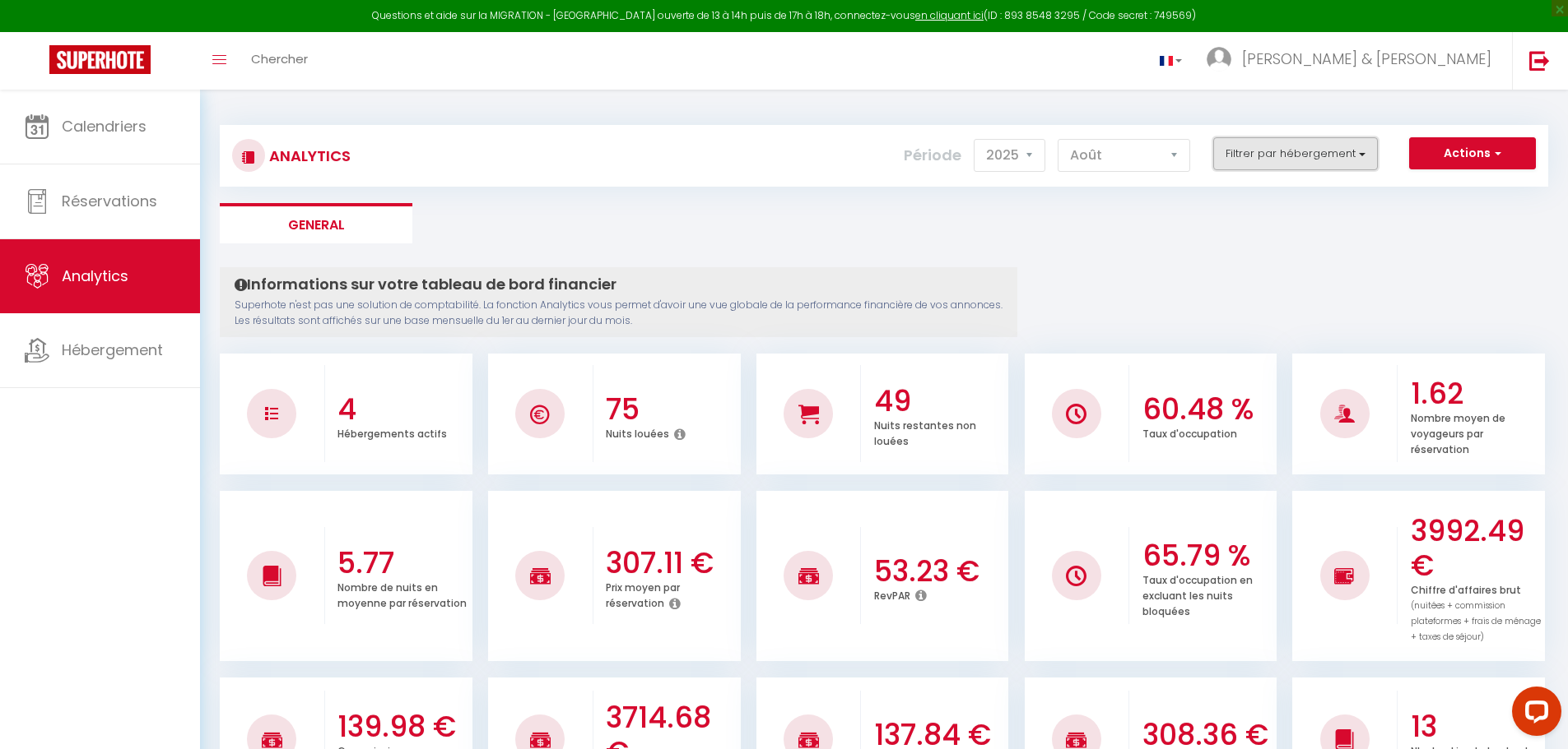
click at [1359, 152] on button "Filtrer par hébergement" at bounding box center [1295, 153] width 165 height 33
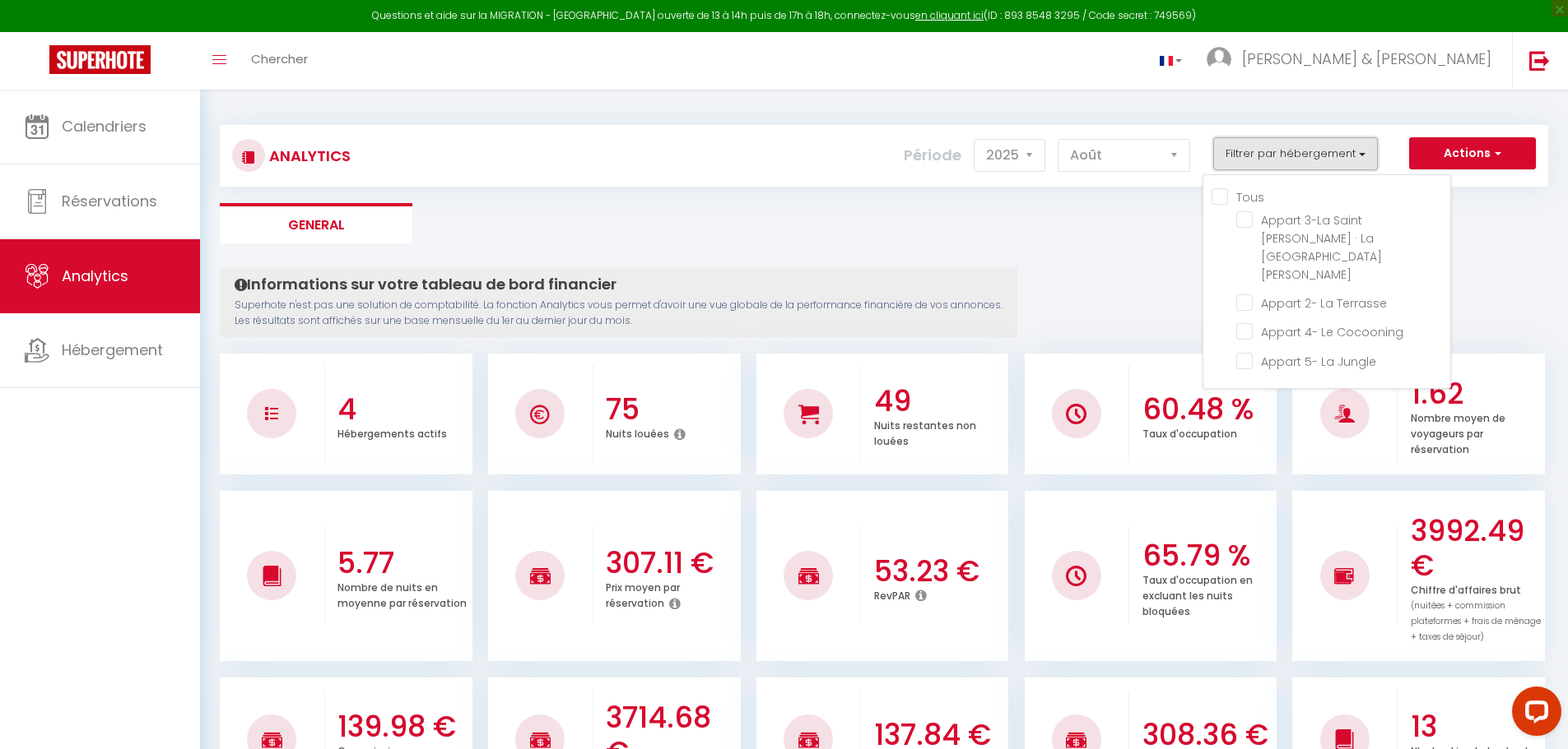
click at [1359, 152] on button "Filtrer par hébergement" at bounding box center [1295, 153] width 165 height 33
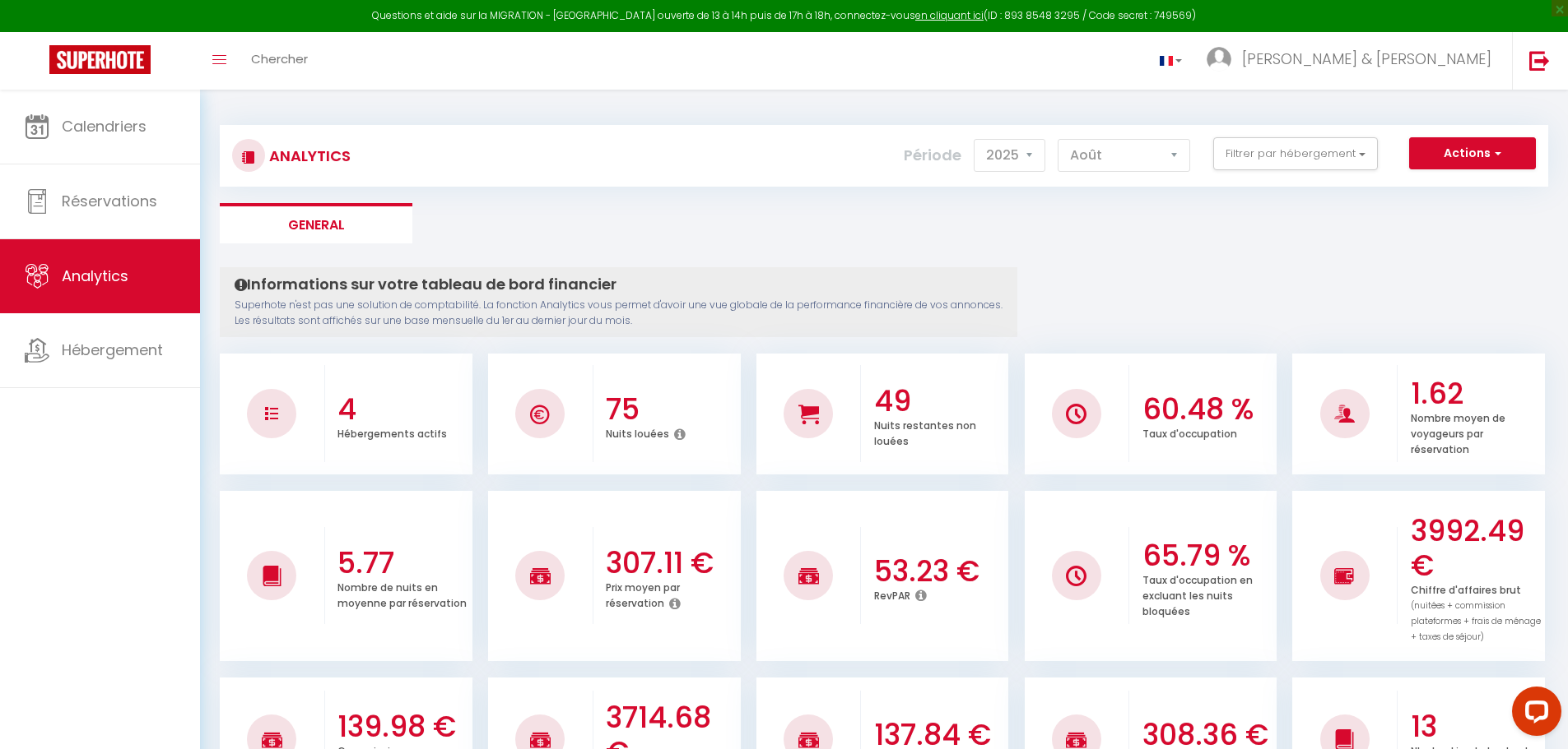
click at [1349, 158] on button "Filtrer par hébergement" at bounding box center [1295, 153] width 165 height 33
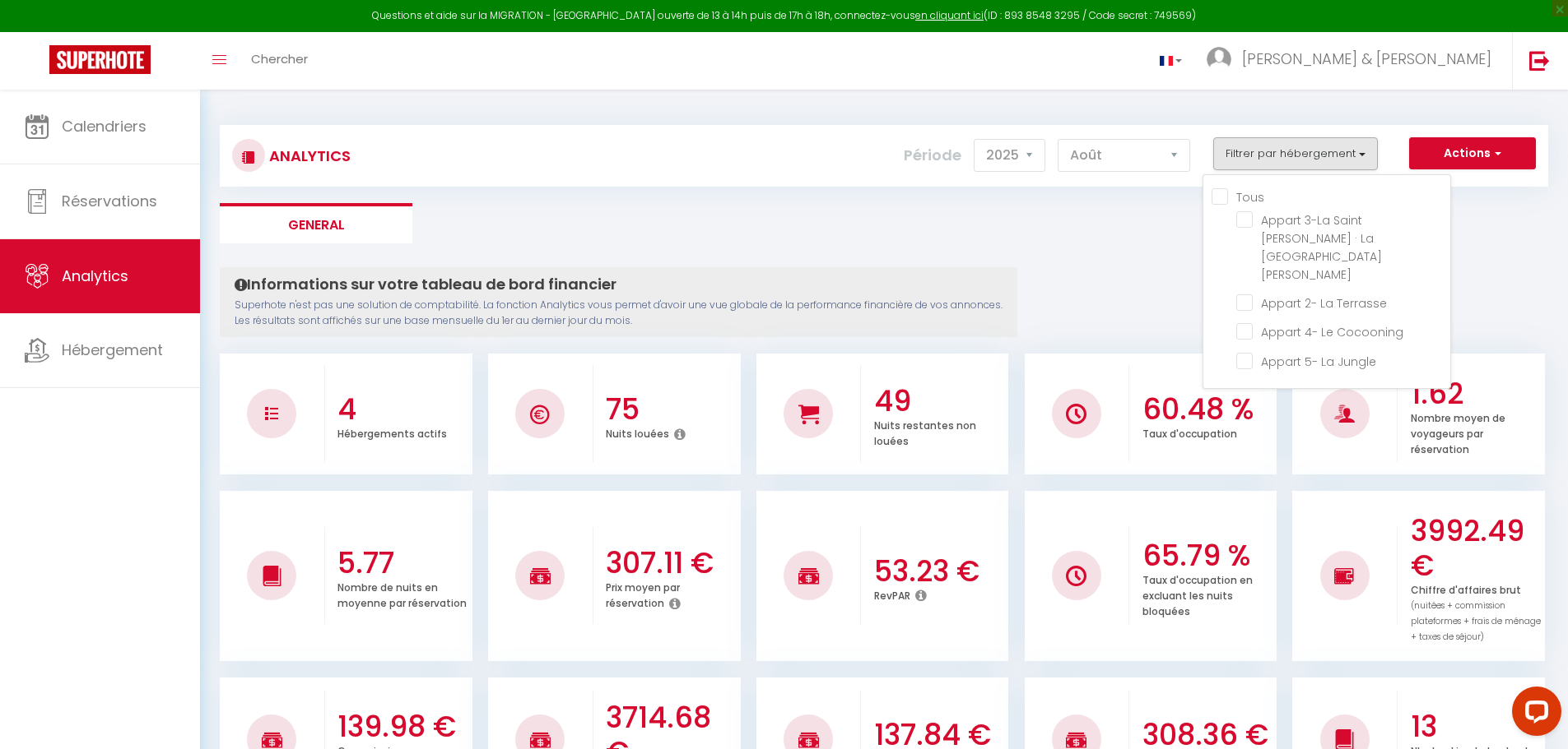
click at [1220, 193] on input "Tous" at bounding box center [1331, 195] width 239 height 16
checkbox input "true"
checkbox Jean "true"
checkbox Terrasse "true"
checkbox Cocooning "true"
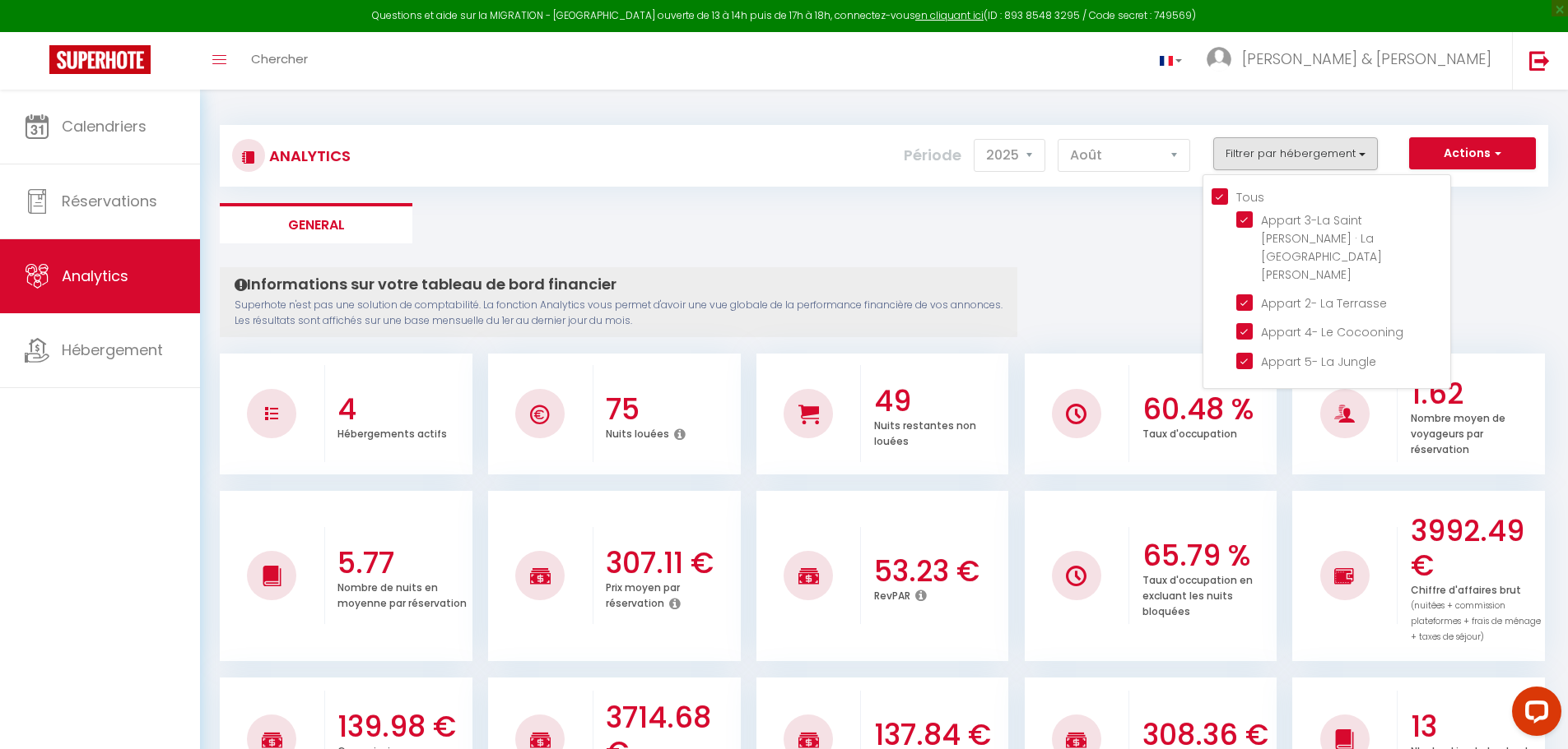
checkbox Jungle "true"
click at [1220, 193] on input "Tous" at bounding box center [1331, 195] width 239 height 16
checkbox input "false"
checkbox Jean "false"
checkbox Terrasse "false"
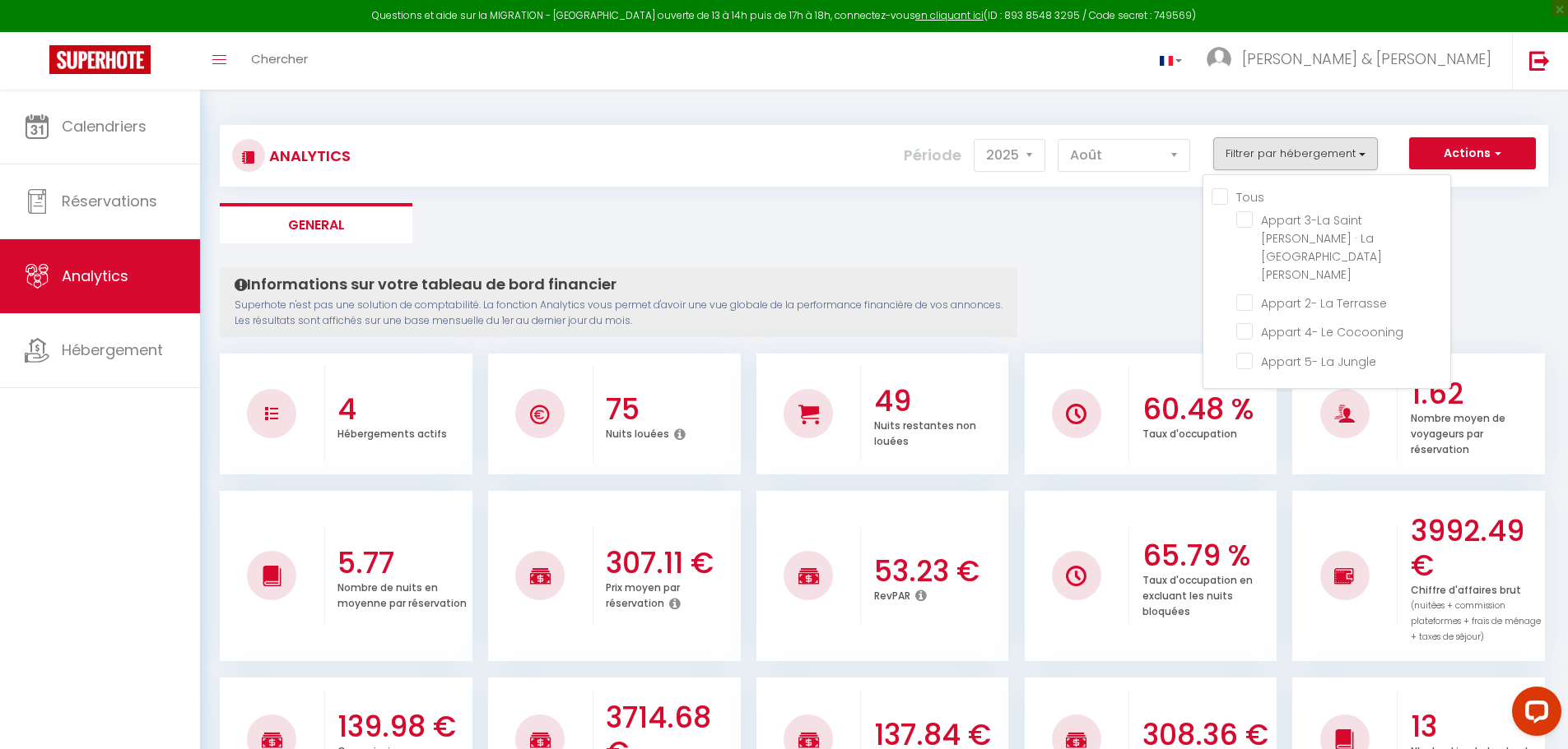
checkbox Cocooning "false"
checkbox Jungle "false"
click at [1120, 243] on ul "General" at bounding box center [884, 222] width 1328 height 40
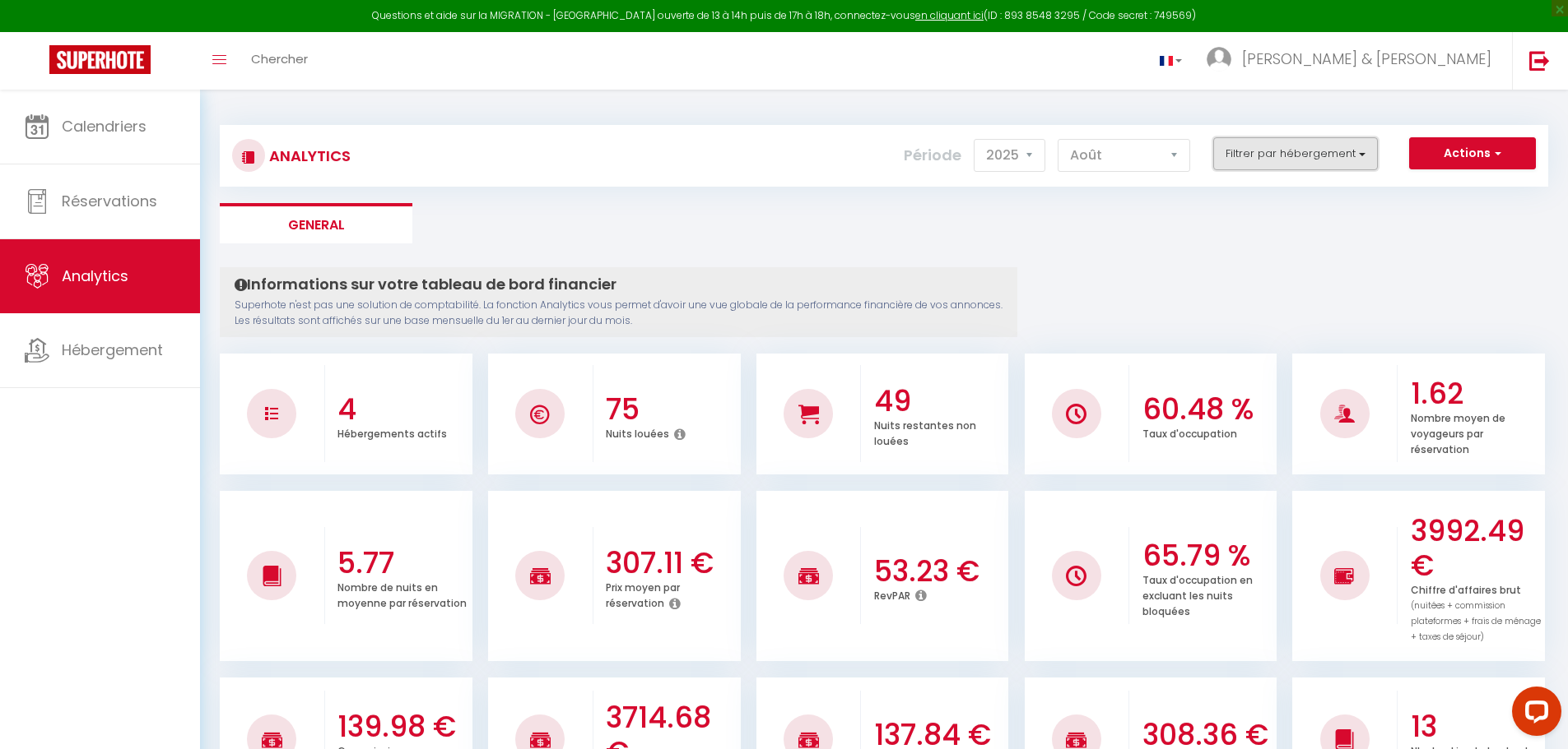
click at [1299, 159] on button "Filtrer par hébergement" at bounding box center [1295, 153] width 165 height 33
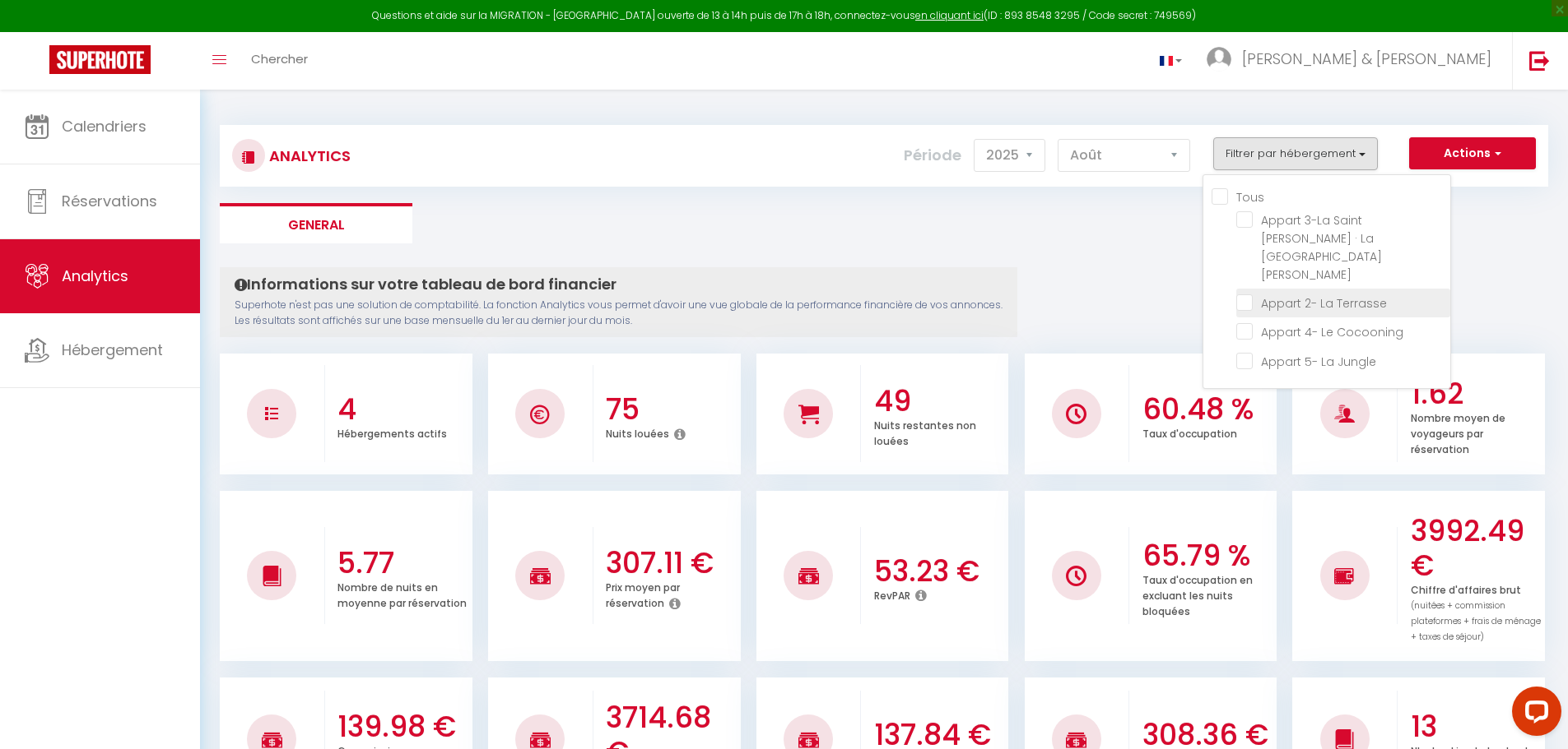
click at [1252, 294] on Terrasse "checkbox" at bounding box center [1343, 302] width 214 height 16
checkbox Terrasse "true"
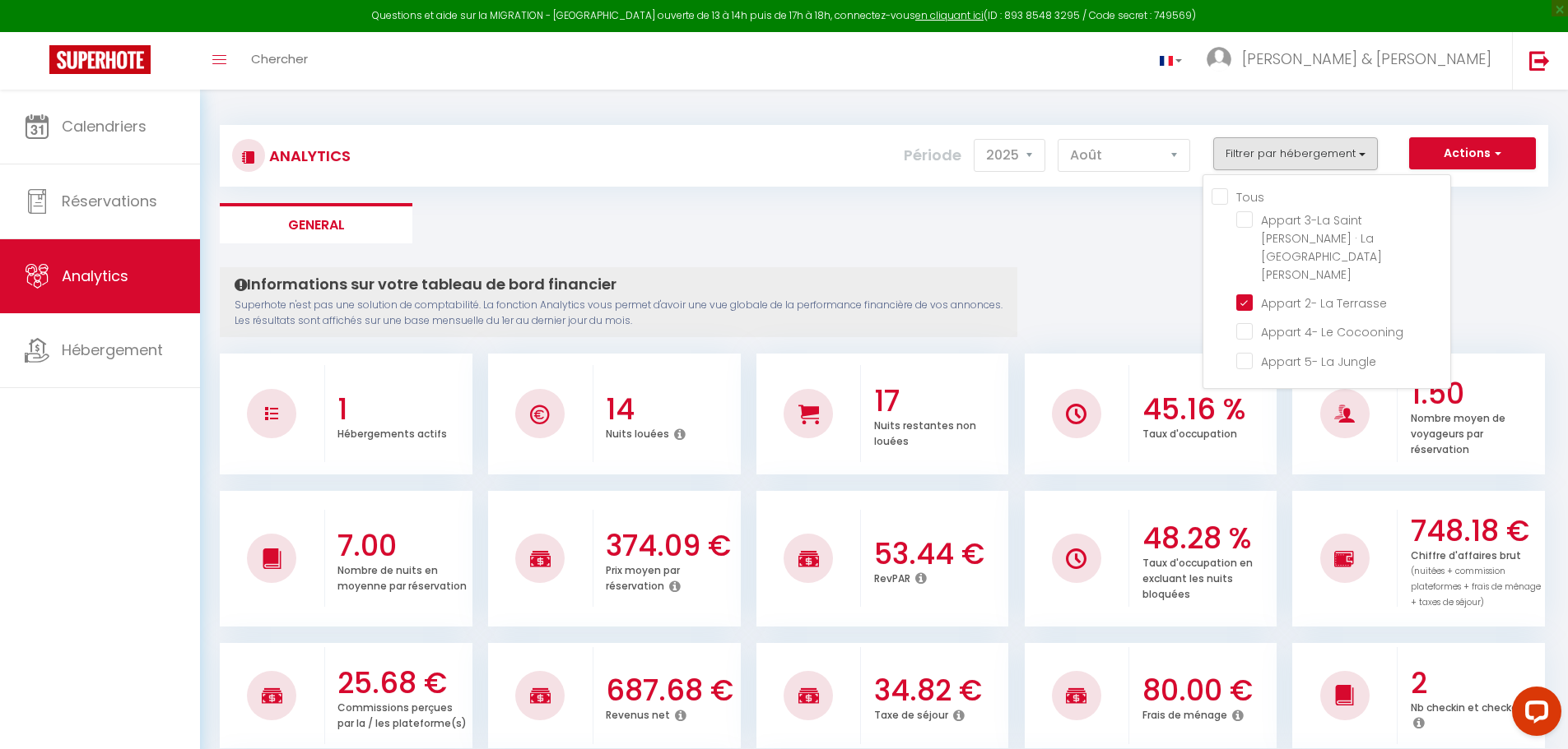
scroll to position [83, 0]
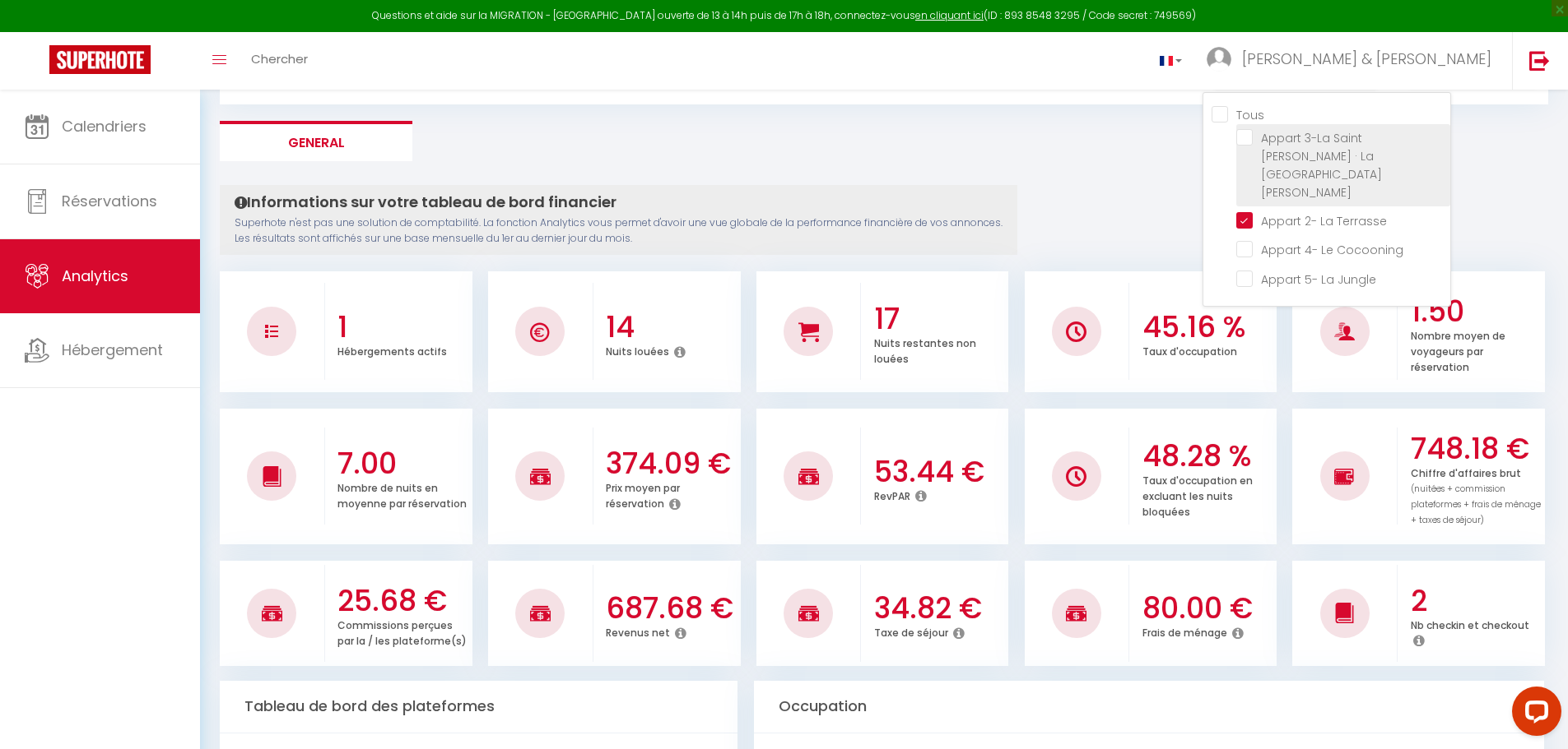
click at [1248, 135] on Jean "checkbox" at bounding box center [1343, 137] width 214 height 16
checkbox Jean "true"
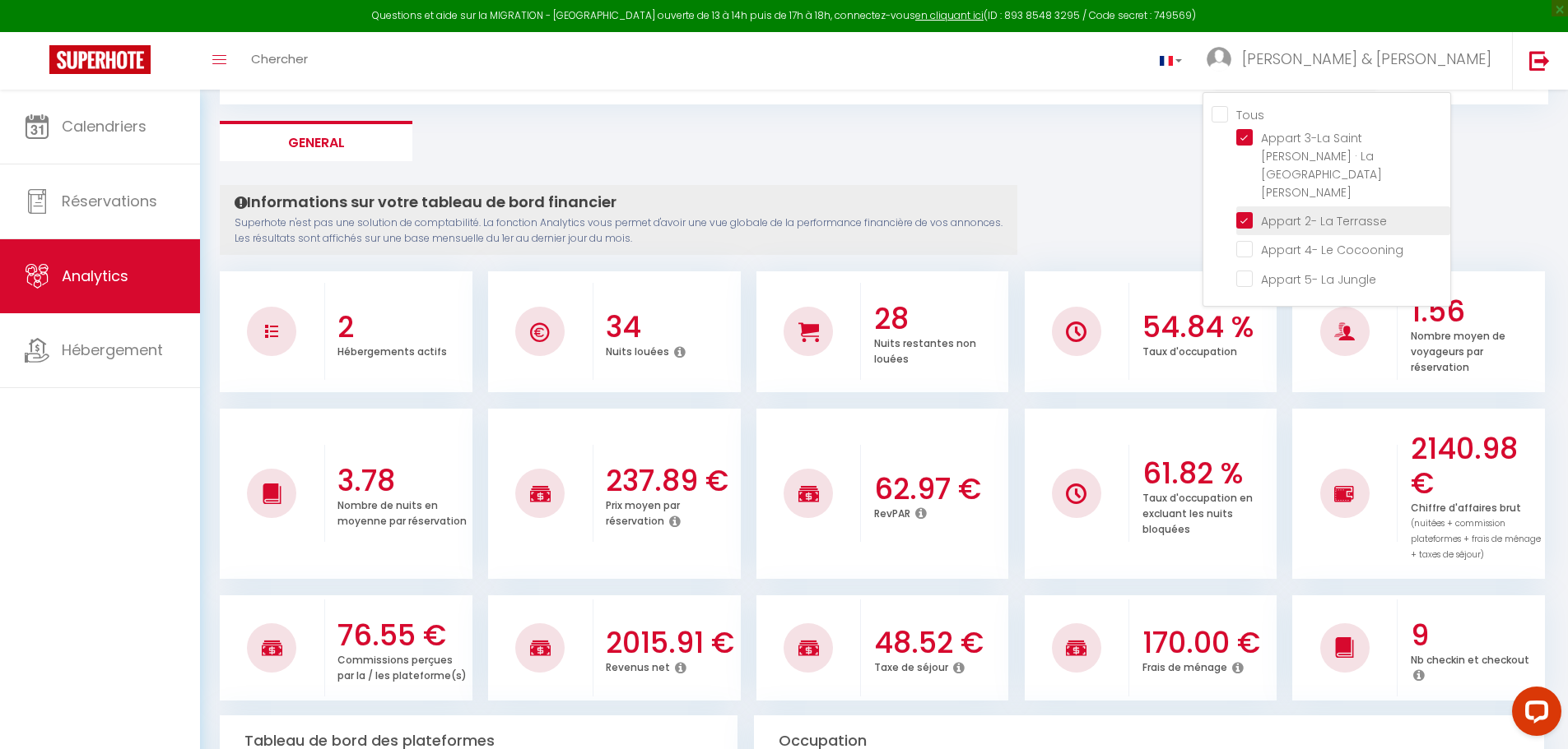
click at [1244, 211] on Terrasse "checkbox" at bounding box center [1343, 219] width 214 height 16
checkbox Terrasse "false"
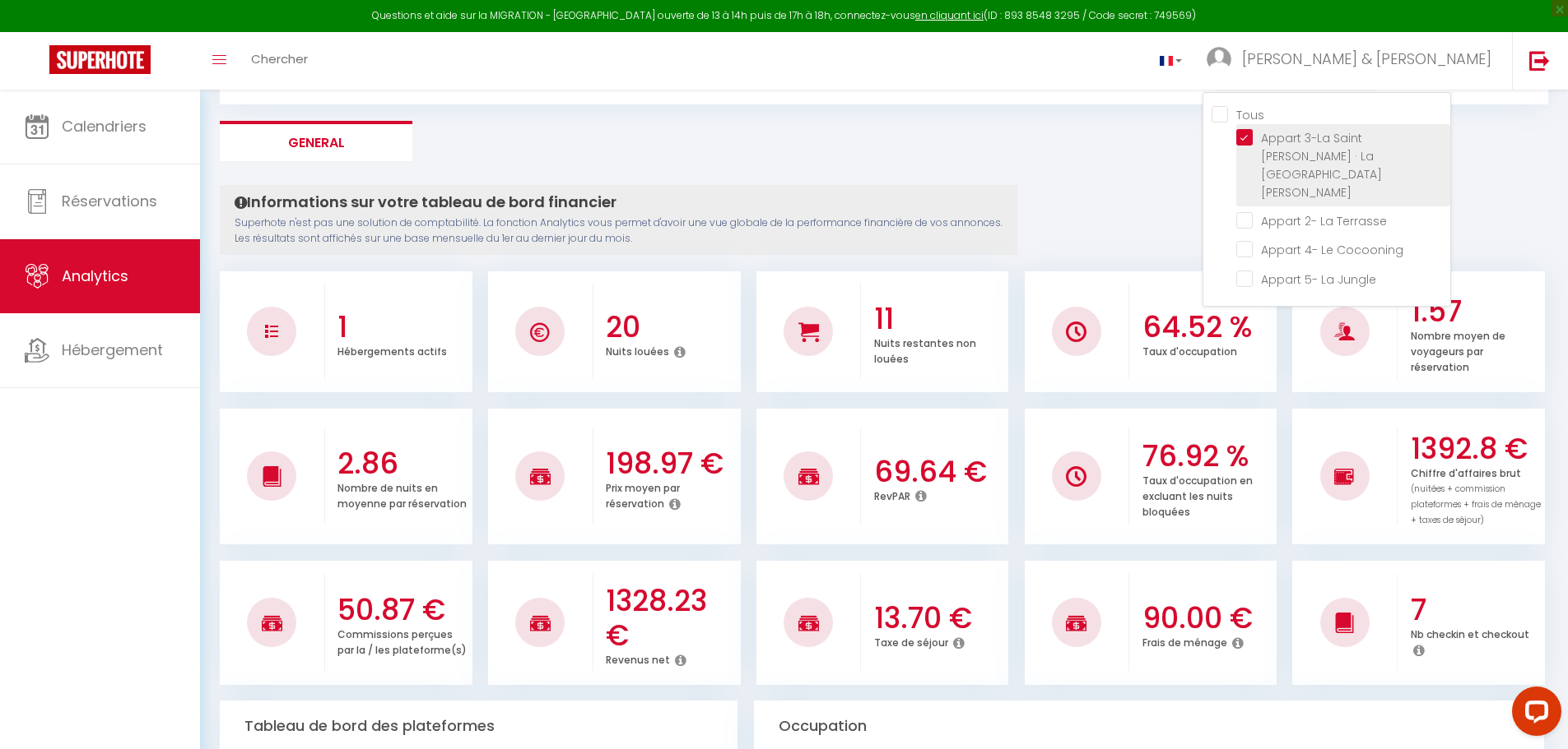
click at [1241, 137] on Jean "checkbox" at bounding box center [1343, 137] width 214 height 16
checkbox Jean "false"
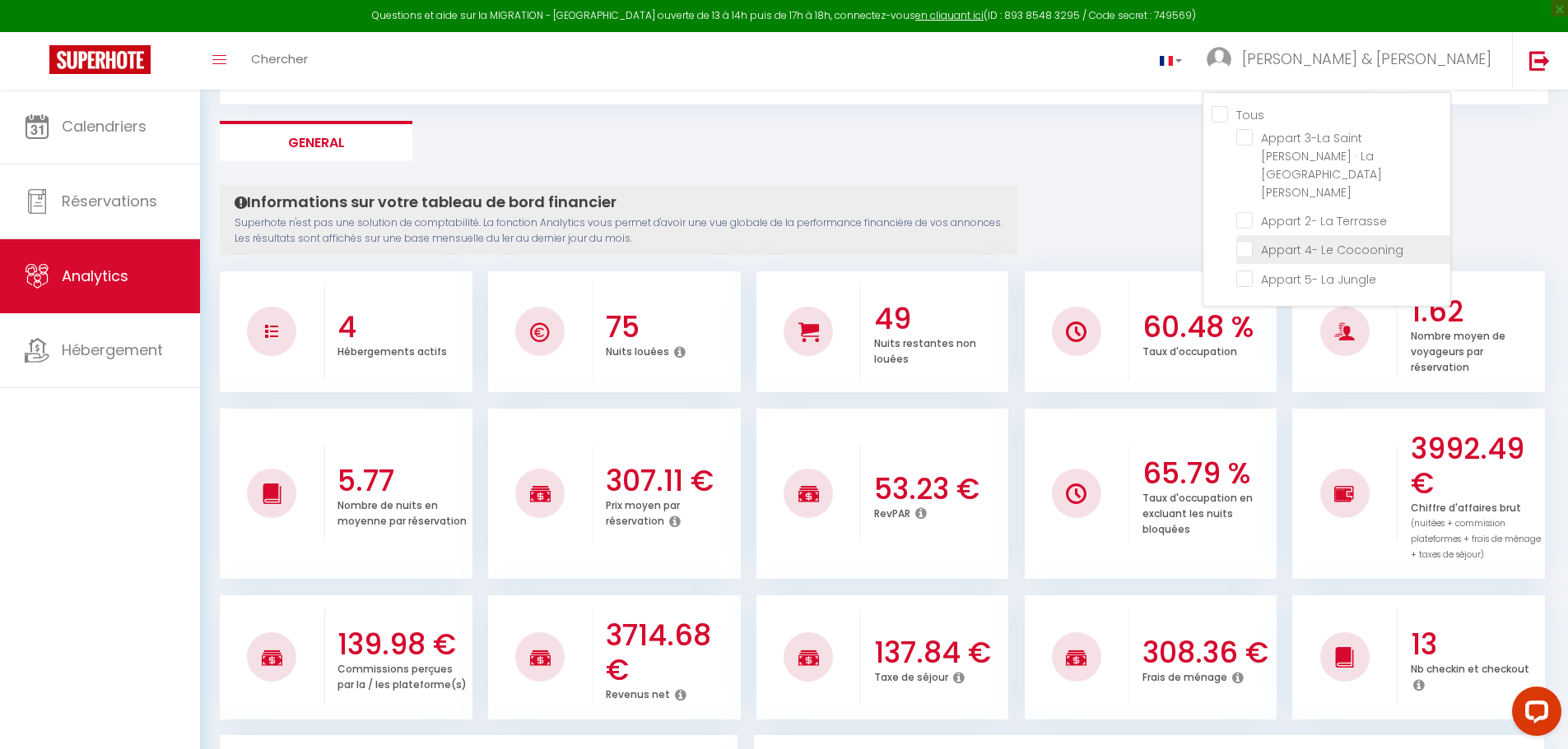
click at [1246, 240] on Cocooning "checkbox" at bounding box center [1343, 248] width 214 height 16
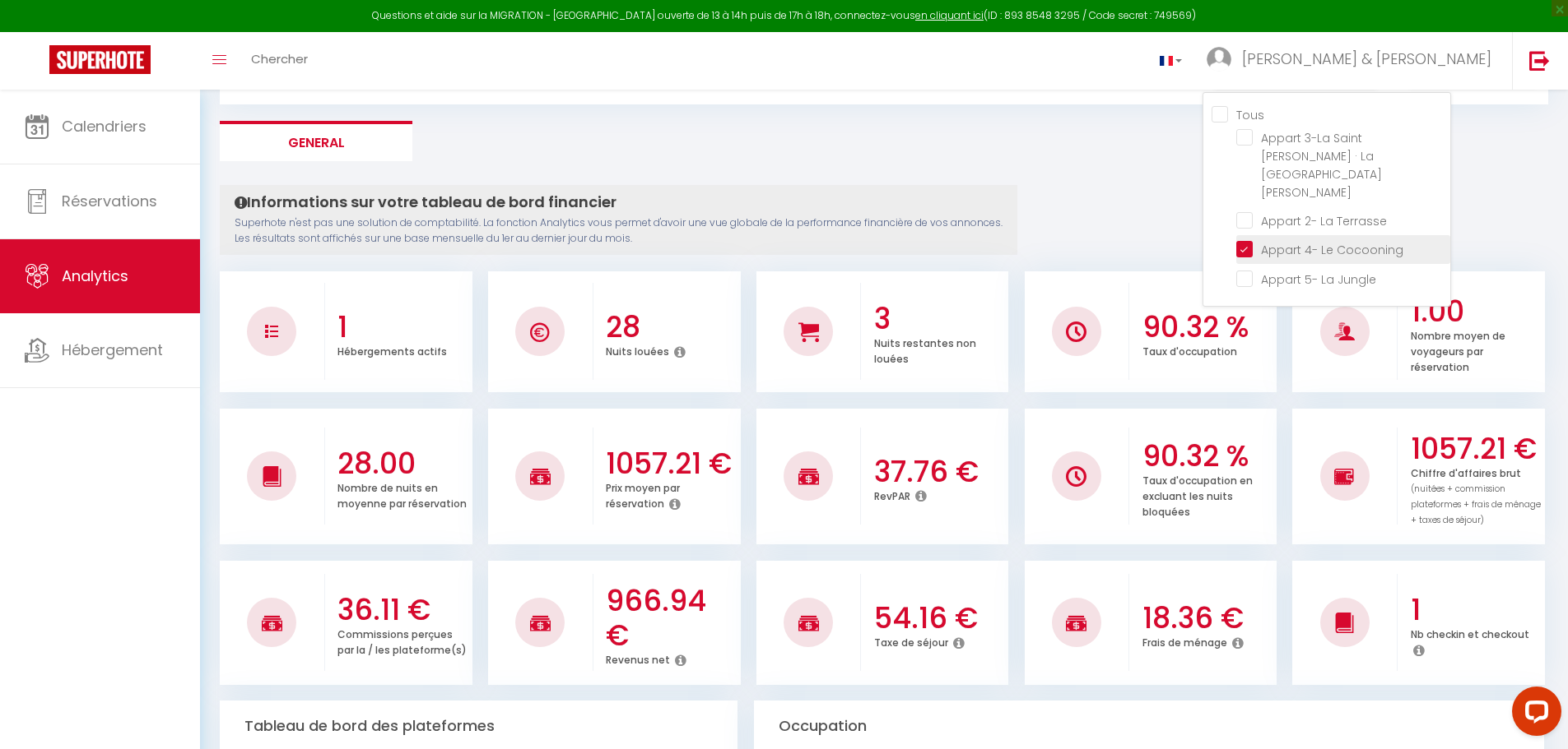
click at [1240, 240] on Cocooning "checkbox" at bounding box center [1343, 248] width 214 height 16
checkbox Cocooning "false"
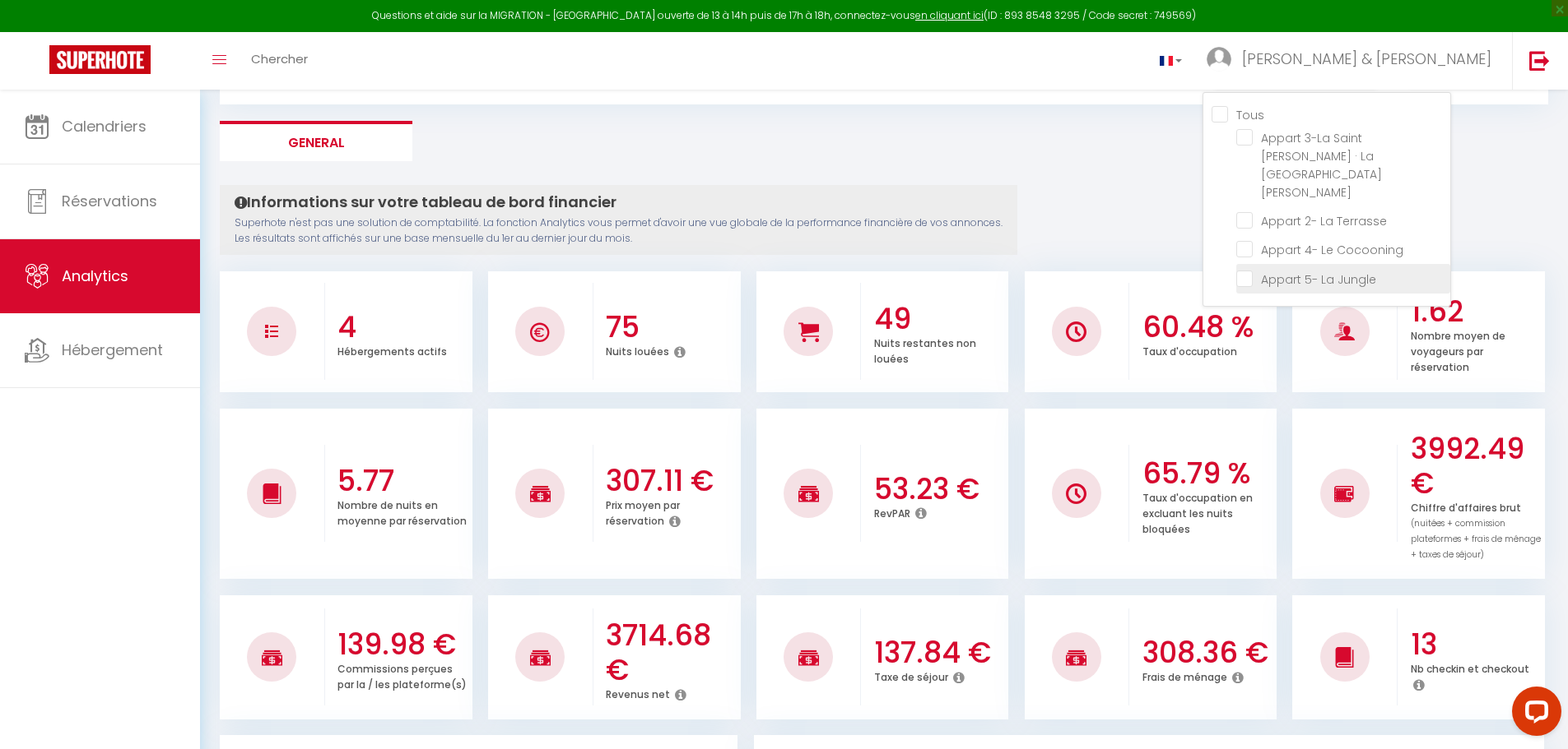
click at [1246, 269] on Jungle "checkbox" at bounding box center [1343, 277] width 214 height 16
checkbox Jungle "true"
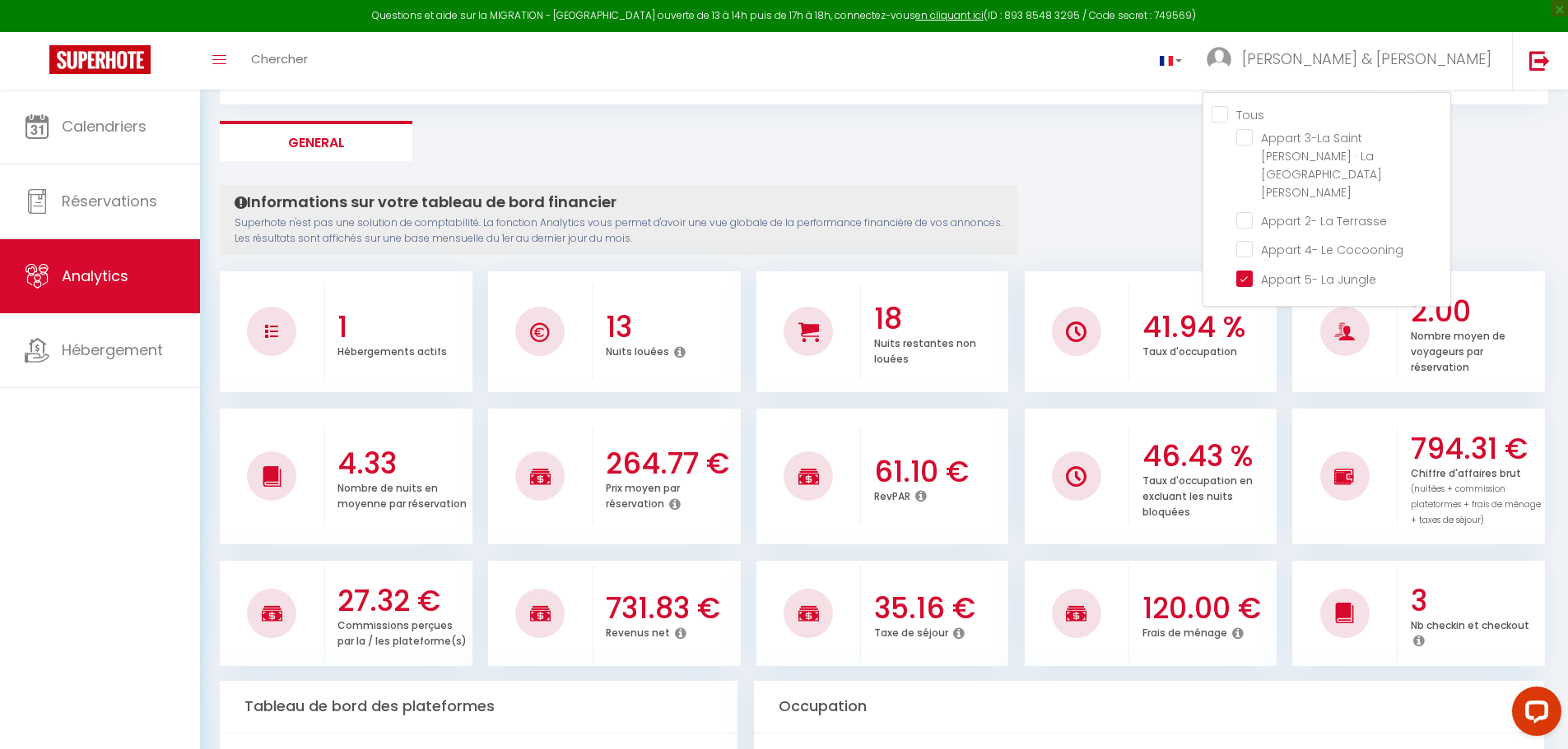
click at [1224, 120] on input "Tous" at bounding box center [1331, 113] width 239 height 16
checkbox input "true"
checkbox Jean "true"
checkbox Terrasse "true"
checkbox Cocooning "true"
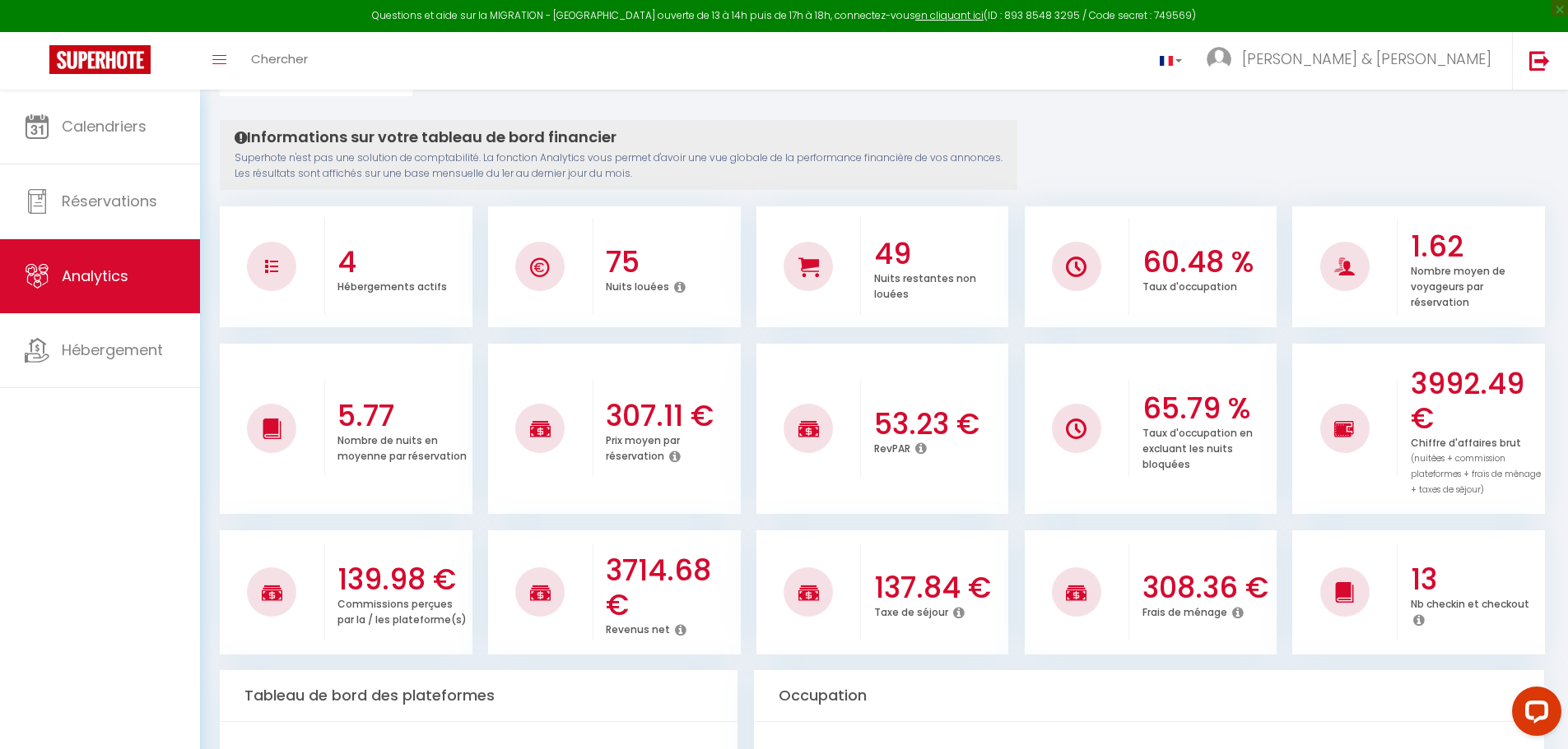
scroll to position [0, 0]
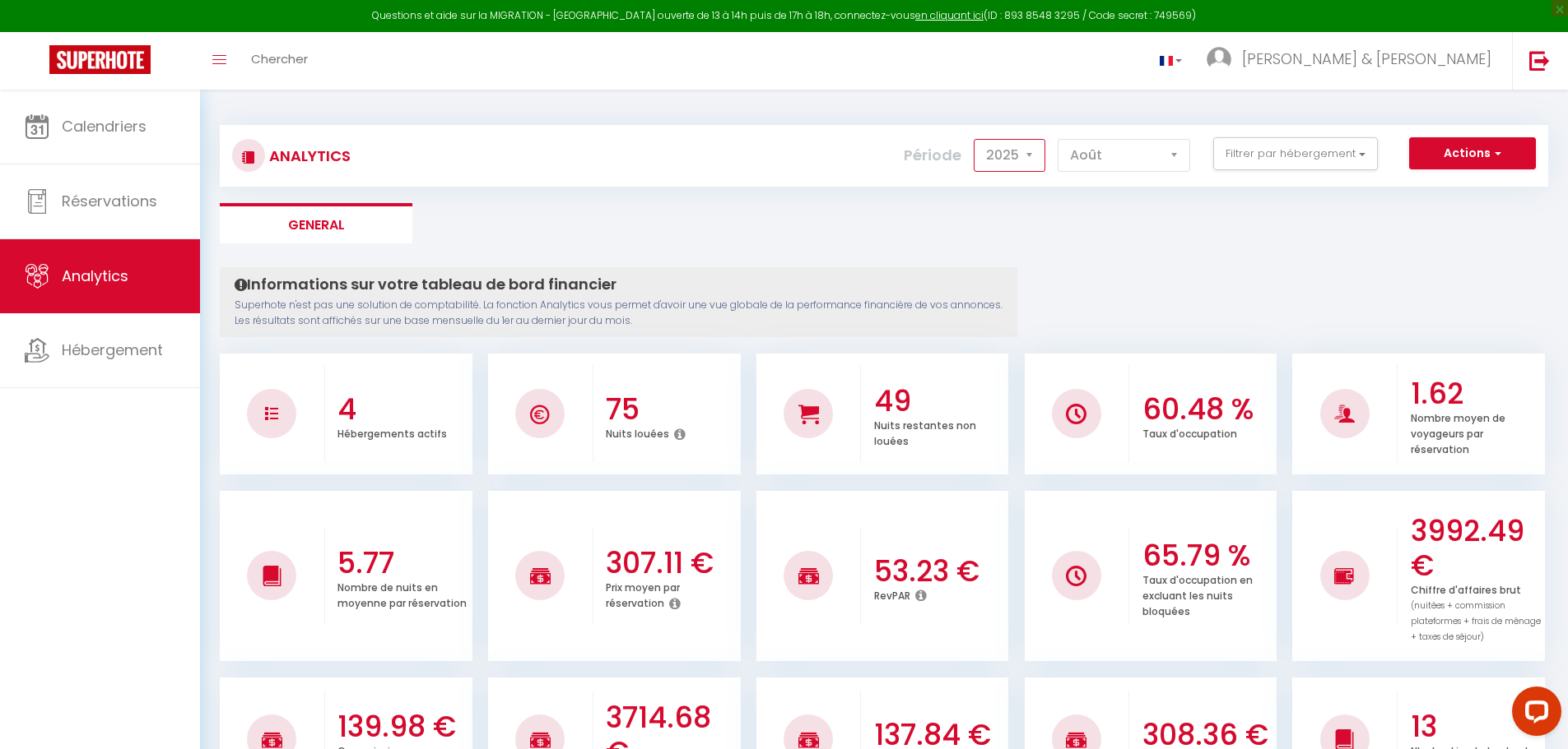
click at [1027, 153] on select "2014 2015 2016 2017 2018 2019 2020 2021 2022 2023 2024 2025 2026 2027" at bounding box center [1010, 155] width 72 height 33
click at [975, 139] on select "2014 2015 2016 2017 2018 2019 2020 2021 2022 2023 2024 2025 2026 2027" at bounding box center [1010, 155] width 72 height 33
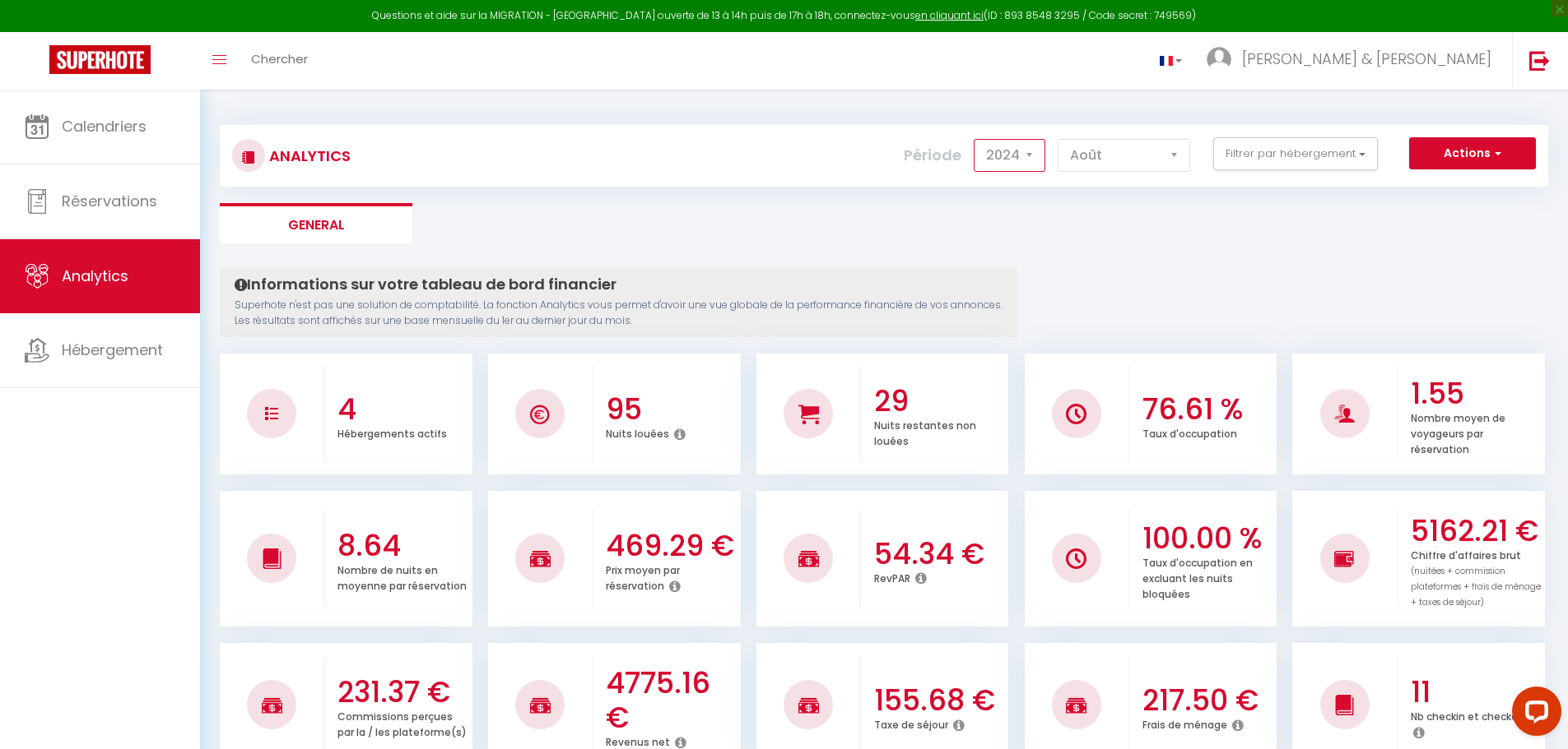
click at [1037, 156] on select "2014 2015 2016 2017 2018 2019 2020 2021 2022 2023 2024 2025 2026 2027" at bounding box center [1010, 155] width 72 height 33
select select "2025"
click at [975, 139] on select "2014 2015 2016 2017 2018 2019 2020 2021 2022 2023 2024 2025 2026 2027" at bounding box center [1010, 155] width 72 height 33
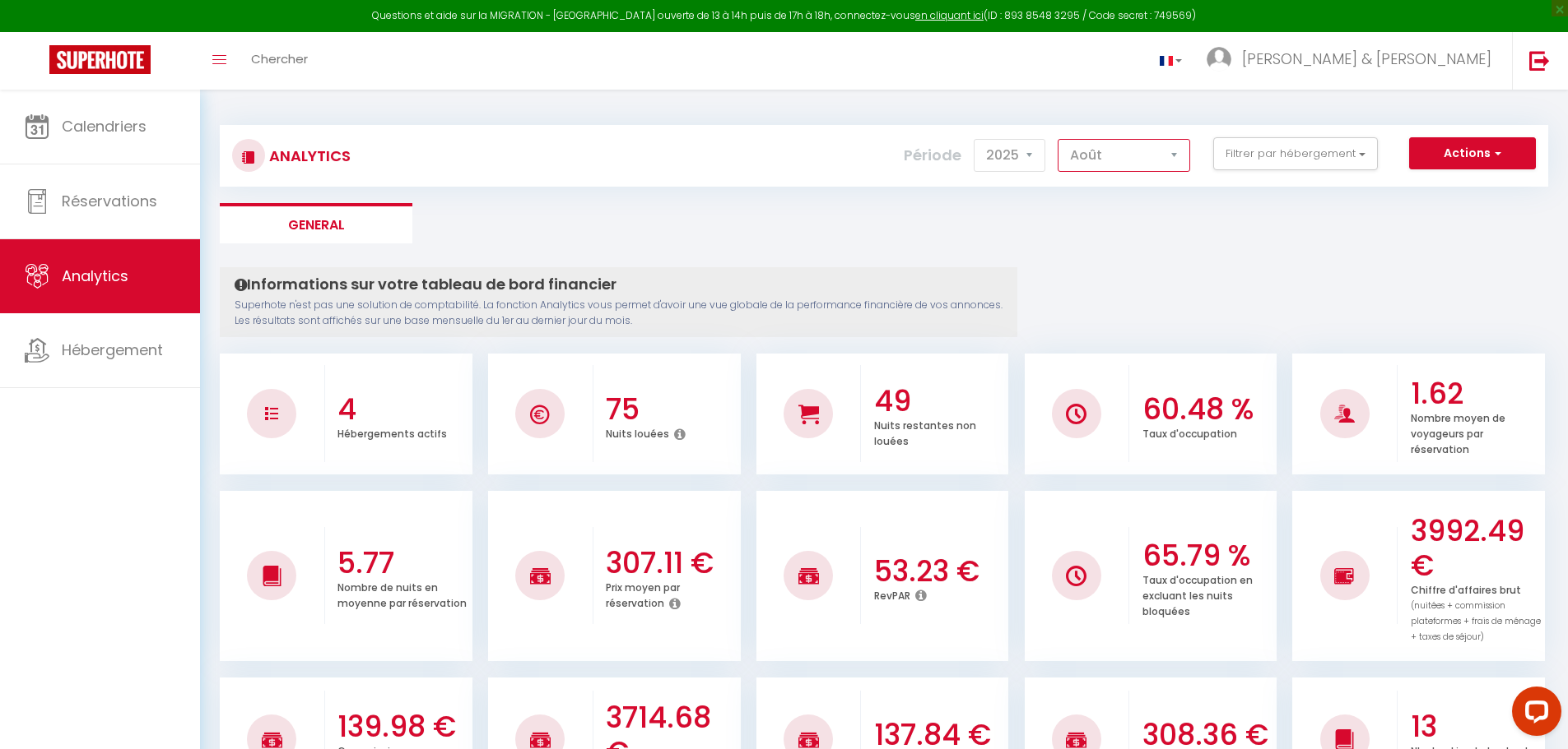
click at [1090, 154] on select "[PERSON_NAME] Mars [PERSON_NAME] Juin Juillet Août Septembre Octobre Novembre D…" at bounding box center [1123, 155] width 132 height 33
select select "7"
click at [1058, 139] on select "[PERSON_NAME] Mars [PERSON_NAME] Juin Juillet Août Septembre Octobre Novembre D…" at bounding box center [1123, 155] width 132 height 33
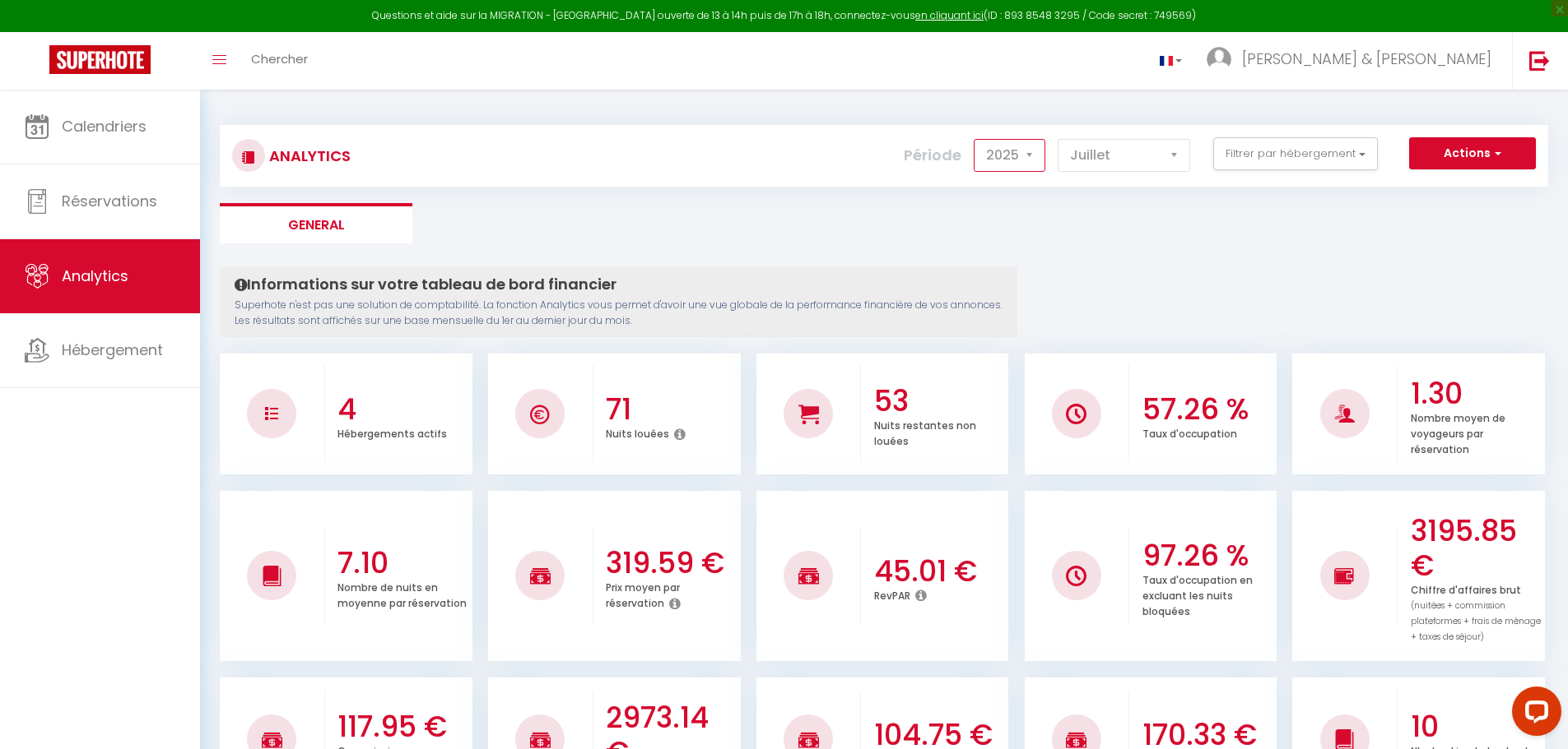
click at [1035, 154] on select "2014 2015 2016 2017 2018 2019 2020 2021 2022 2023 2024 2025 2026 2027" at bounding box center [1010, 155] width 72 height 33
click at [975, 139] on select "2014 2015 2016 2017 2018 2019 2020 2021 2022 2023 2024 2025 2026 2027" at bounding box center [1010, 155] width 72 height 33
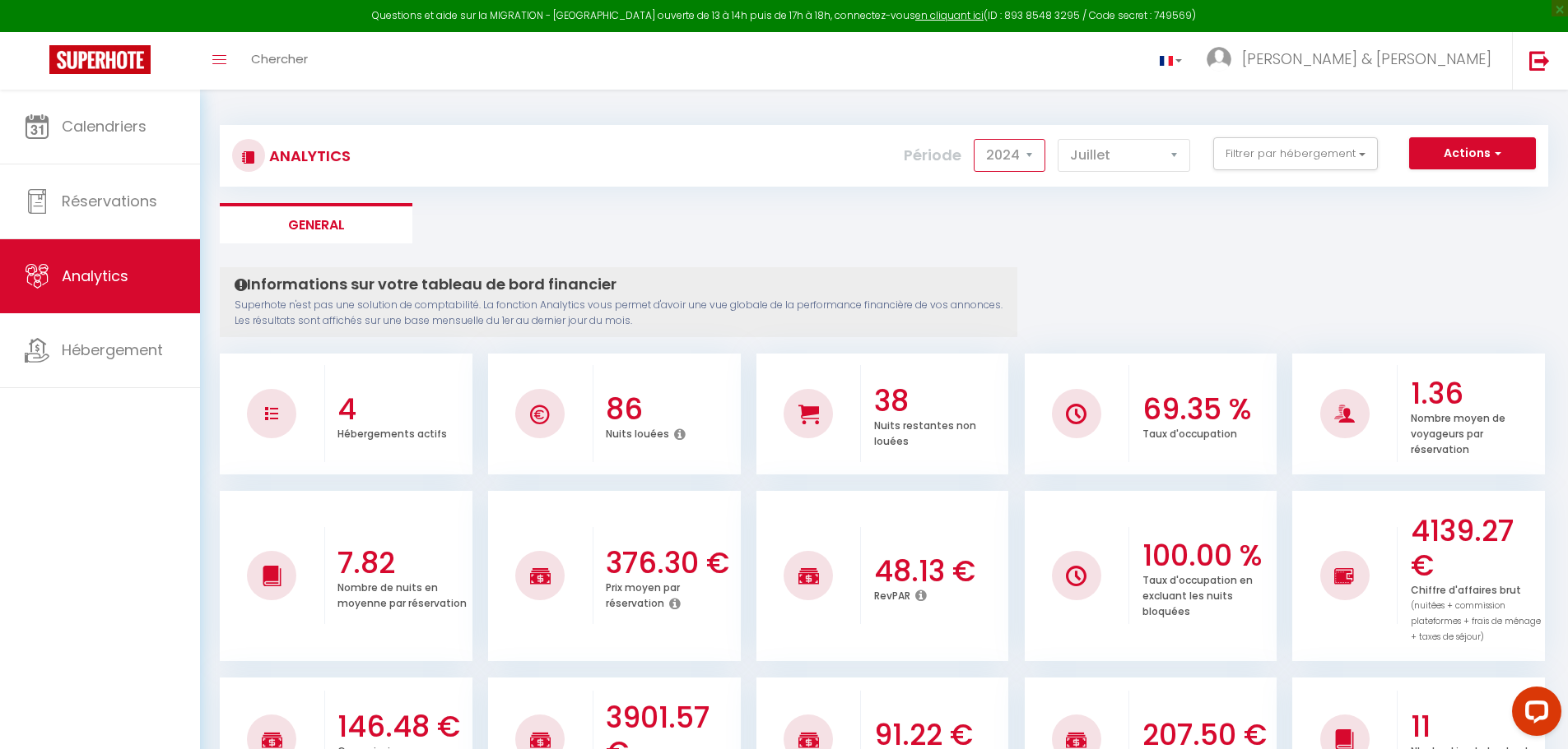
click at [1028, 159] on select "2014 2015 2016 2017 2018 2019 2020 2021 2022 2023 2024 2025 2026 2027" at bounding box center [1010, 155] width 72 height 33
select select "2025"
click at [975, 139] on select "2014 2015 2016 2017 2018 2019 2020 2021 2022 2023 2024 2025 2026 2027" at bounding box center [1010, 155] width 72 height 33
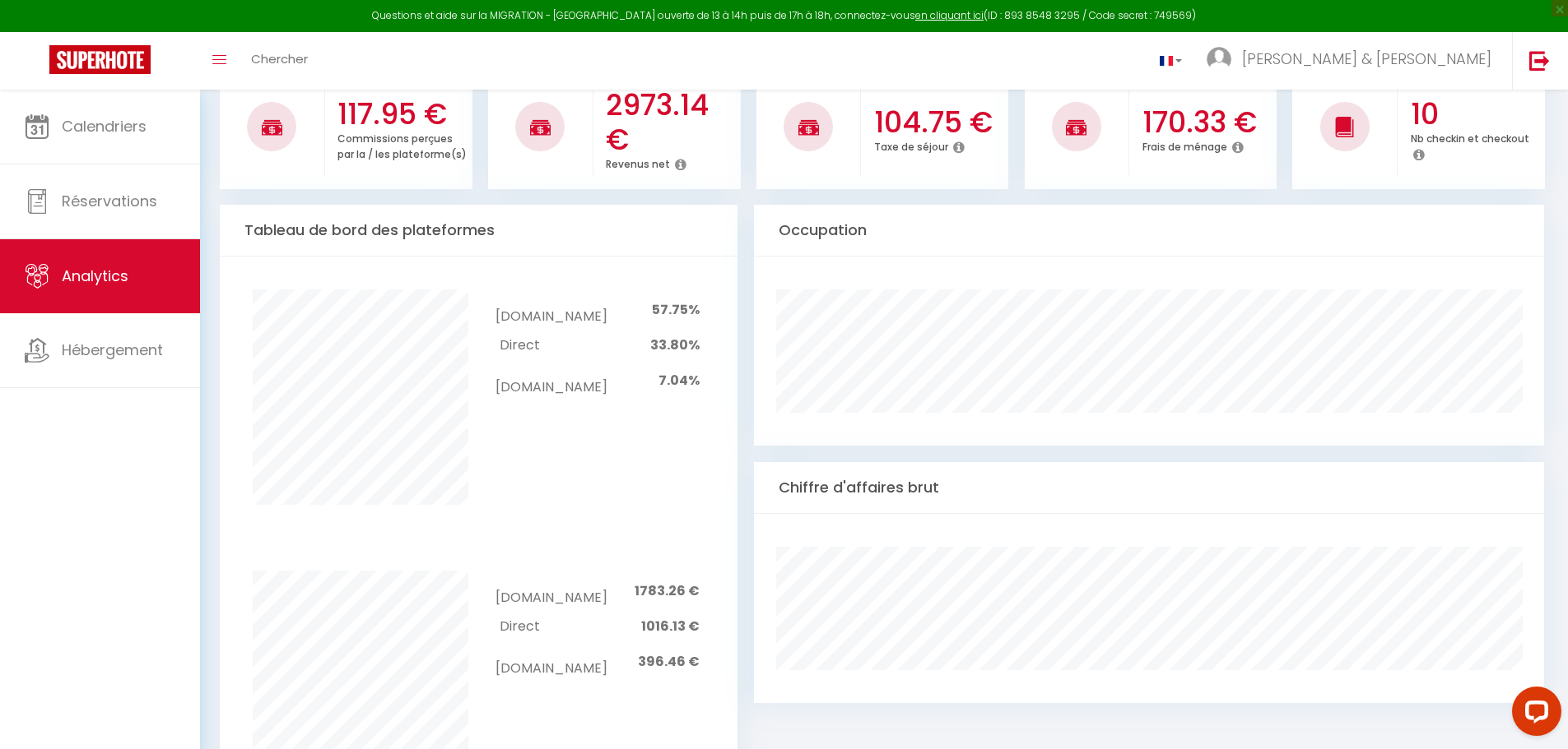
scroll to position [581, 0]
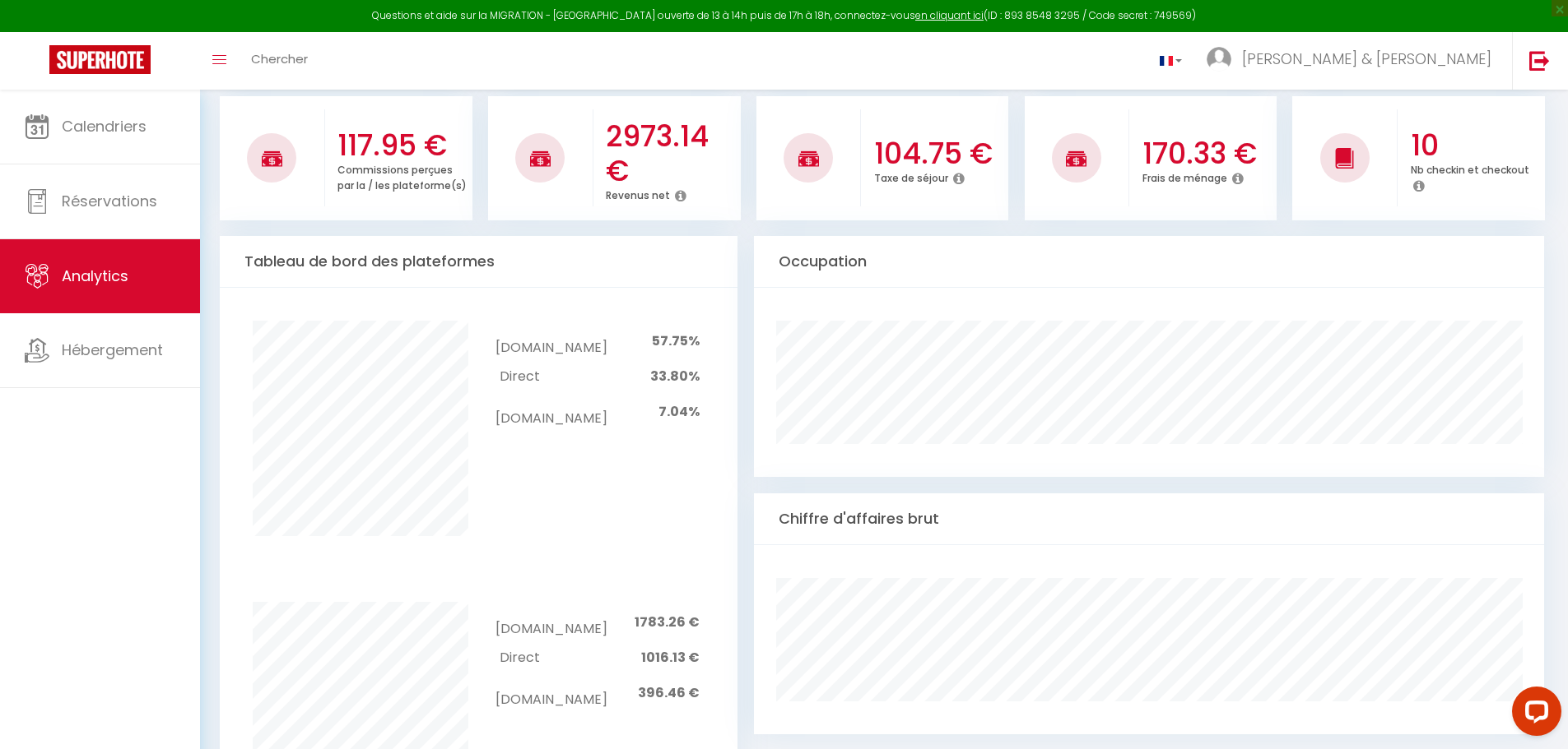
click at [956, 179] on icon at bounding box center [959, 178] width 12 height 13
click at [1238, 176] on icon at bounding box center [1238, 178] width 12 height 13
click at [1238, 199] on div "170.33 € Frais de ménage" at bounding box center [1202, 158] width 148 height 89
click at [1420, 186] on icon at bounding box center [1419, 185] width 12 height 13
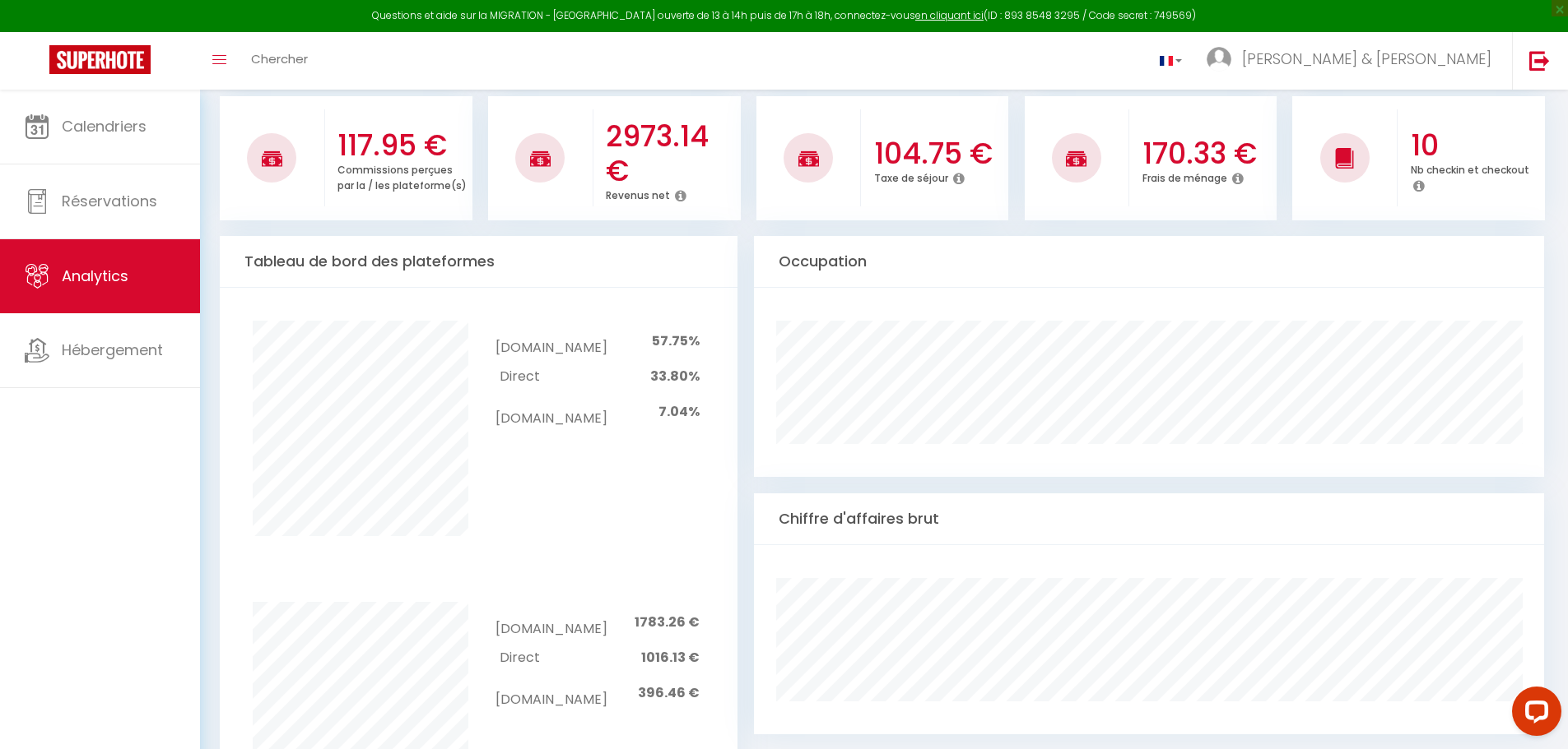
click at [1341, 158] on img at bounding box center [1345, 158] width 20 height 20
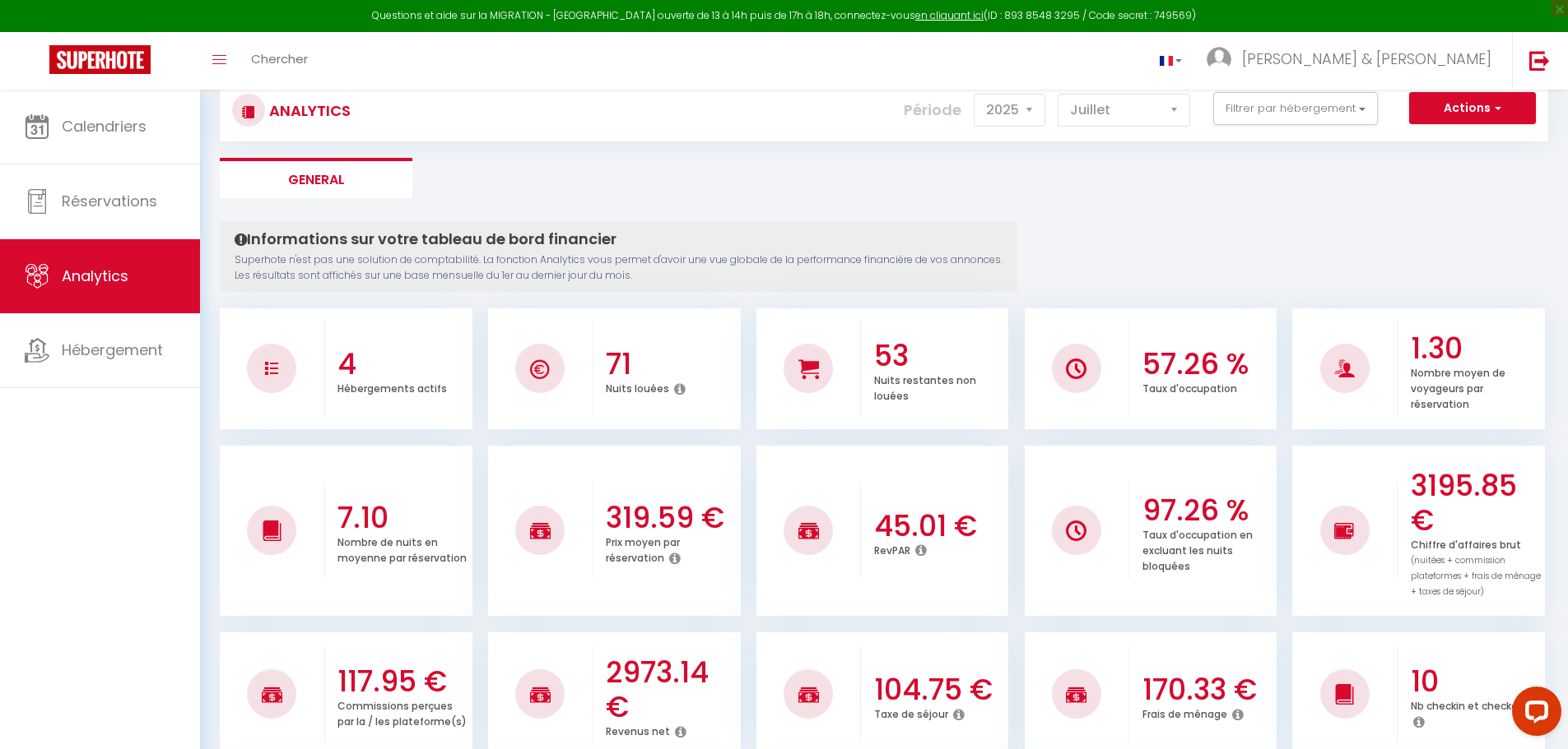
scroll to position [0, 0]
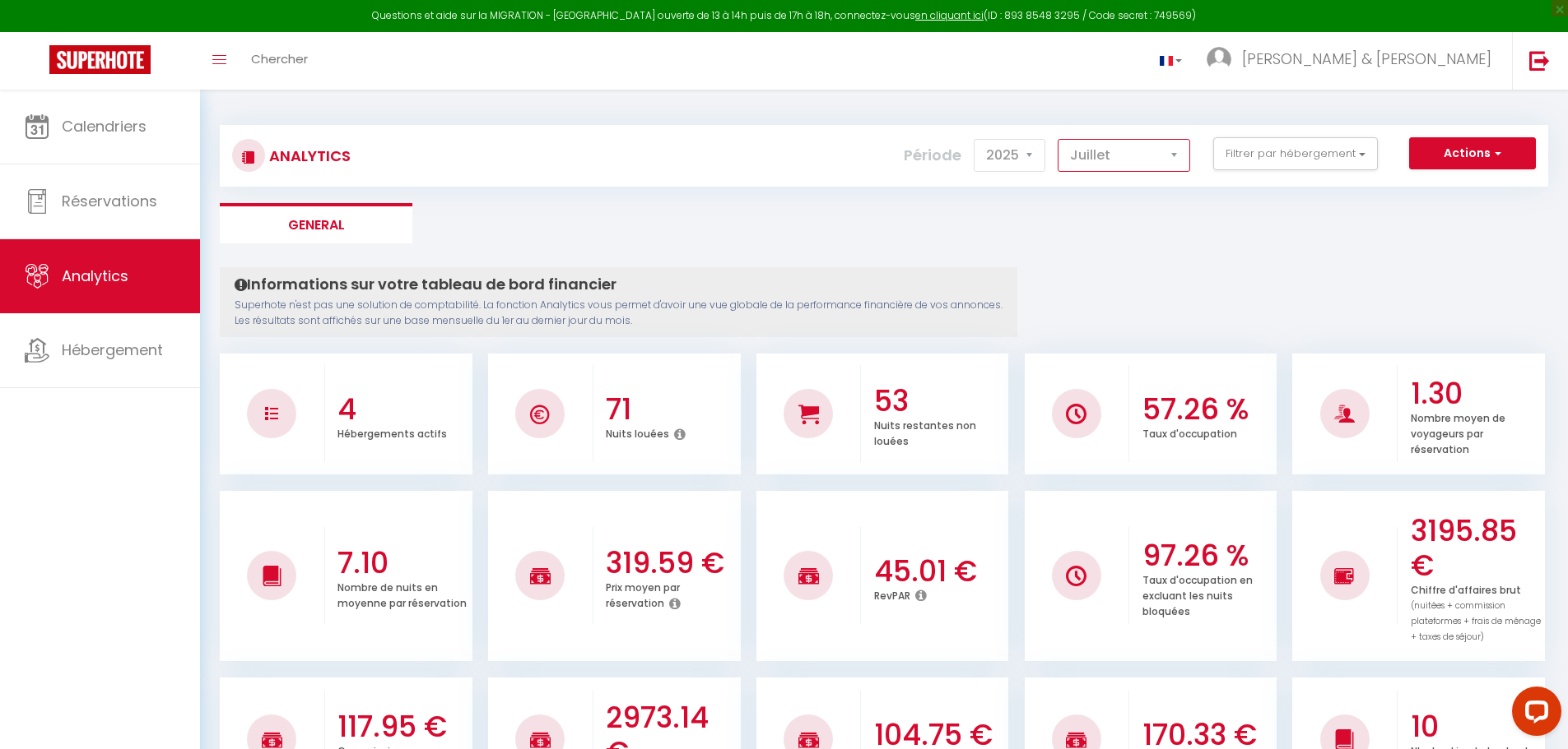
click at [1151, 154] on select "[PERSON_NAME] Mars [PERSON_NAME] Juin Juillet Août Septembre Octobre Novembre D…" at bounding box center [1123, 155] width 132 height 33
select select "8"
click at [1058, 139] on select "[PERSON_NAME] Mars [PERSON_NAME] Juin Juillet Août Septembre Octobre Novembre D…" at bounding box center [1123, 155] width 132 height 33
